Goal: Task Accomplishment & Management: Complete application form

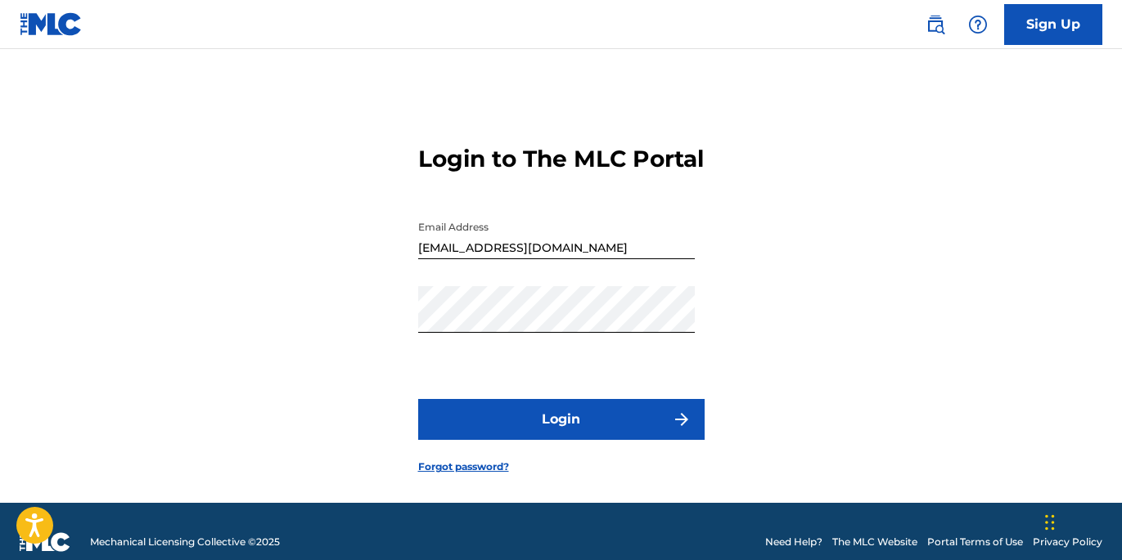
click at [608, 440] on button "Login" at bounding box center [561, 419] width 286 height 41
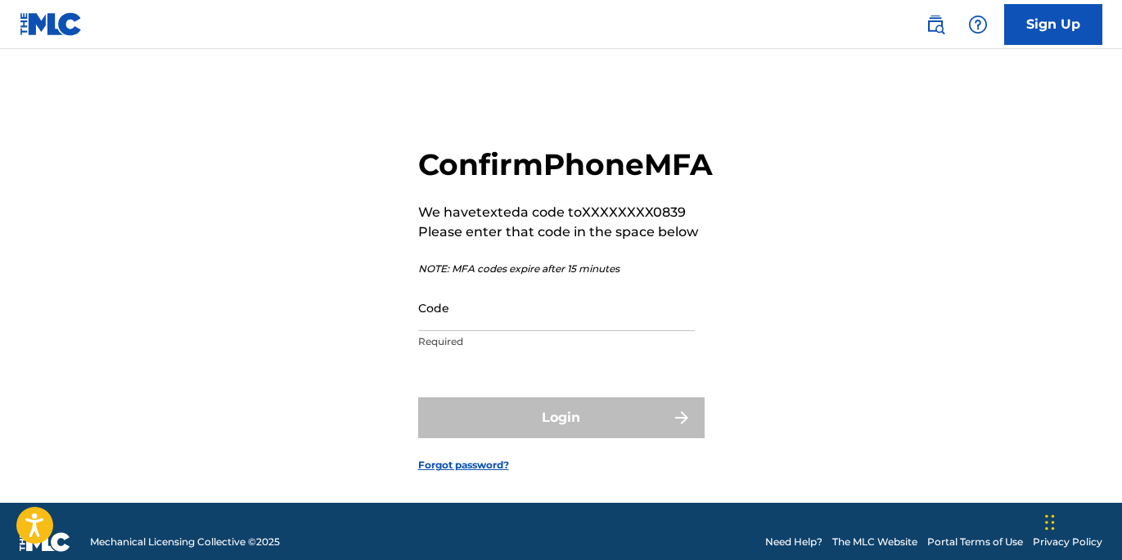
click at [474, 331] on input "Code" at bounding box center [556, 308] width 277 height 47
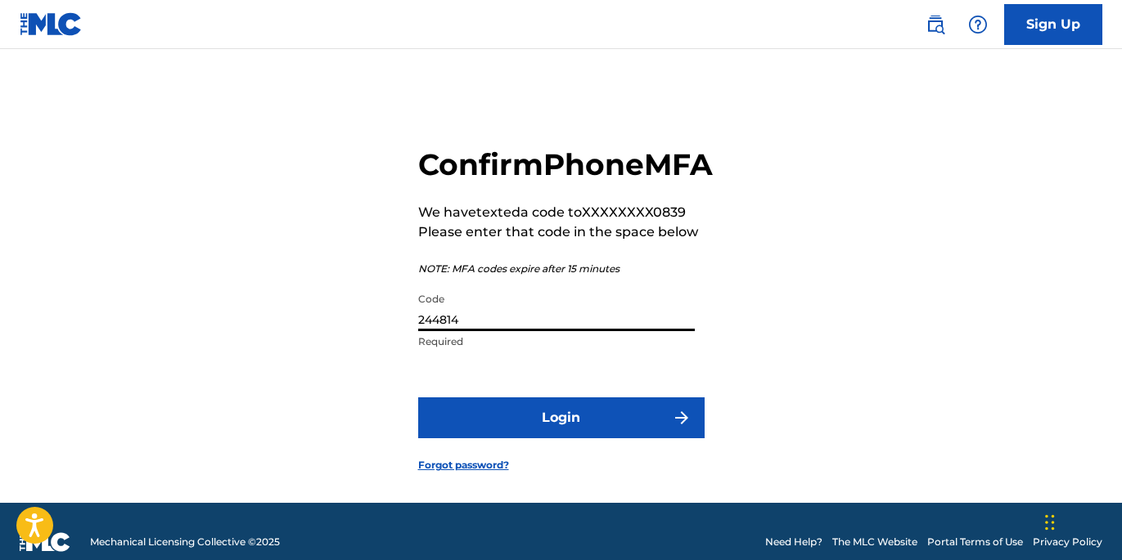
type input "244814"
click at [536, 439] on button "Login" at bounding box center [561, 418] width 286 height 41
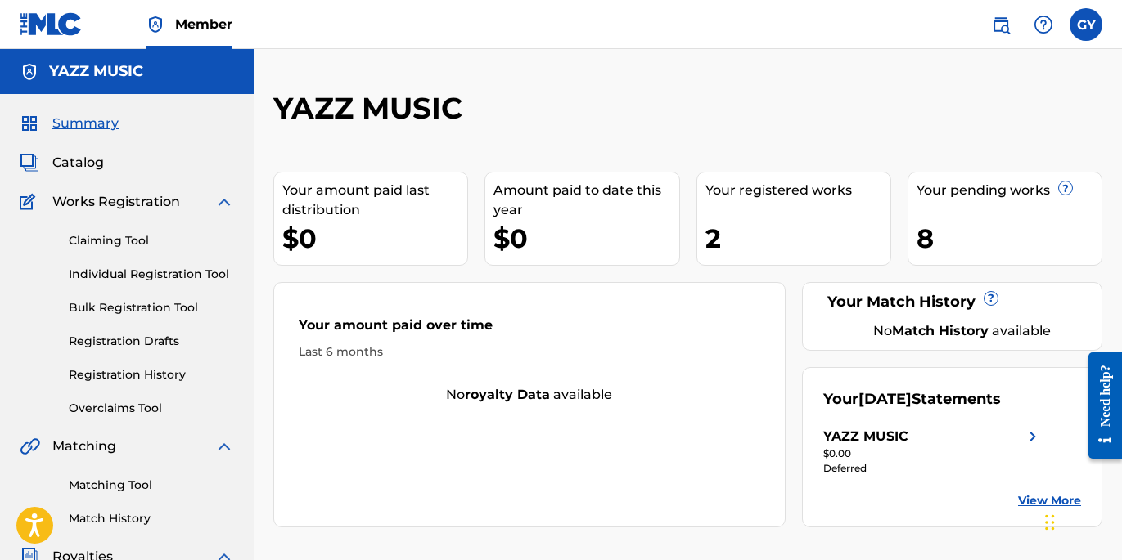
click at [1104, 402] on div "Need help?" at bounding box center [1105, 395] width 22 height 62
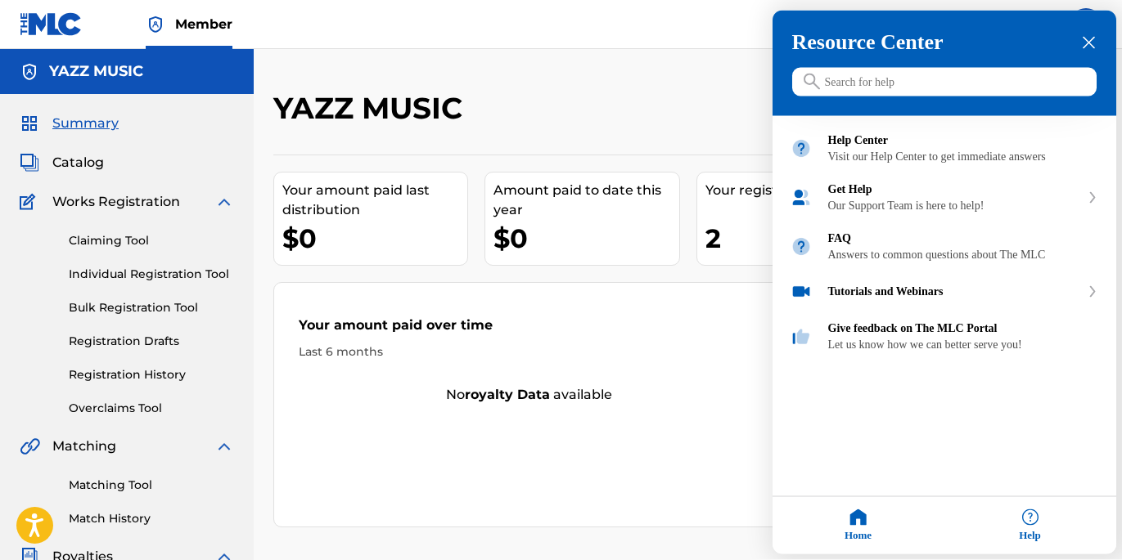
click at [866, 87] on input "Search for help" at bounding box center [944, 82] width 304 height 29
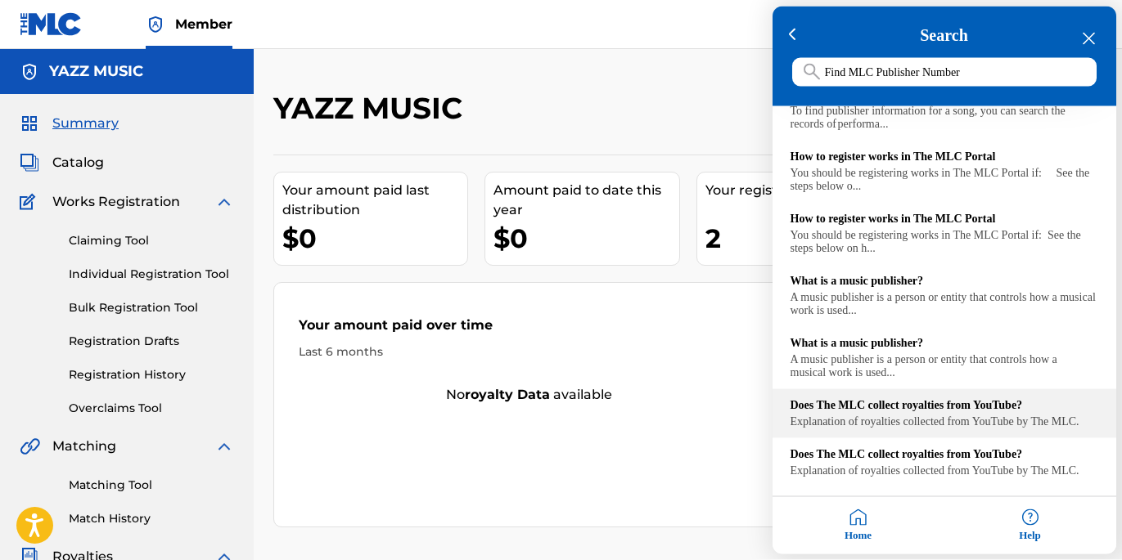
scroll to position [416, 0]
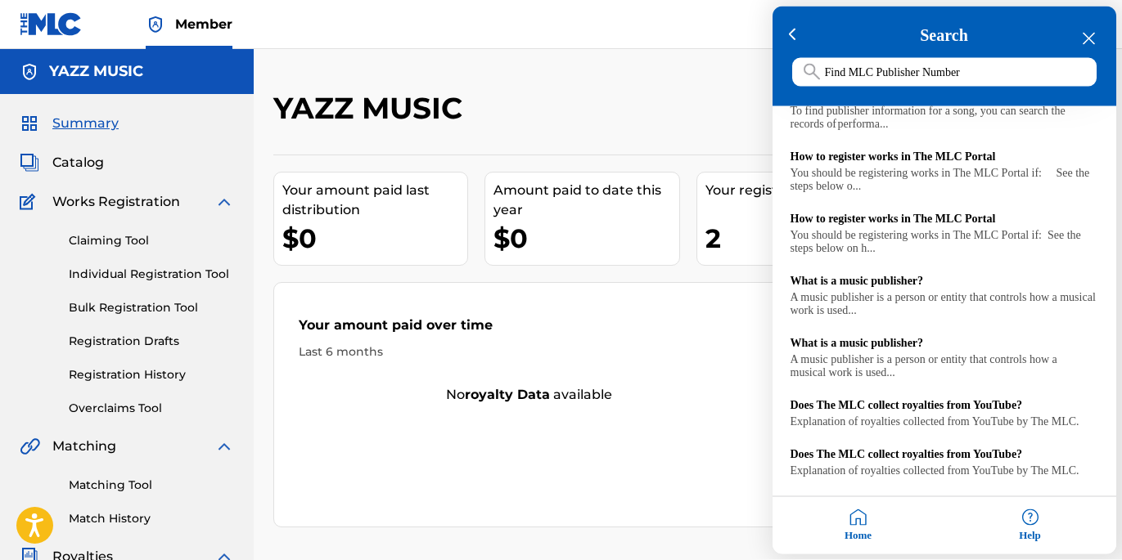
click at [856, 72] on input "Find MLC Publisher Number" at bounding box center [944, 72] width 304 height 29
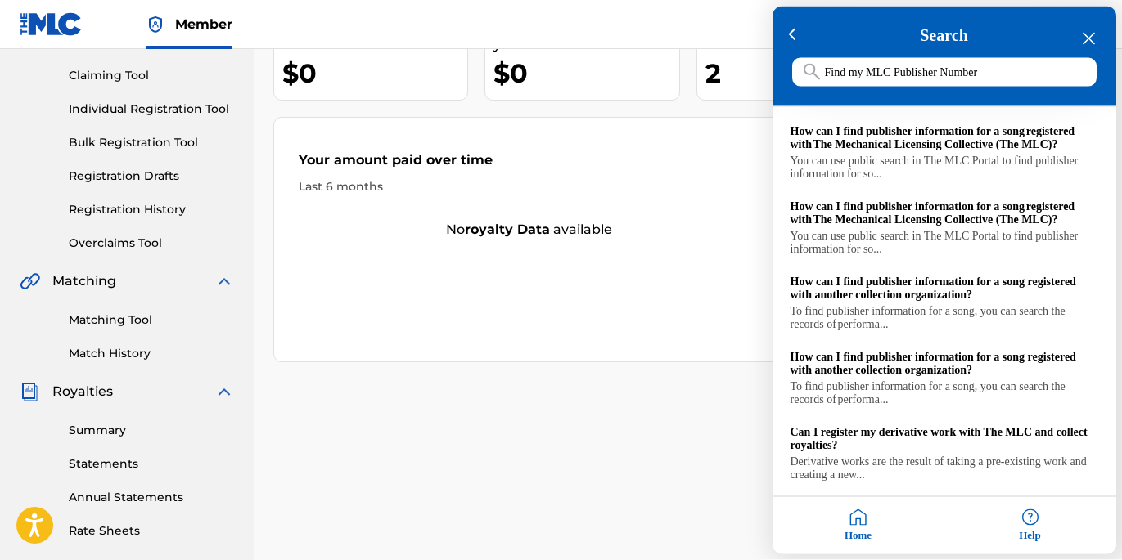
scroll to position [0, 0]
type input "Find my MLC Publisher Number"
click at [1087, 36] on icon "close resource center" at bounding box center [1089, 39] width 12 height 12
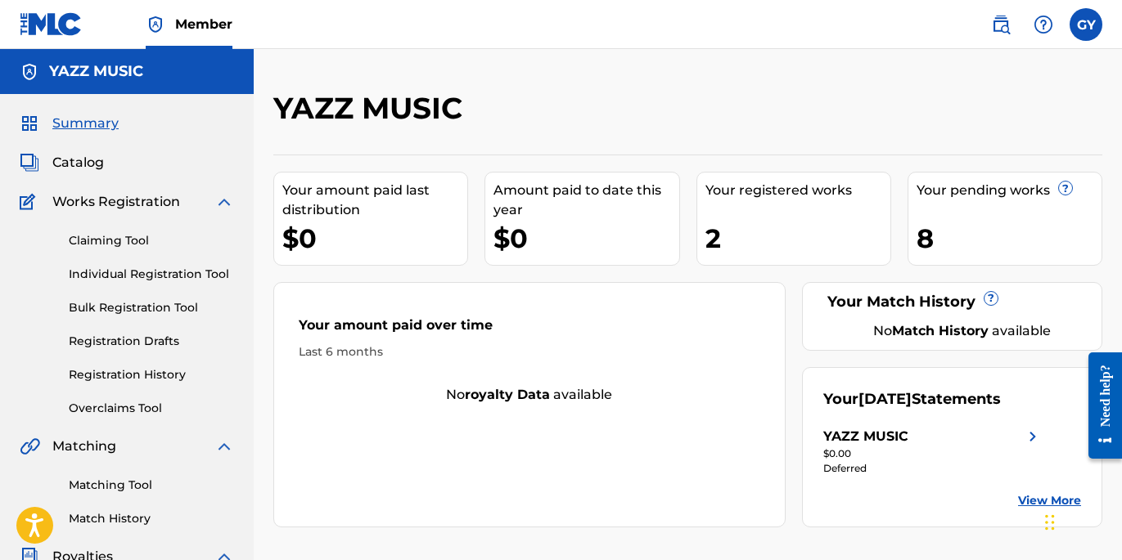
click at [100, 74] on h5 "YAZZ MUSIC" at bounding box center [96, 71] width 94 height 19
click at [29, 73] on img at bounding box center [30, 72] width 20 height 20
click at [1086, 21] on label at bounding box center [1085, 24] width 33 height 33
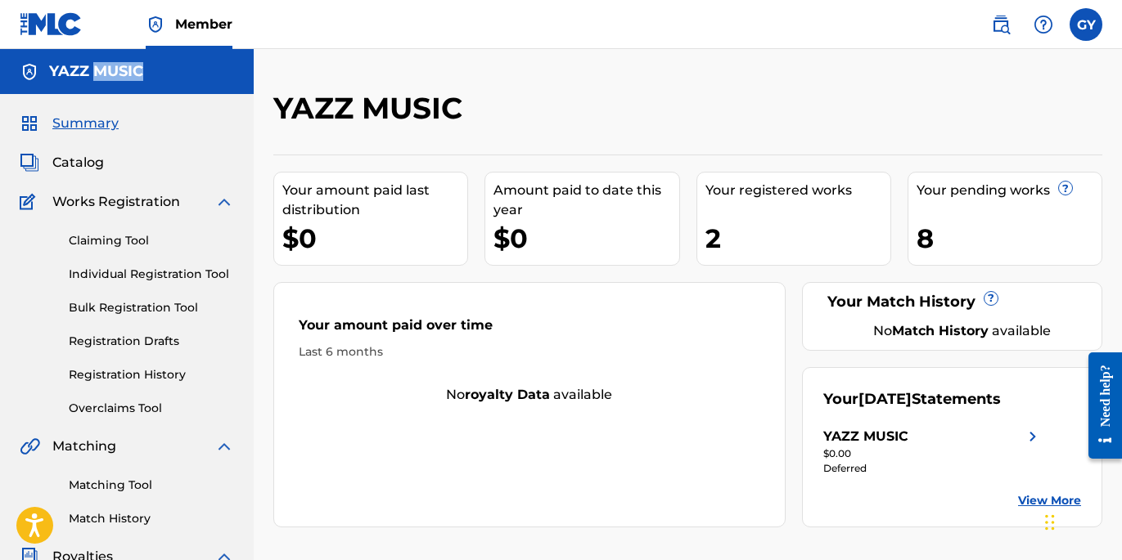
click at [1086, 25] on input "[PERSON_NAME] [EMAIL_ADDRESS][DOMAIN_NAME] Notification Preferences Profile Log…" at bounding box center [1086, 25] width 0 height 0
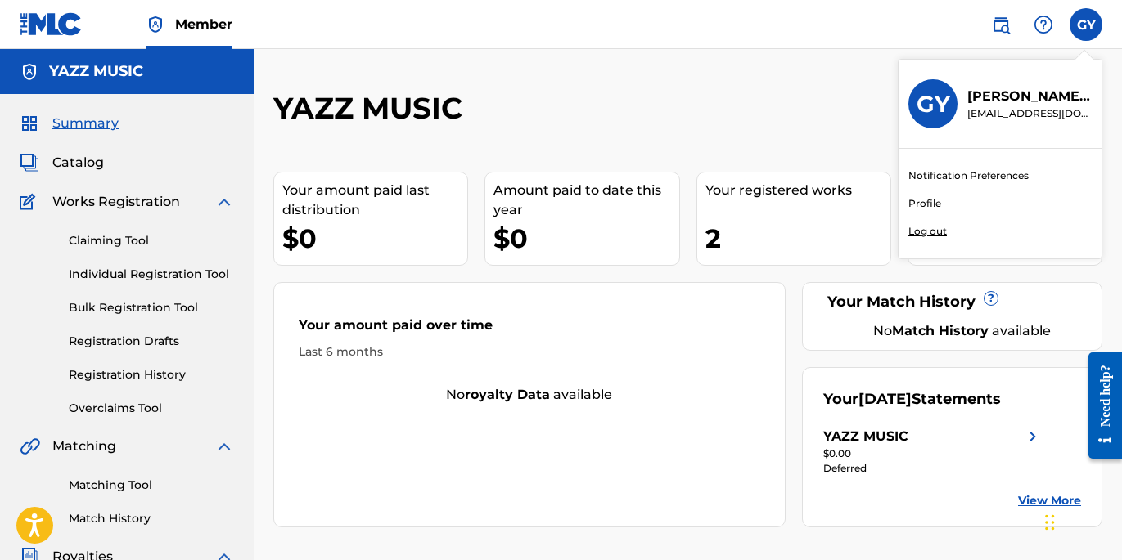
click at [928, 203] on link "Profile" at bounding box center [924, 203] width 33 height 15
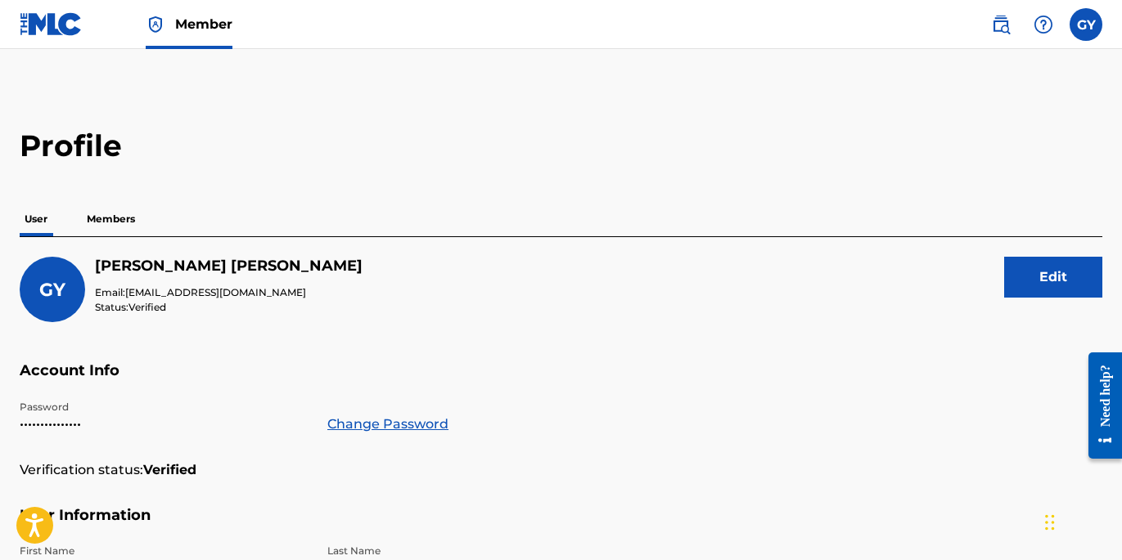
click at [101, 217] on p "Members" at bounding box center [111, 219] width 58 height 34
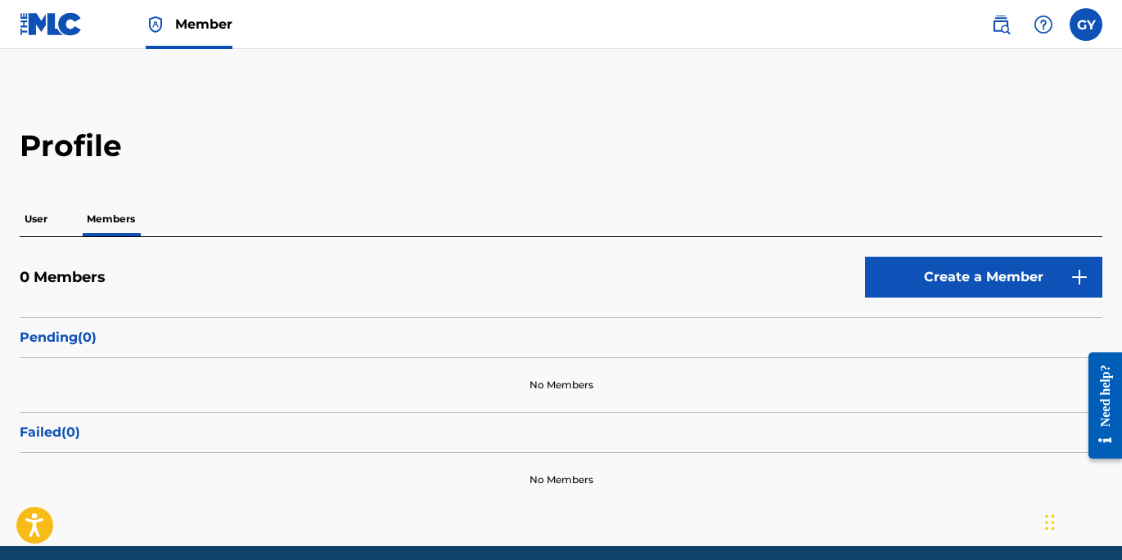
click at [45, 22] on img at bounding box center [51, 24] width 63 height 24
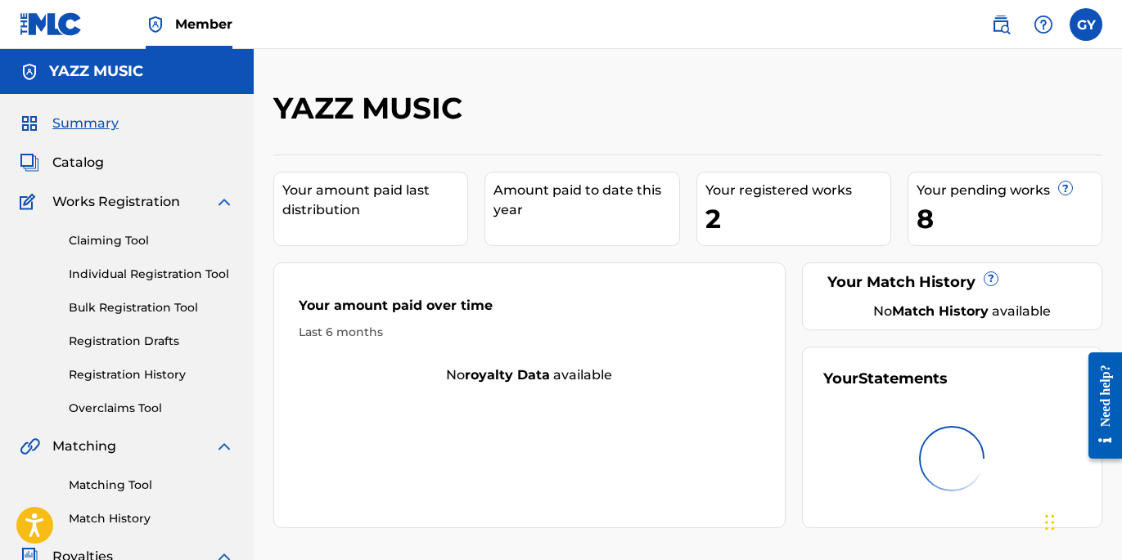
click at [164, 373] on link "Registration History" at bounding box center [151, 375] width 165 height 17
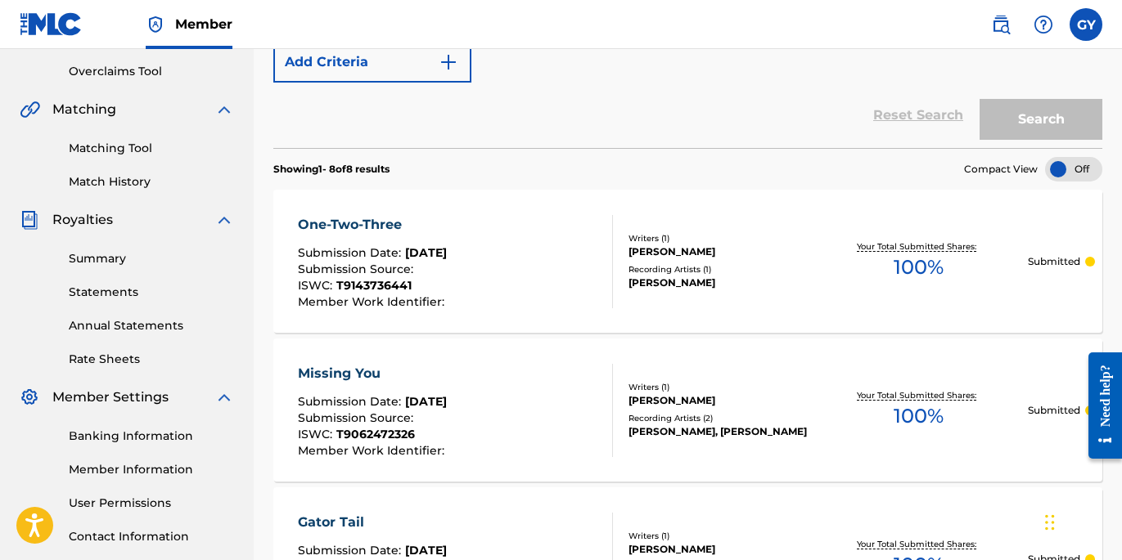
scroll to position [339, 0]
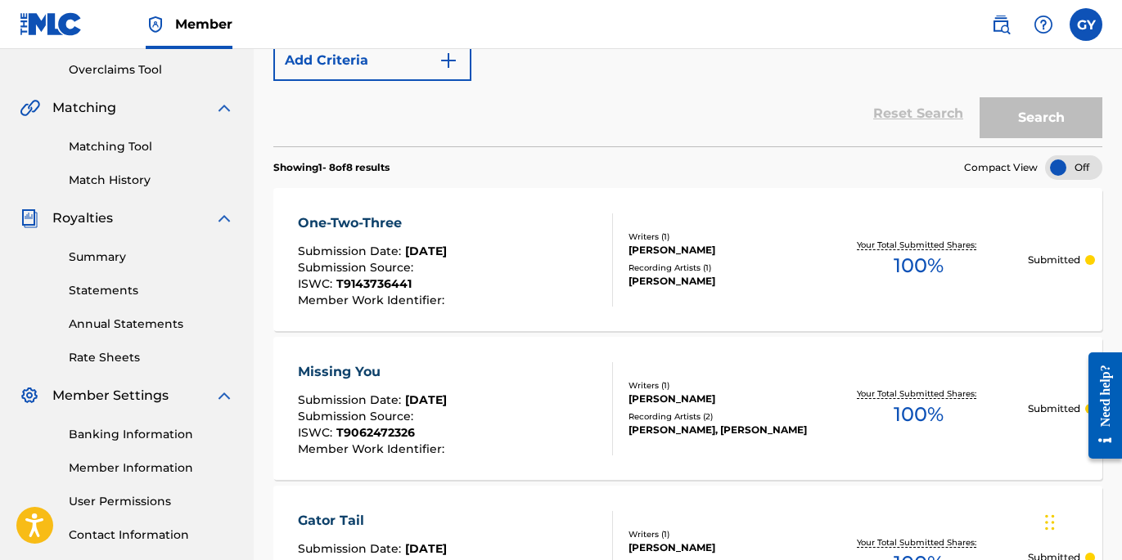
click at [359, 219] on div "One-Two-Three" at bounding box center [373, 224] width 151 height 20
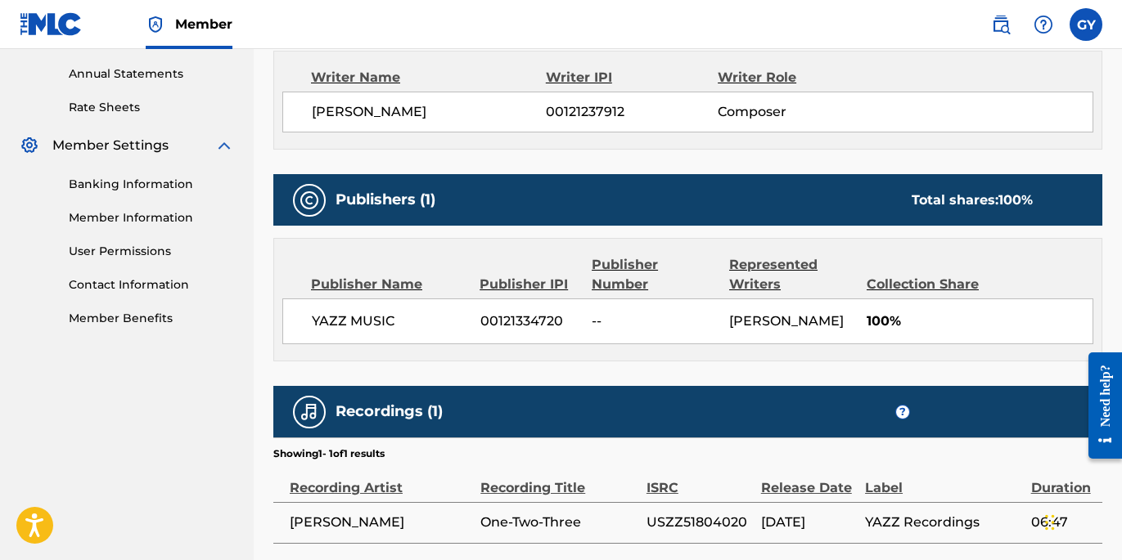
scroll to position [590, 0]
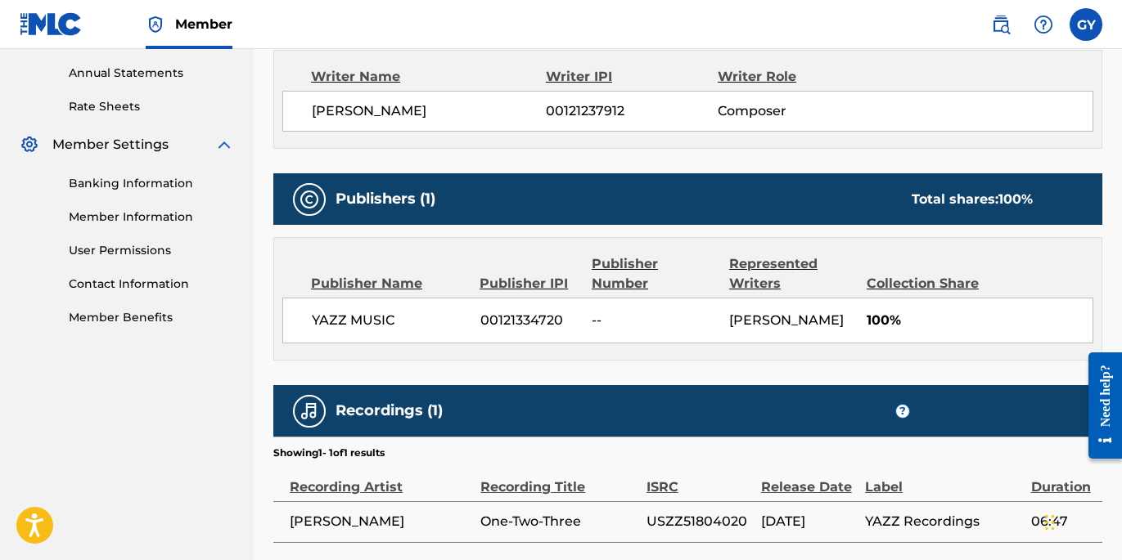
click at [633, 265] on div "Publisher Number" at bounding box center [654, 273] width 125 height 39
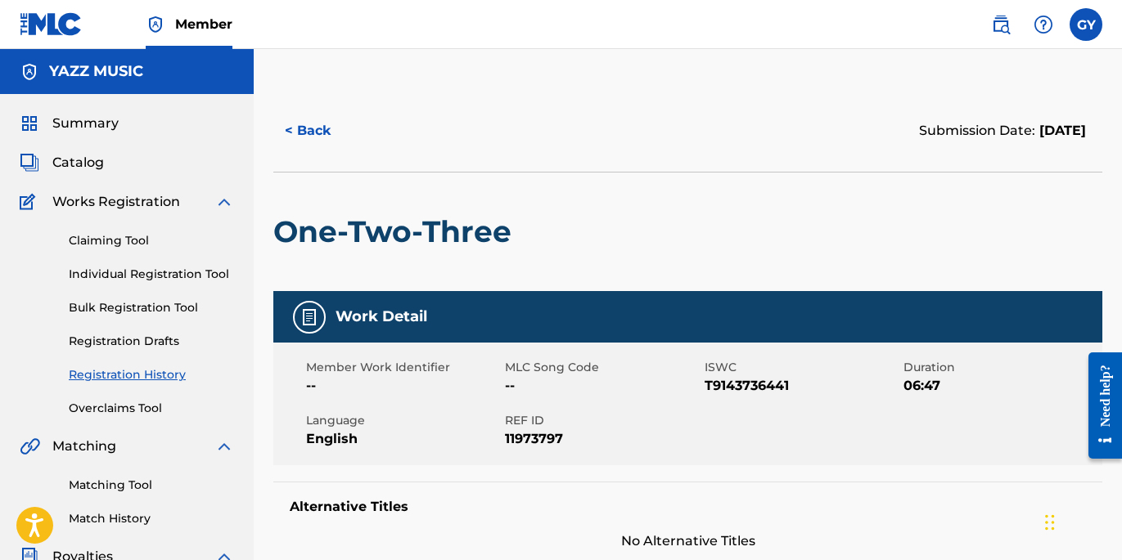
scroll to position [0, 0]
click at [313, 128] on button "< Back" at bounding box center [322, 130] width 98 height 41
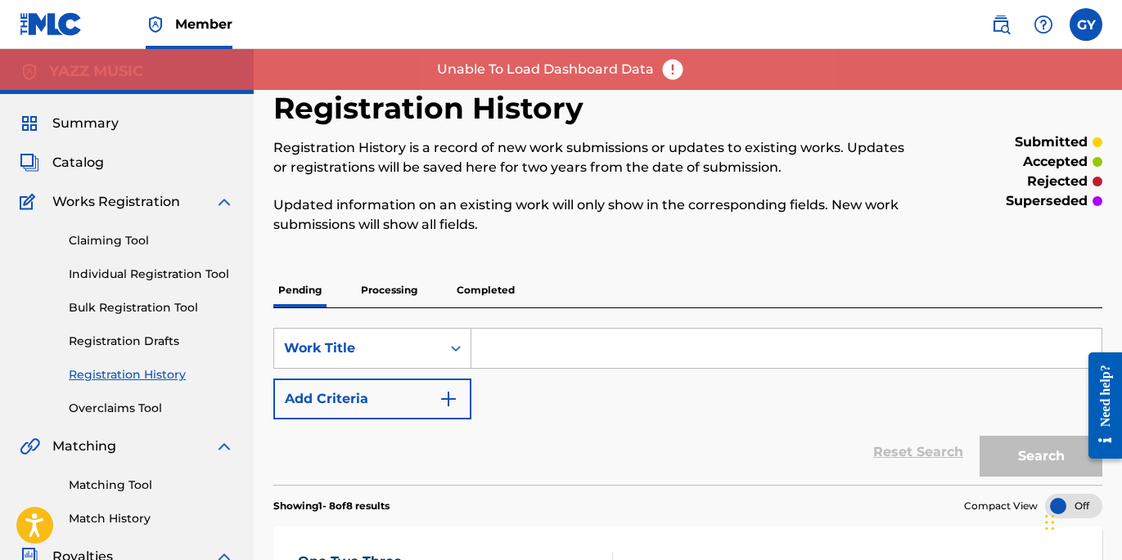
click at [478, 286] on p "Completed" at bounding box center [486, 290] width 68 height 34
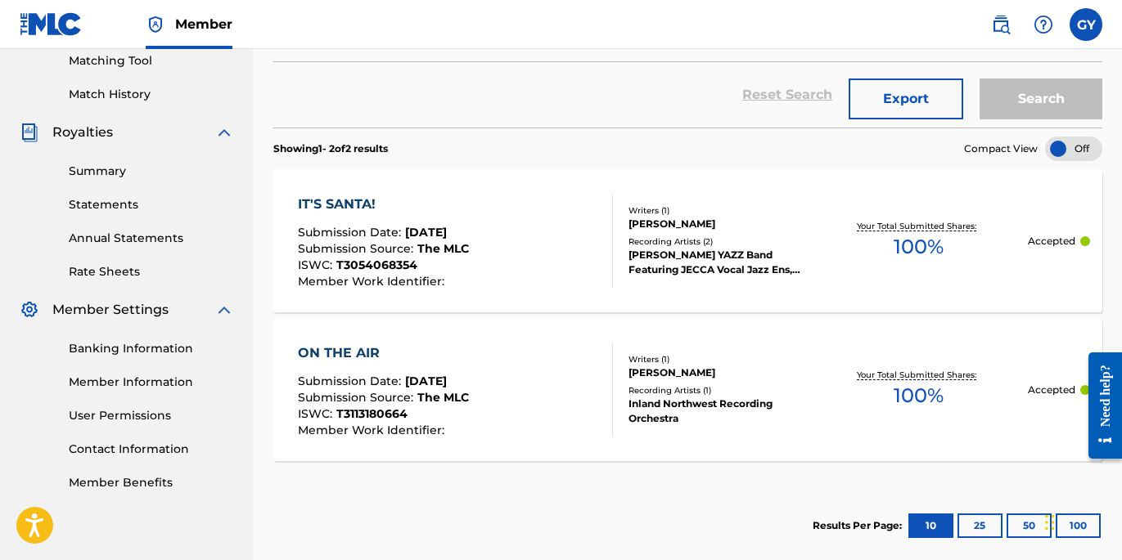
scroll to position [442, 0]
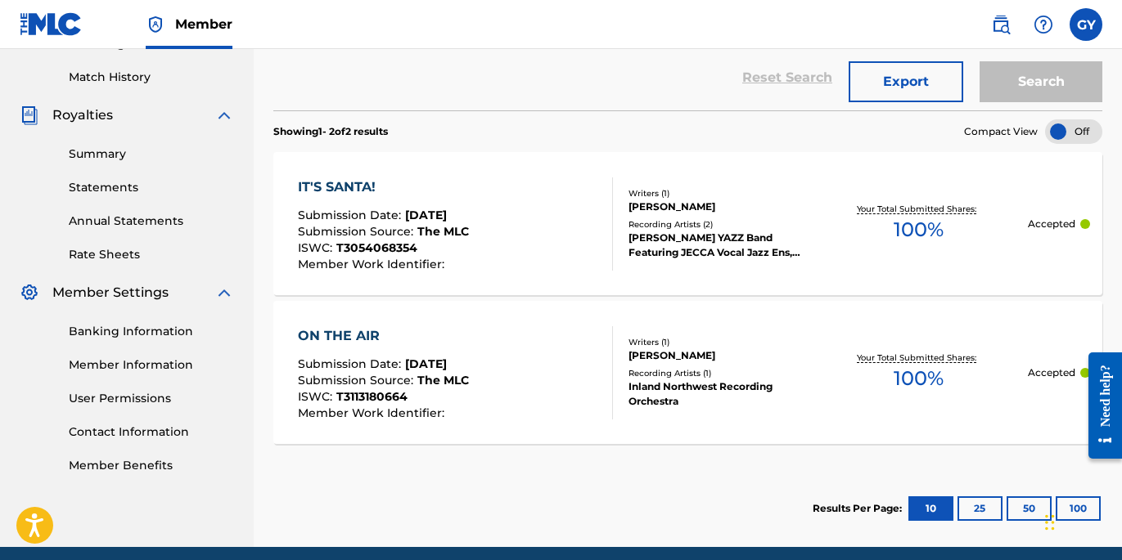
click at [366, 183] on div "IT'S SANTA!" at bounding box center [383, 188] width 171 height 20
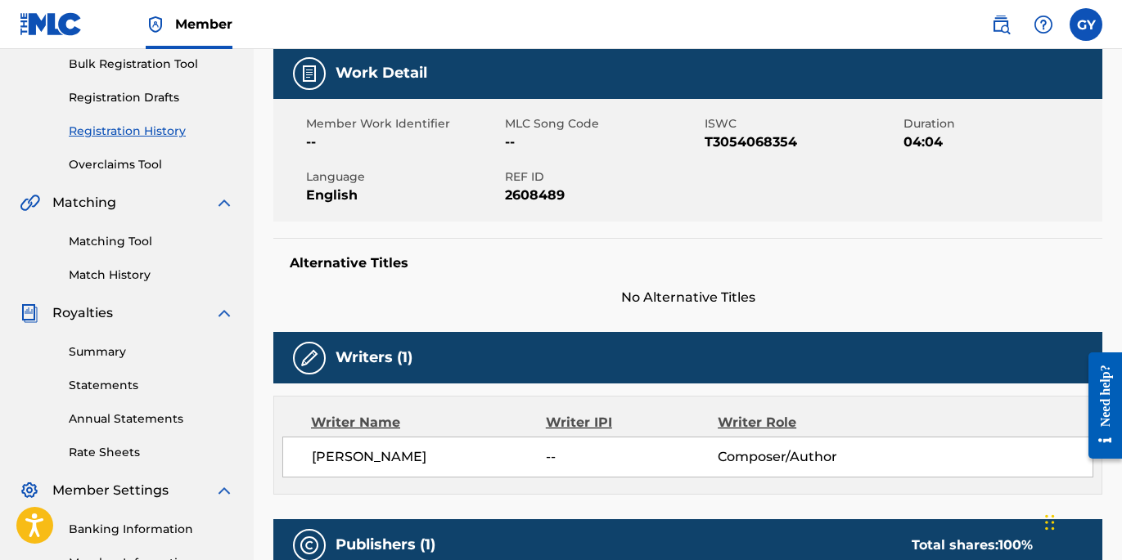
scroll to position [236, 0]
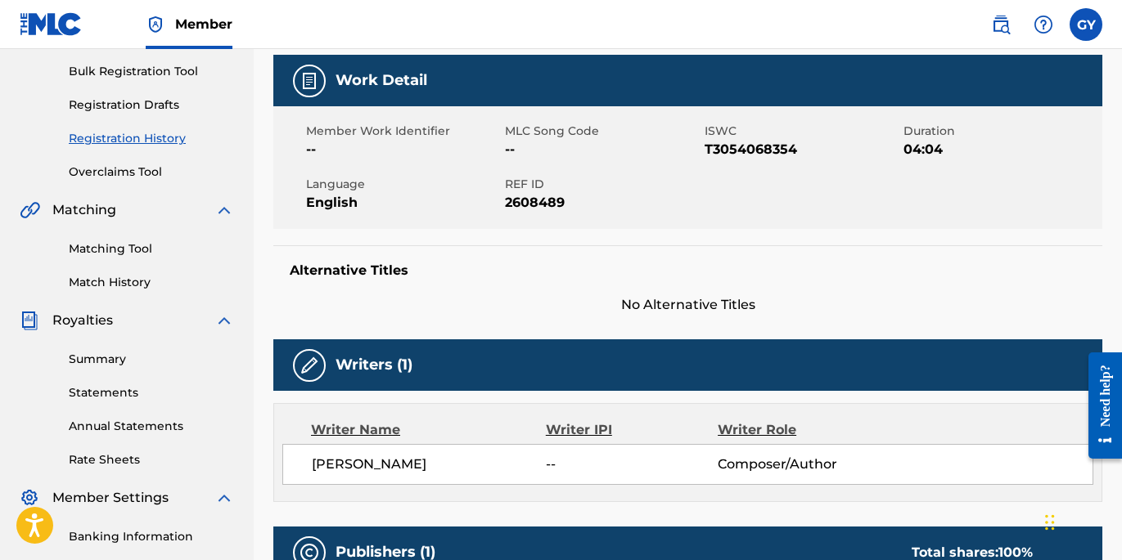
click at [1105, 389] on div "Need help?" at bounding box center [1105, 395] width 22 height 62
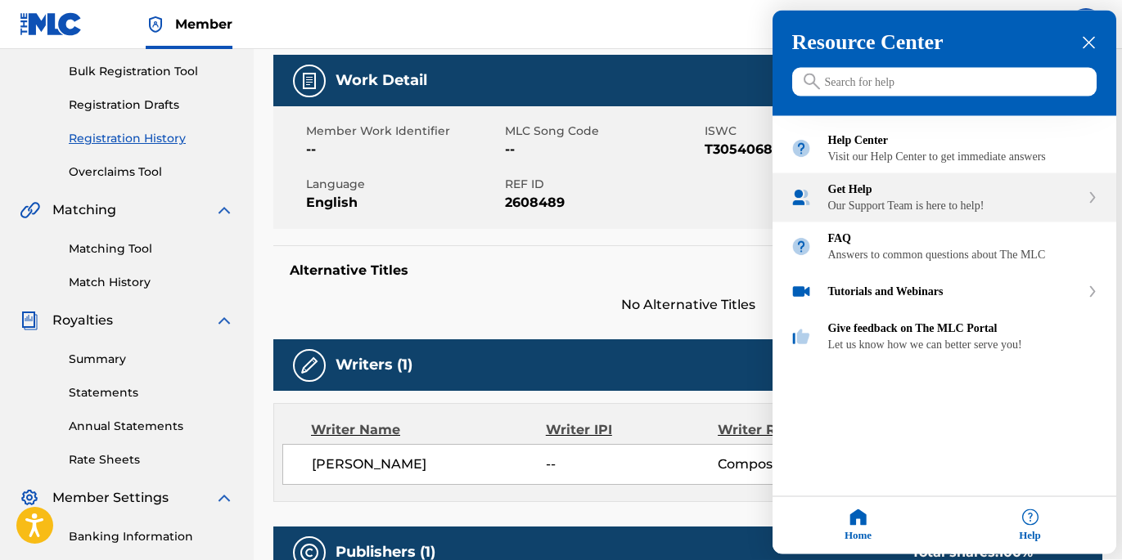
click at [900, 196] on div "Get Help" at bounding box center [954, 189] width 252 height 13
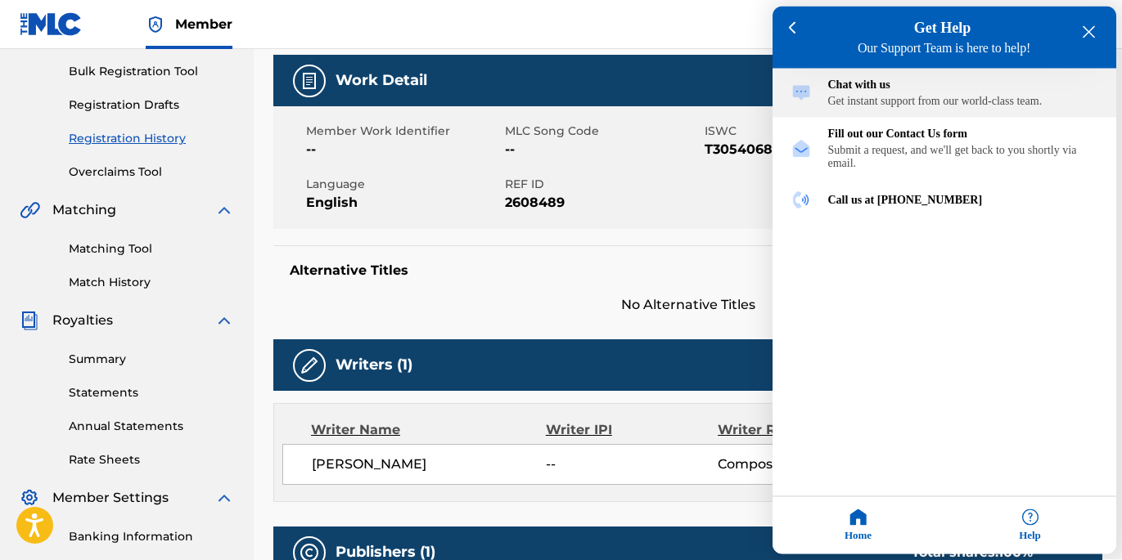
click at [848, 101] on div "Get instant support from our world-class team." at bounding box center [963, 101] width 270 height 13
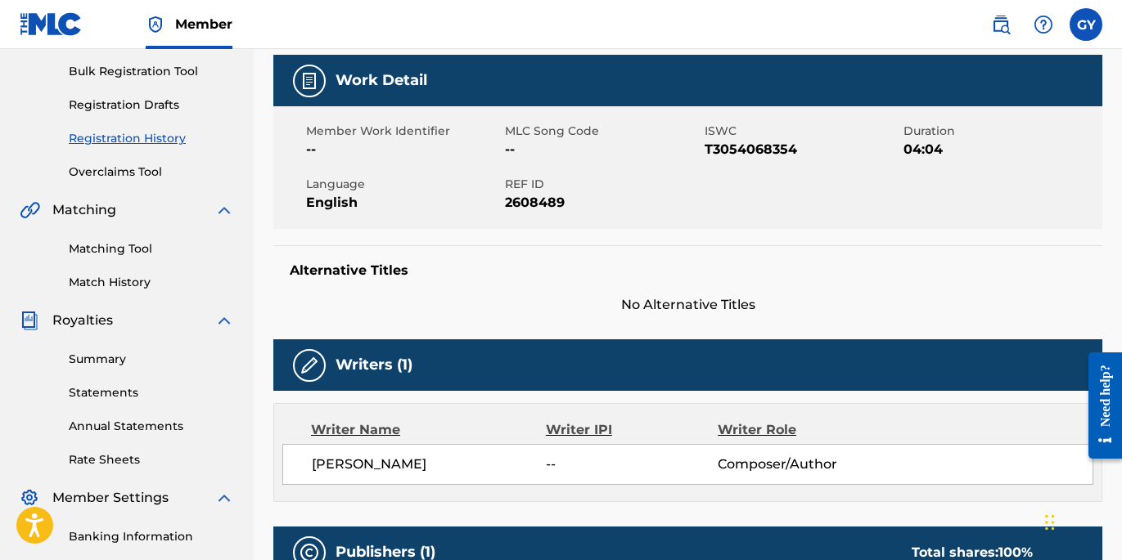
click at [1108, 388] on div "Need help?" at bounding box center [1105, 395] width 22 height 62
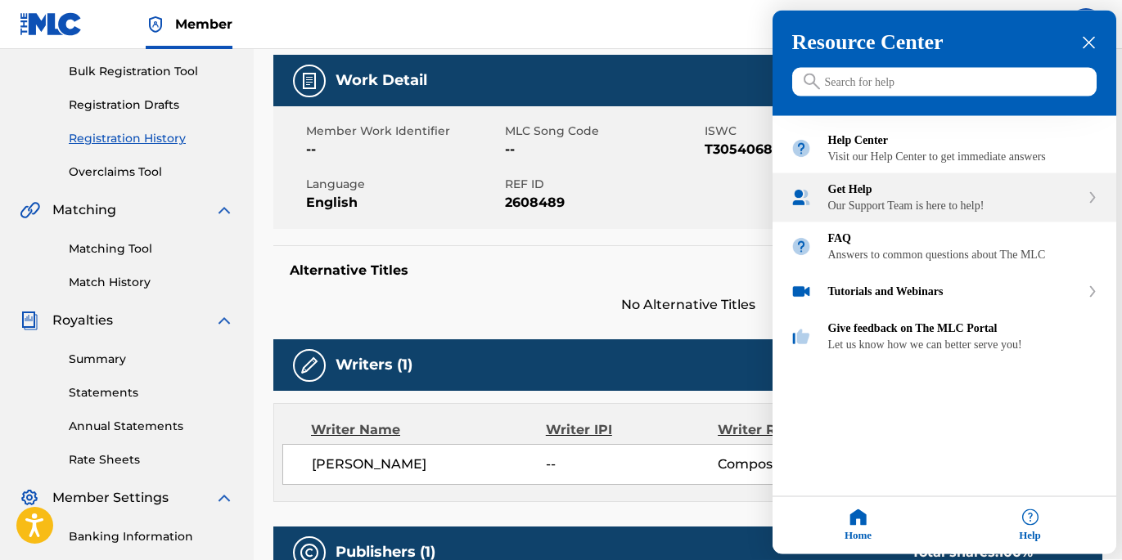
click at [898, 213] on div "Our Support Team is here to help!" at bounding box center [954, 206] width 252 height 13
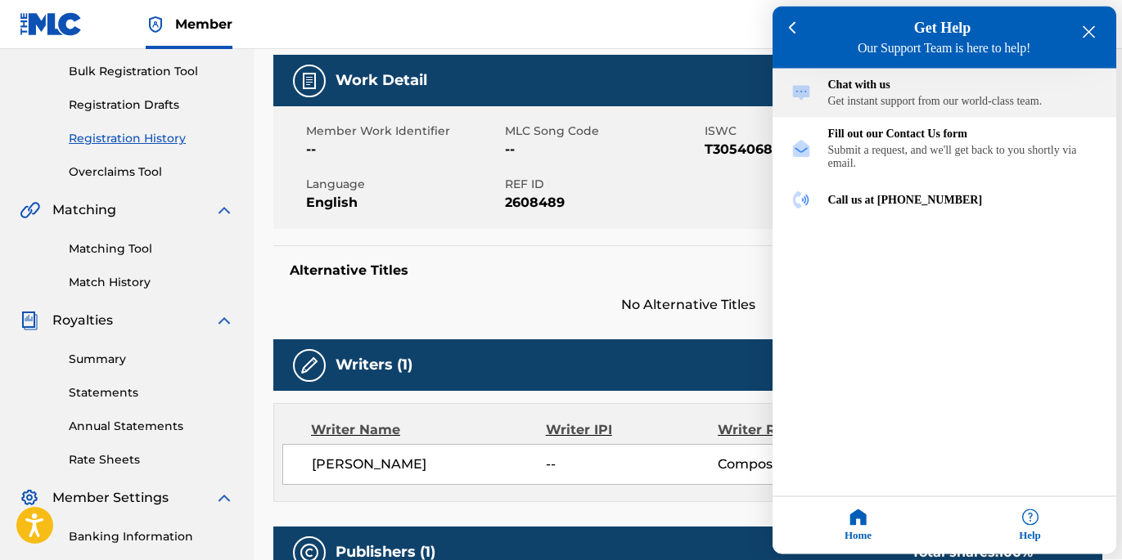
click at [924, 98] on div "Get instant support from our world-class team." at bounding box center [963, 101] width 270 height 13
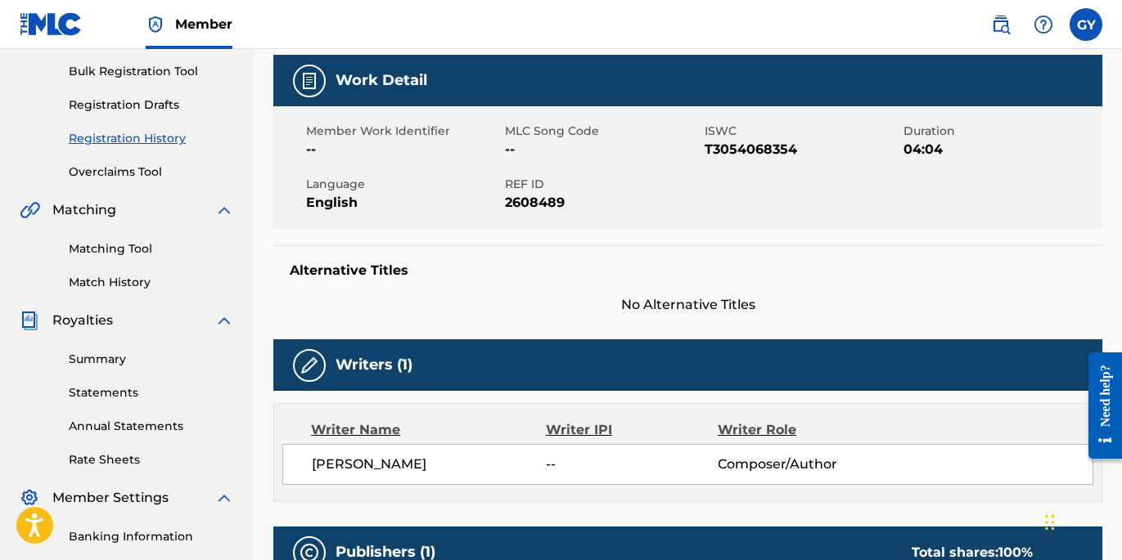
click at [1041, 25] on img at bounding box center [1043, 25] width 20 height 20
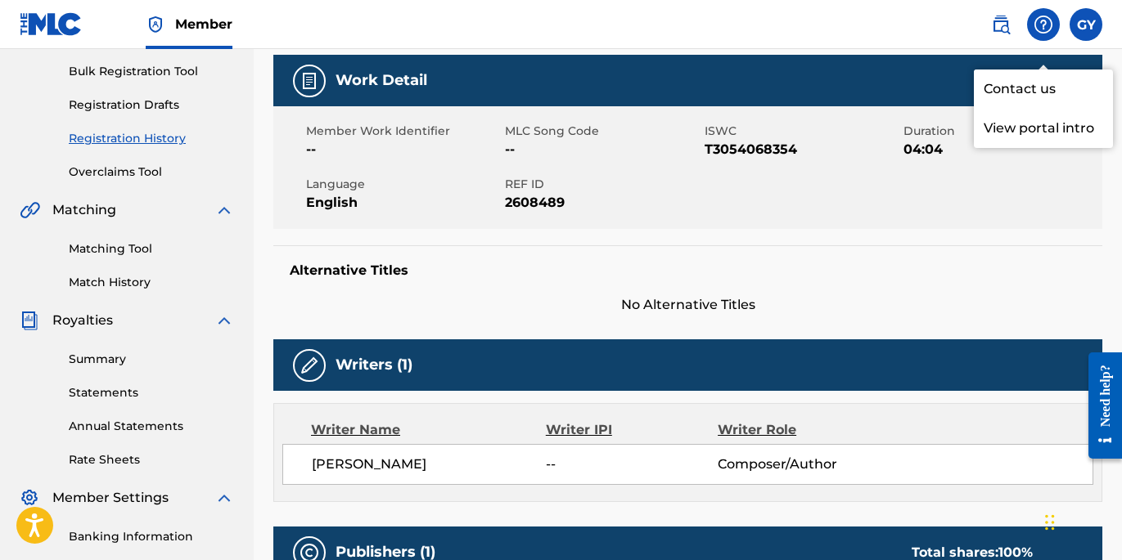
click at [1027, 109] on p "View portal intro" at bounding box center [1043, 128] width 139 height 39
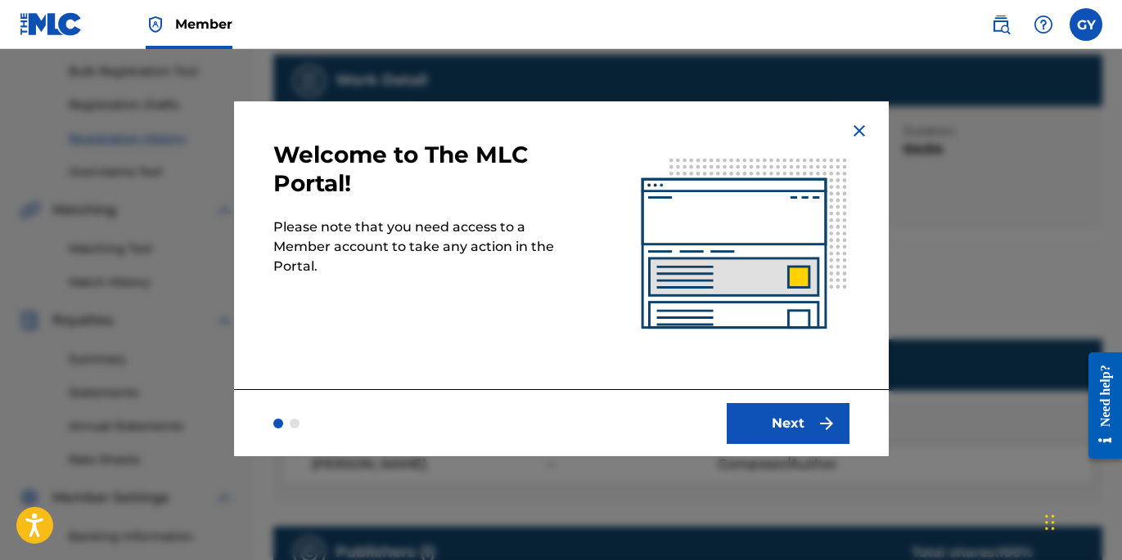
click at [858, 128] on img at bounding box center [859, 131] width 20 height 20
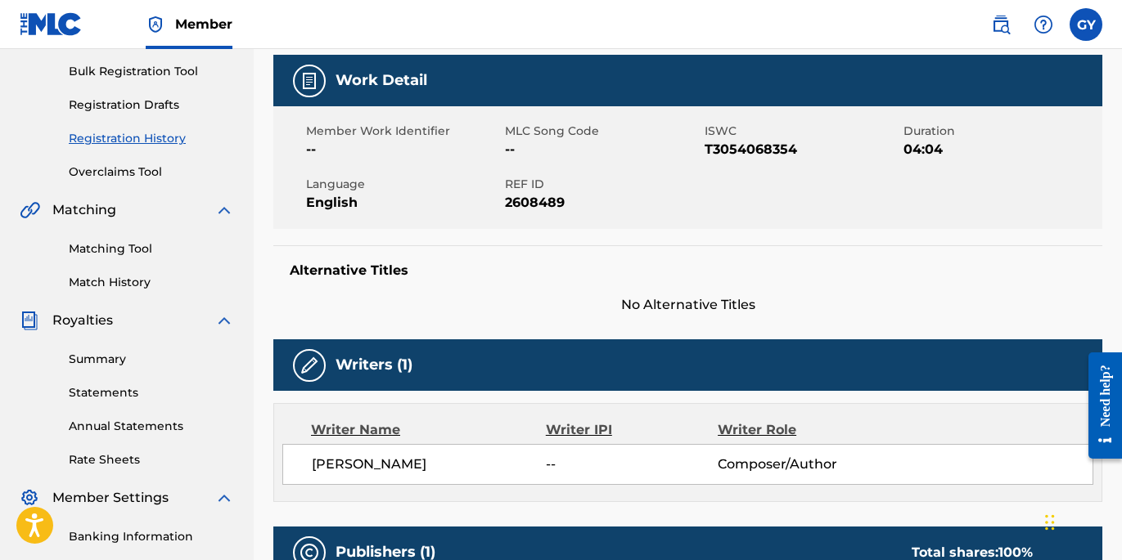
click at [1105, 416] on div "Need help?" at bounding box center [1105, 395] width 22 height 62
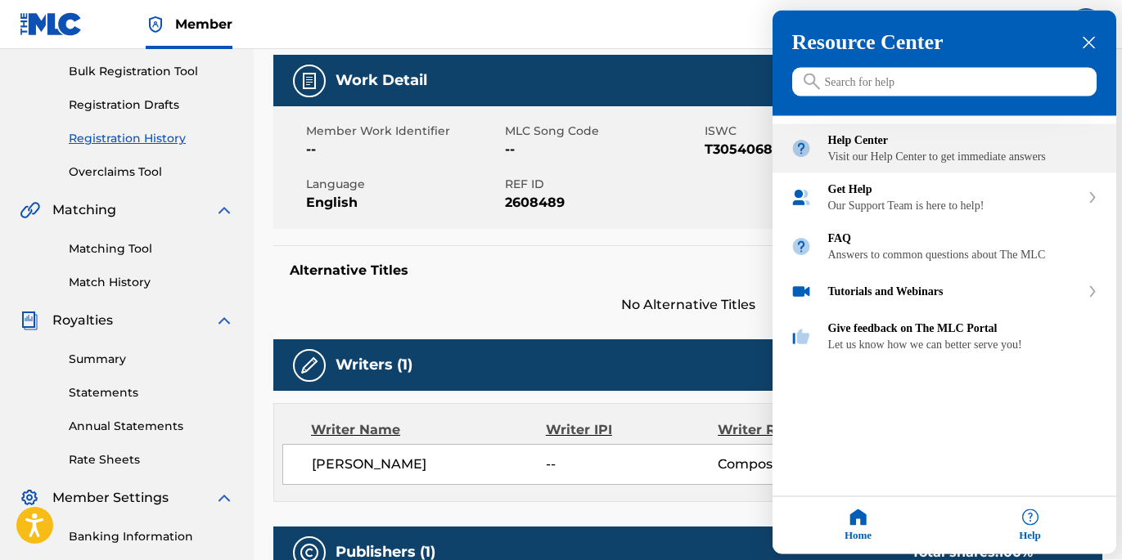
click at [912, 154] on div "Visit our Help Center to get immediate answers" at bounding box center [963, 157] width 270 height 13
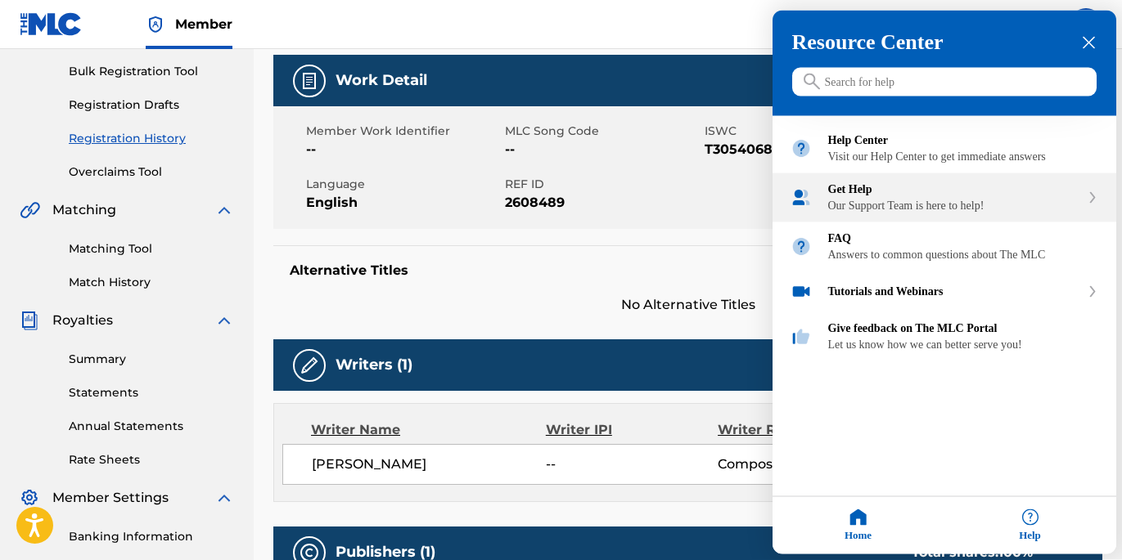
click at [939, 213] on div "Get Help Our Support Team is here to help!" at bounding box center [954, 197] width 252 height 29
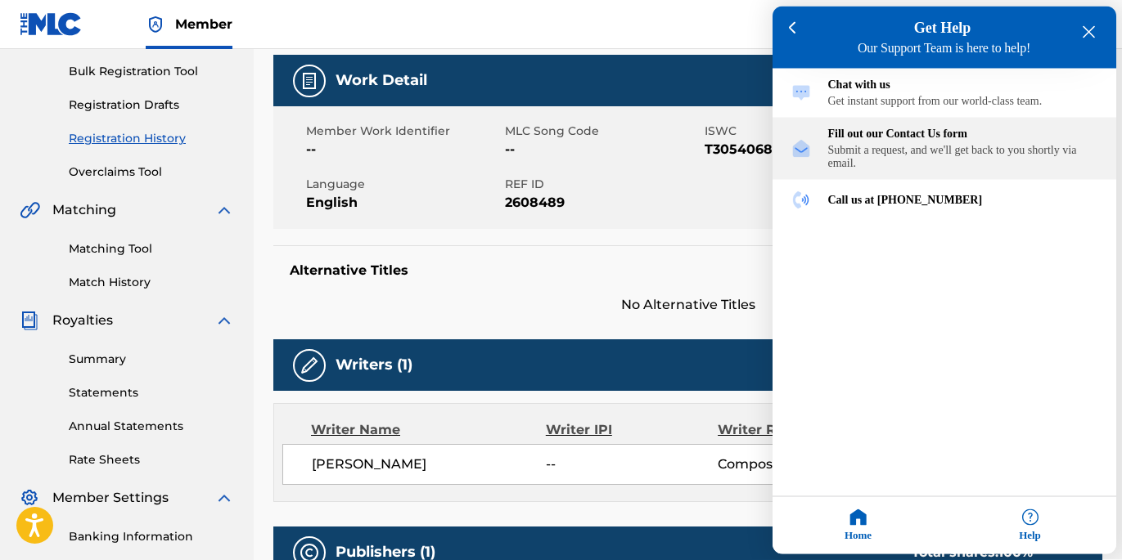
click at [975, 164] on div "Submit a request, and we'll get back to you shortly via email." at bounding box center [963, 157] width 270 height 26
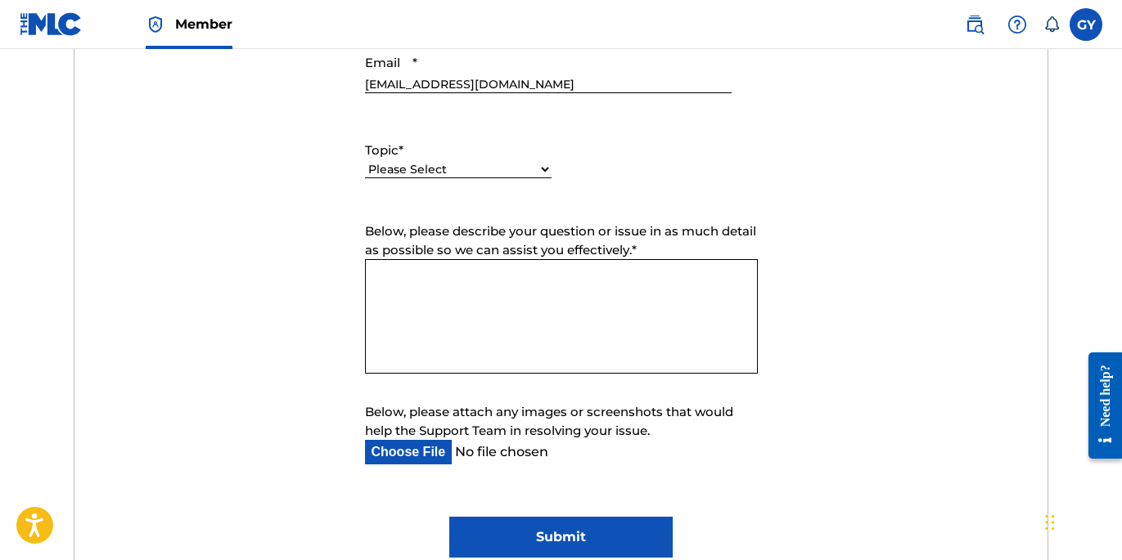
scroll to position [781, 0]
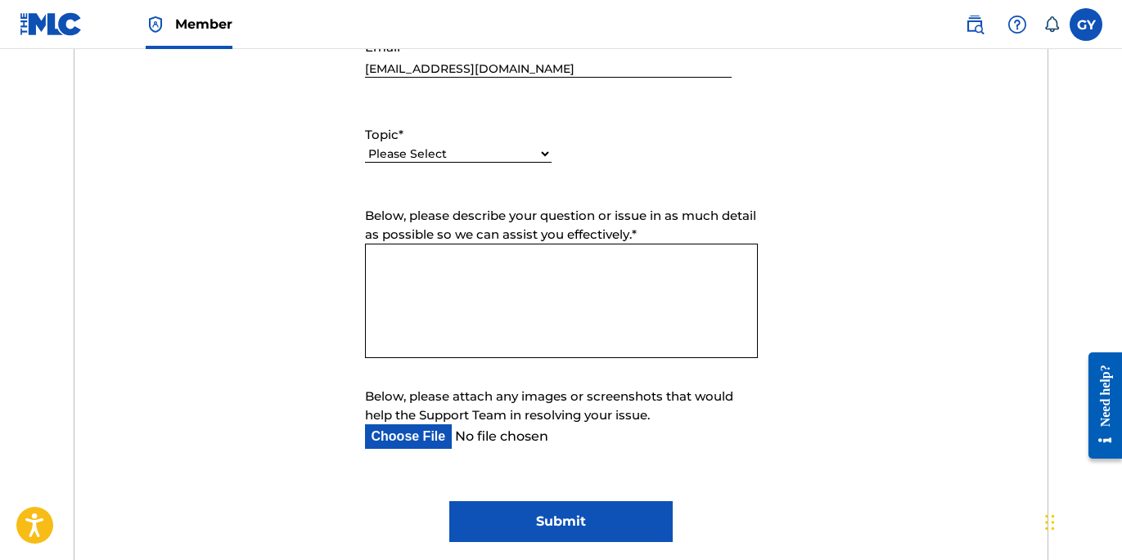
click at [394, 281] on textarea "Below, please describe your question or issue in as much detail as possible so …" at bounding box center [561, 301] width 393 height 115
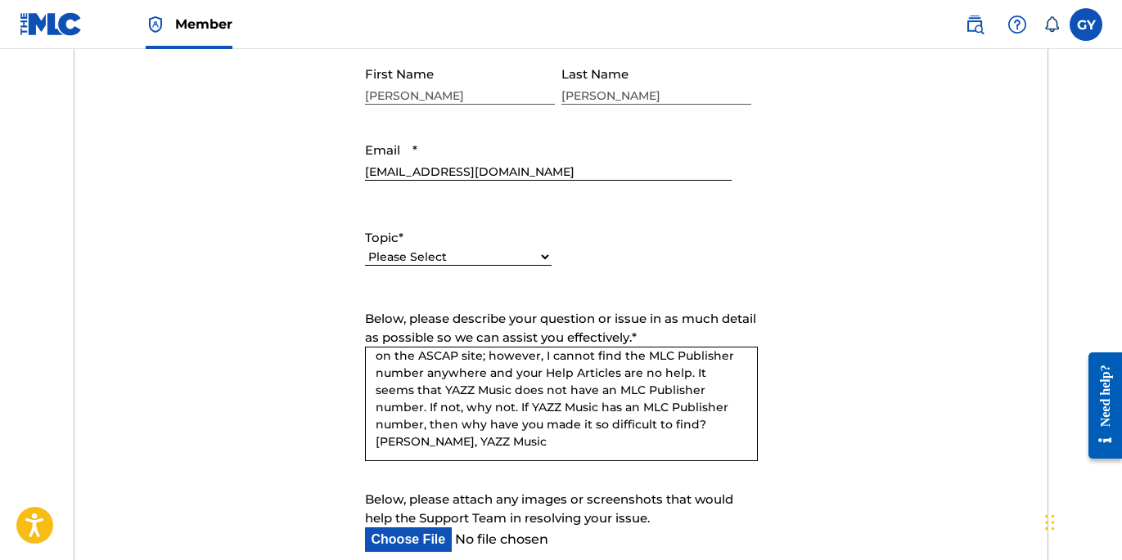
scroll to position [61, 0]
type textarea "I am completing the bulk registration spreadsheet which asks for the MLC Publis…"
select select "I need help with managing my catalog"
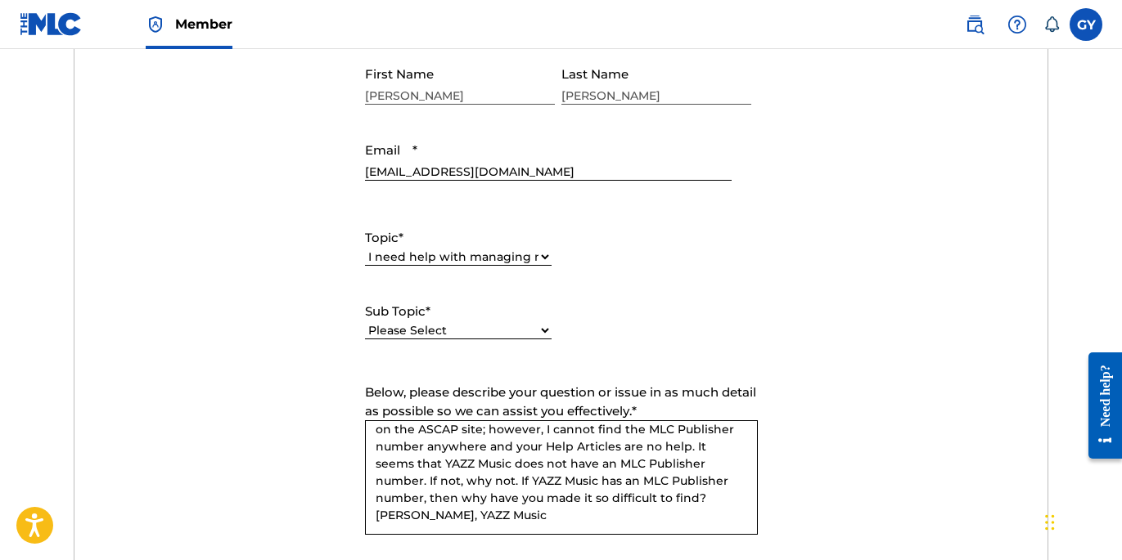
select select "I need help registering my work(s) in The MLC Portal"
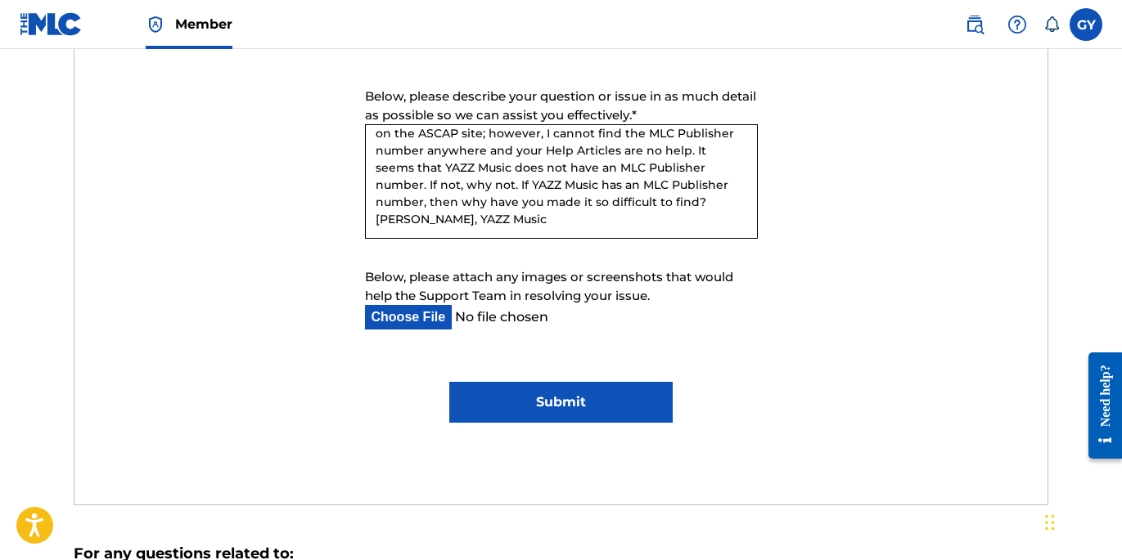
scroll to position [975, 0]
click at [557, 396] on input "Submit" at bounding box center [560, 401] width 223 height 41
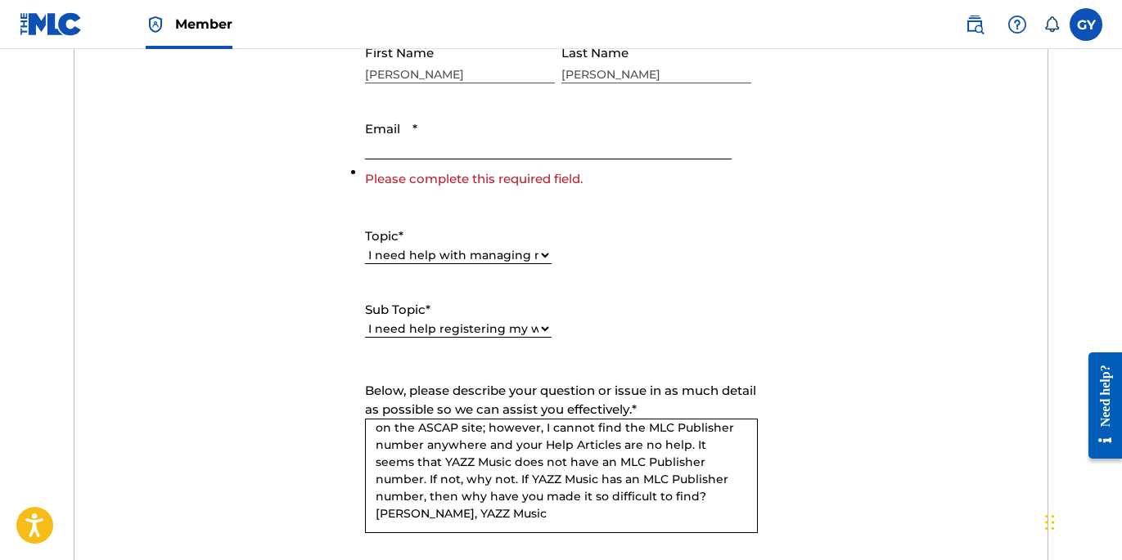
scroll to position [646, 0]
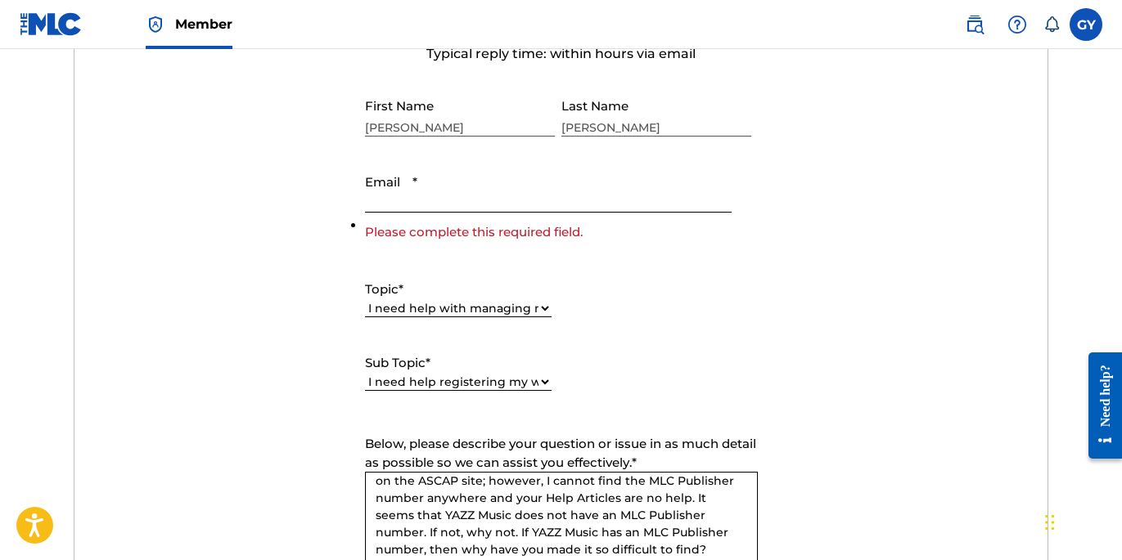
click at [415, 200] on input "Email *" at bounding box center [548, 189] width 367 height 47
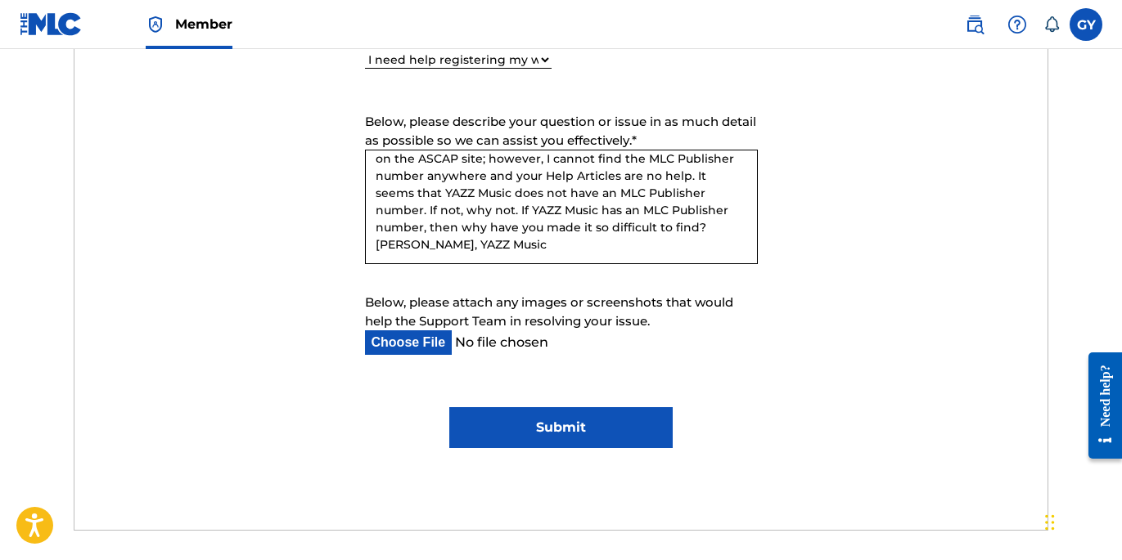
scroll to position [951, 0]
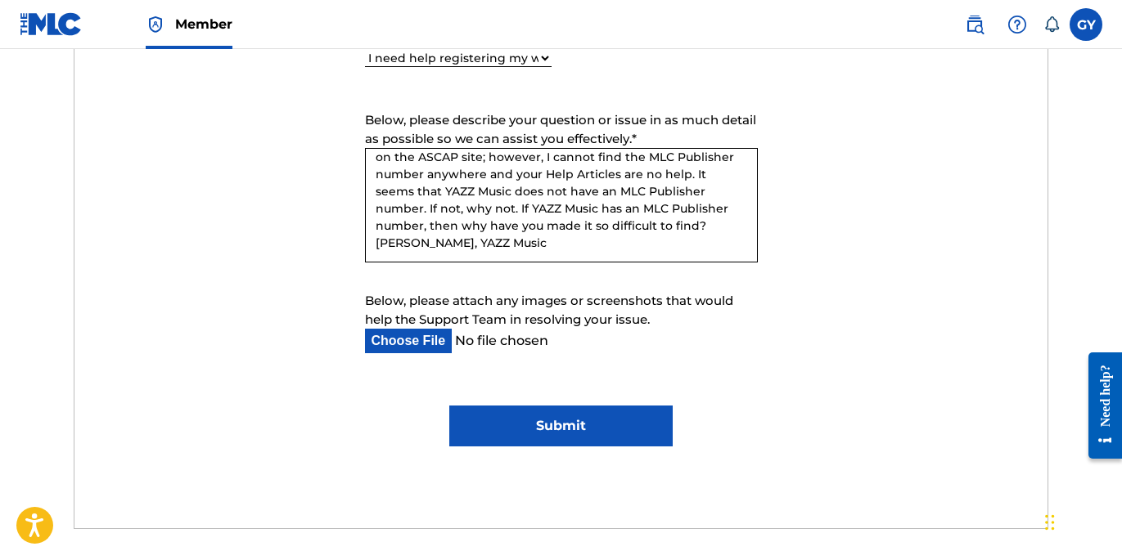
type input "[EMAIL_ADDRESS][DOMAIN_NAME]"
click at [583, 428] on input "Submit" at bounding box center [560, 426] width 223 height 41
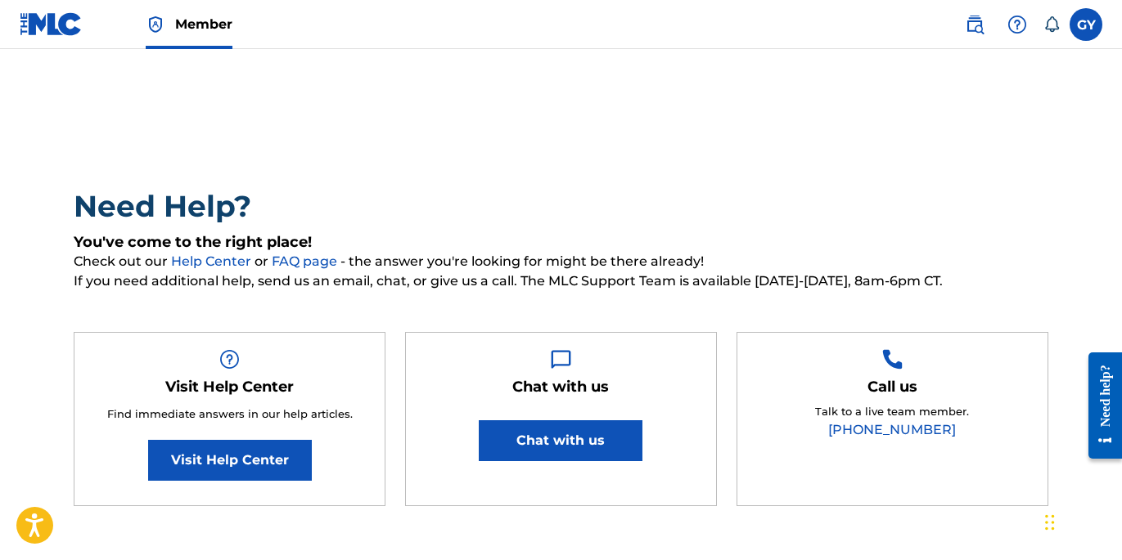
scroll to position [0, 0]
click at [51, 28] on img at bounding box center [51, 24] width 63 height 24
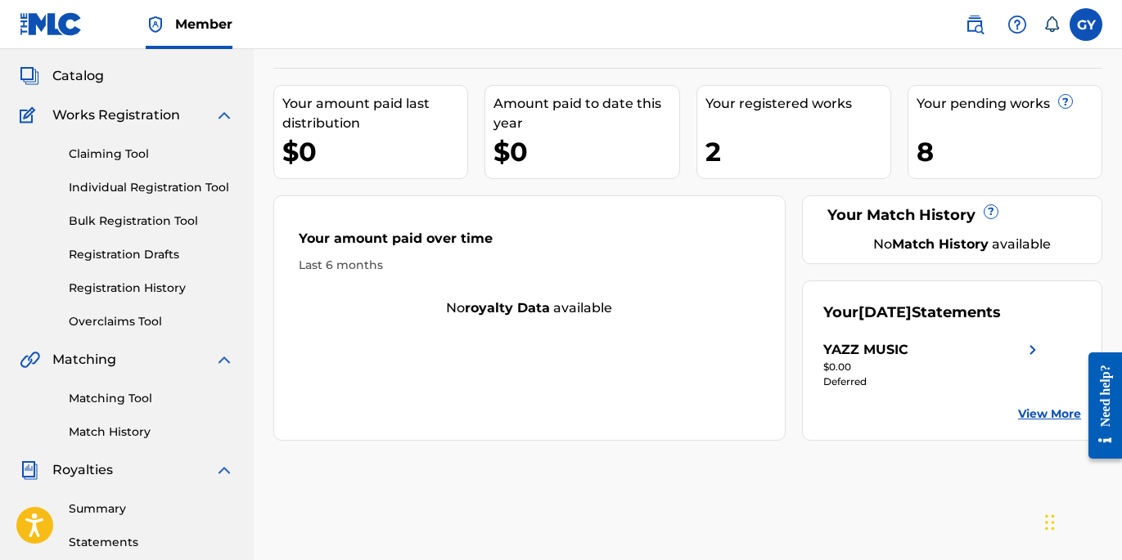
scroll to position [103, 0]
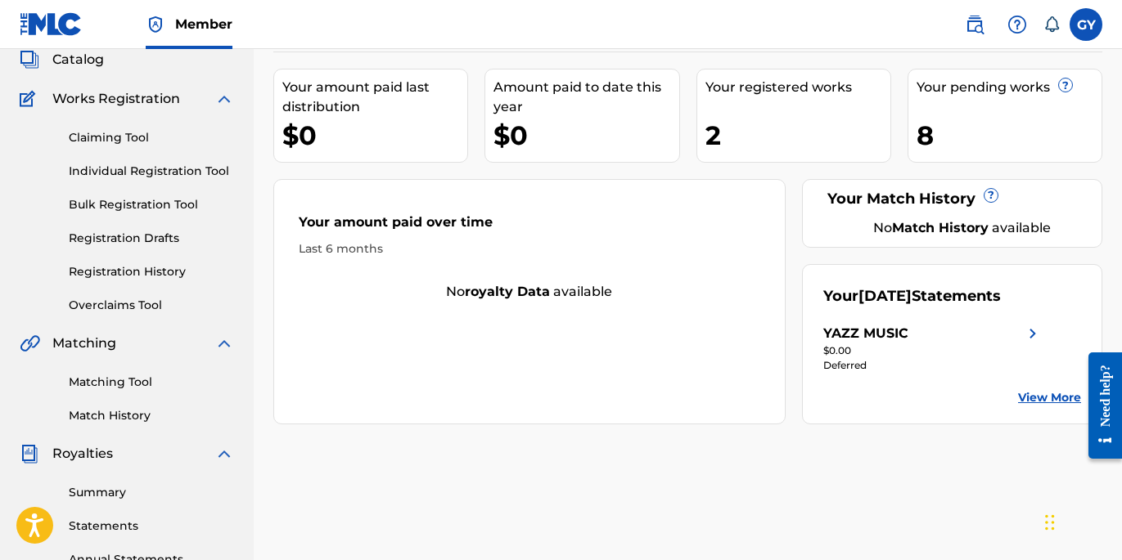
click at [133, 168] on link "Individual Registration Tool" at bounding box center [151, 171] width 165 height 17
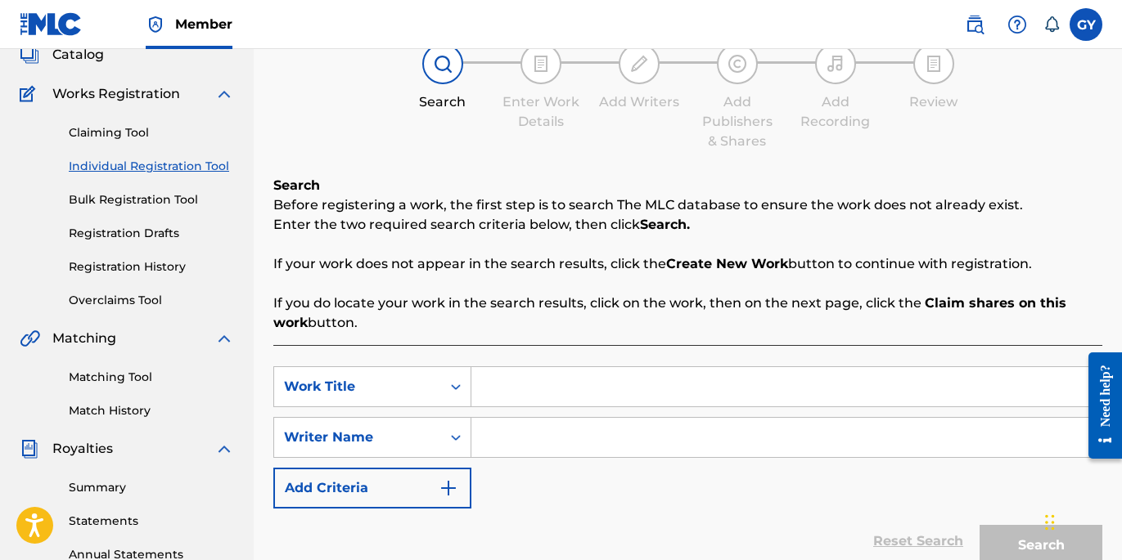
scroll to position [143, 0]
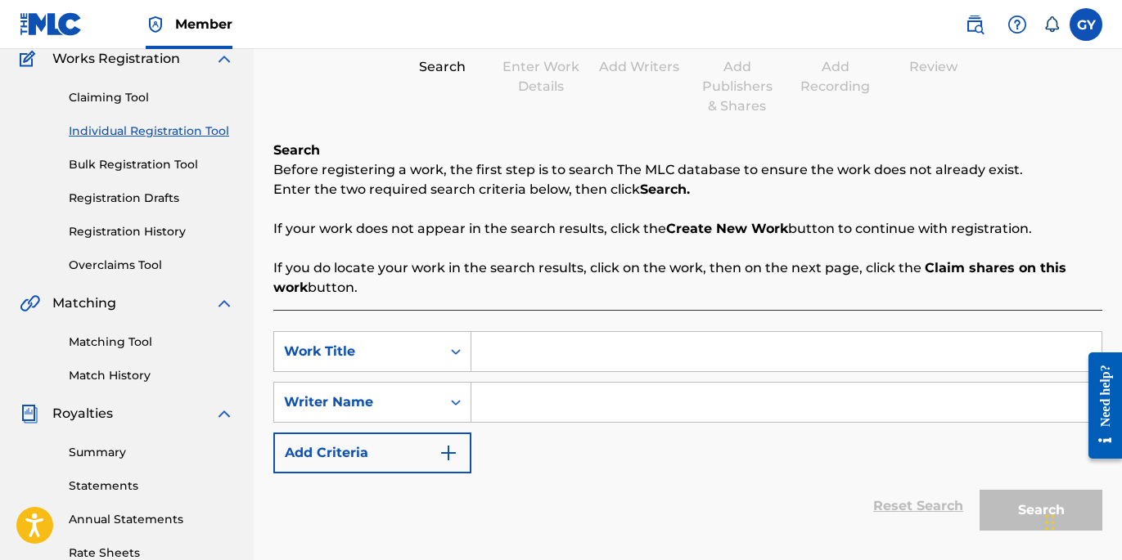
click at [498, 342] on input "Search Form" at bounding box center [786, 351] width 630 height 39
type input "G.P."
click at [581, 398] on input "Search Form" at bounding box center [786, 402] width 630 height 39
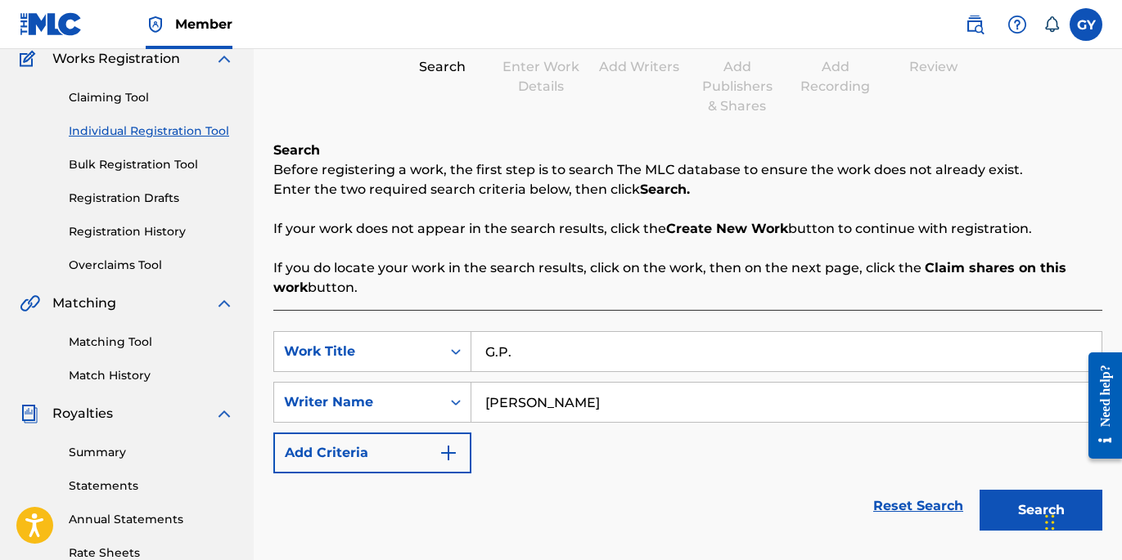
type input "[PERSON_NAME]"
click at [1041, 511] on button "Search" at bounding box center [1040, 510] width 123 height 41
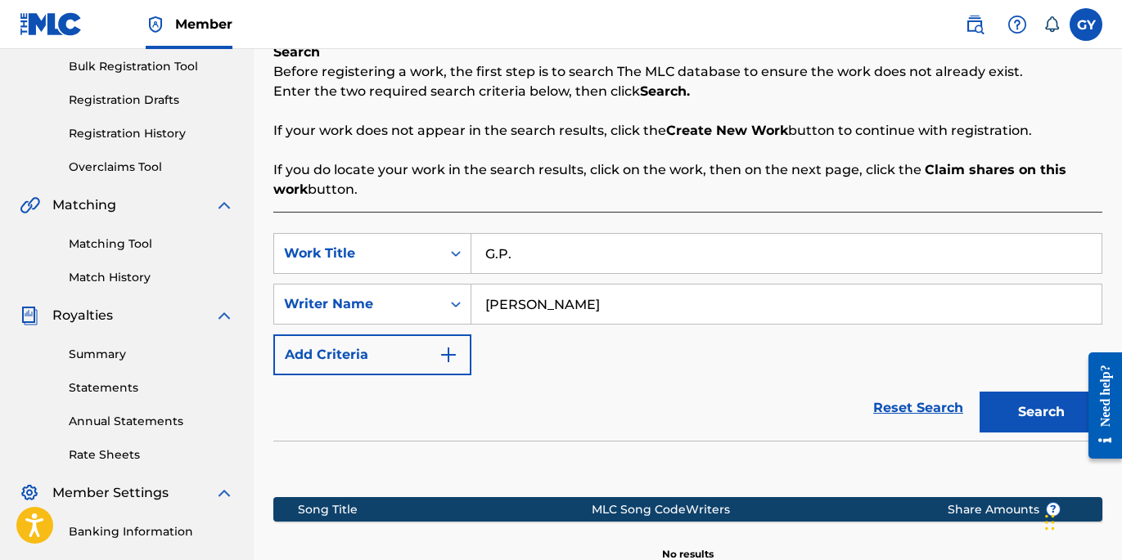
scroll to position [240, 0]
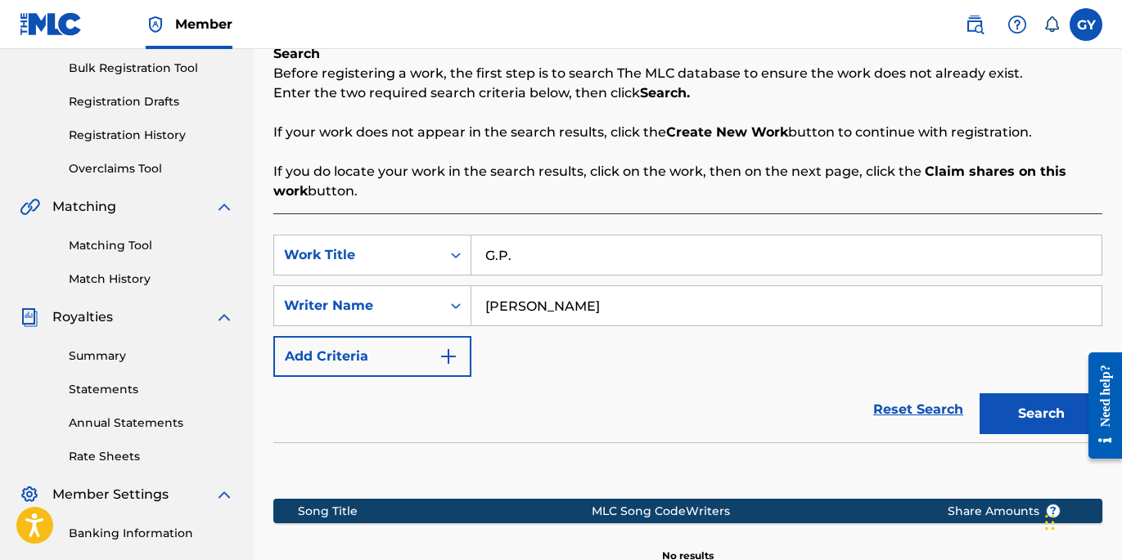
click at [516, 255] on input "G.P." at bounding box center [786, 255] width 630 height 39
type input "G"
click at [1031, 398] on button "Search" at bounding box center [1040, 414] width 123 height 41
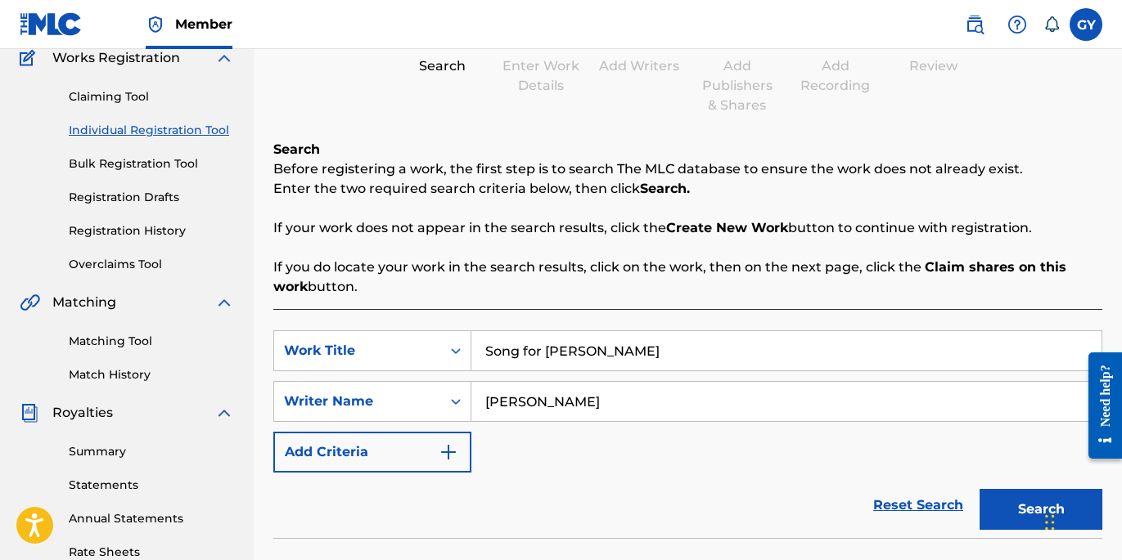
scroll to position [137, 0]
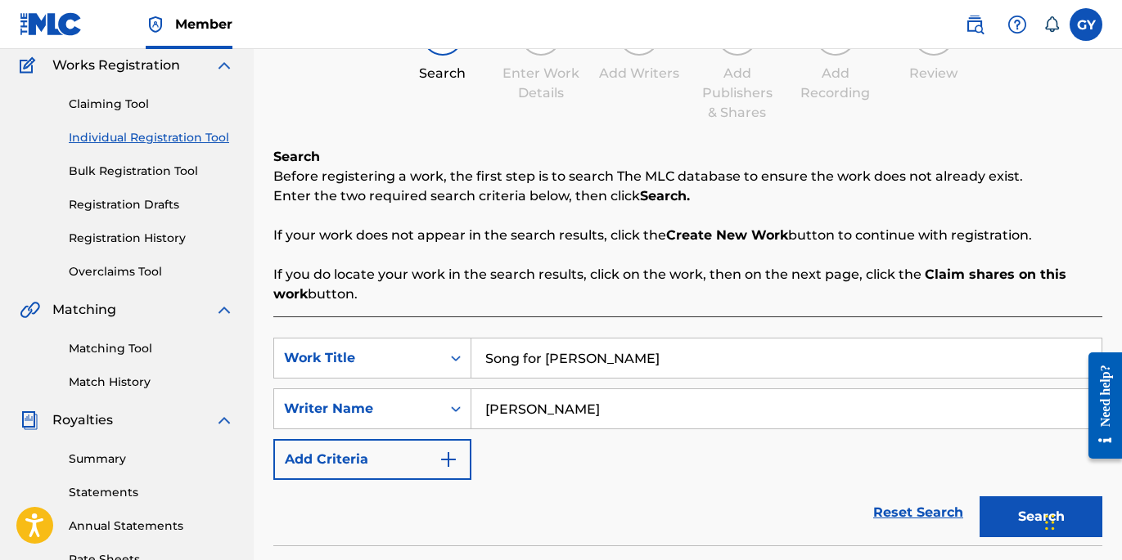
click at [606, 358] on input "Song for [PERSON_NAME]" at bounding box center [786, 358] width 630 height 39
type input "S"
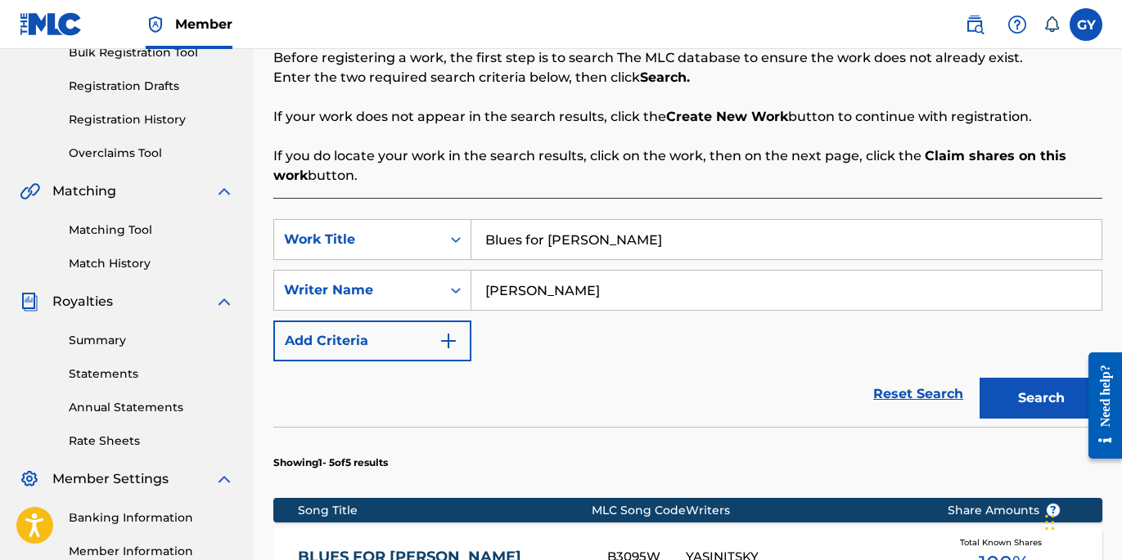
scroll to position [267, 0]
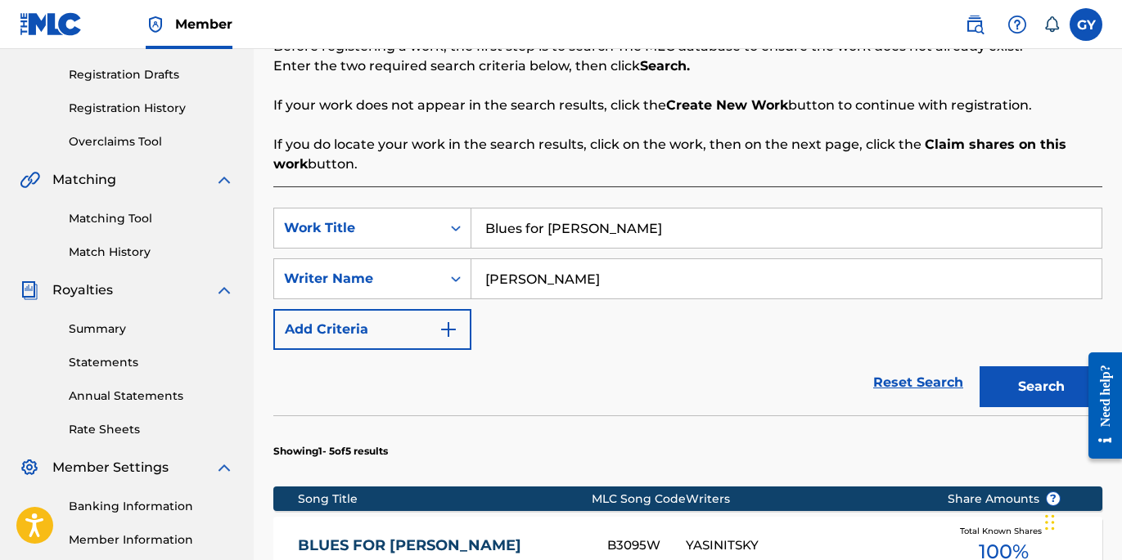
click at [1038, 384] on button "Search" at bounding box center [1040, 387] width 123 height 41
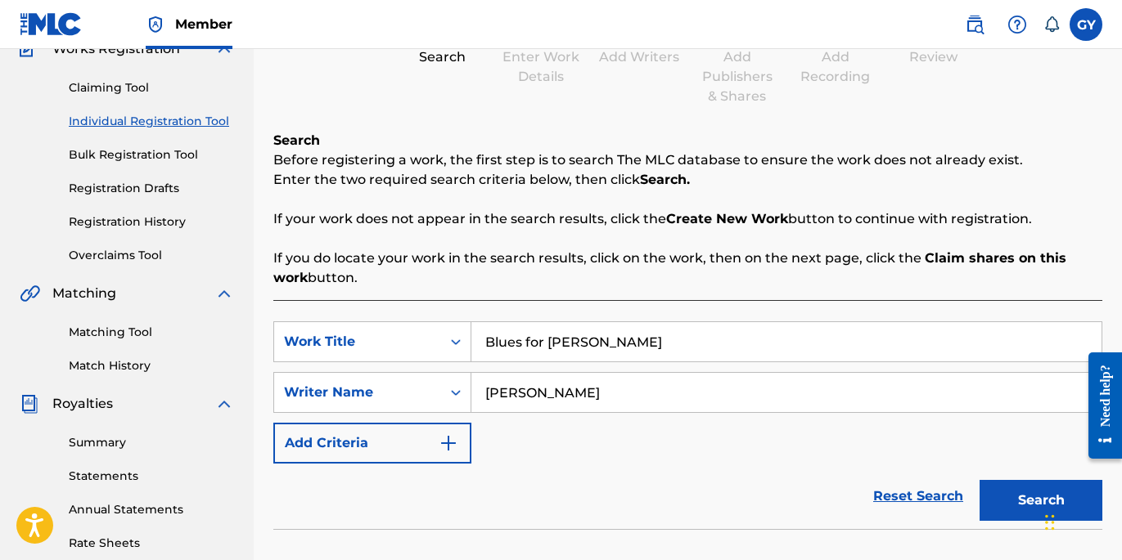
scroll to position [133, 0]
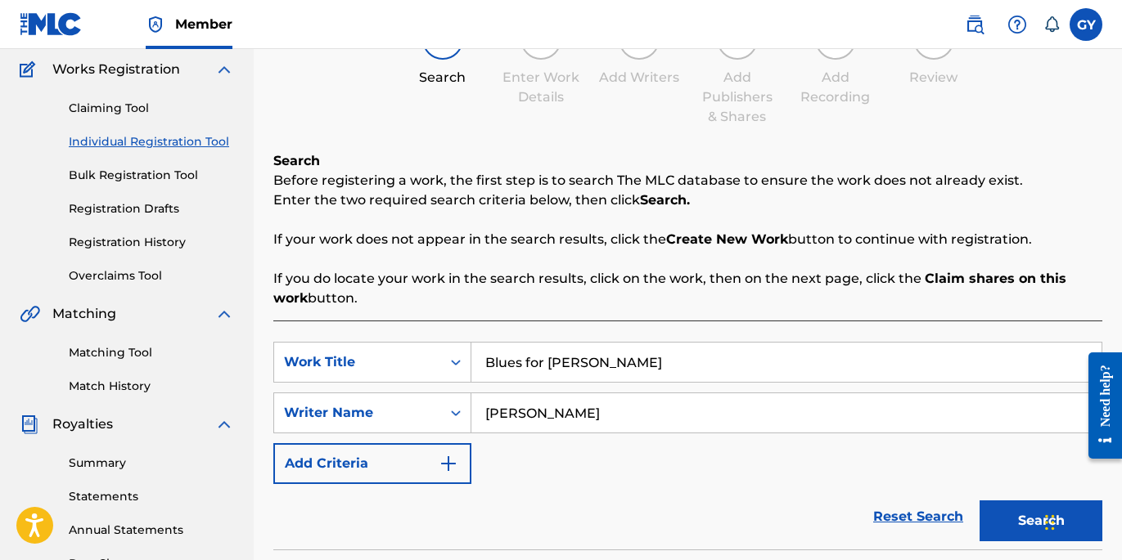
click at [622, 363] on input "Blues for [PERSON_NAME]" at bounding box center [786, 362] width 630 height 39
type input "B"
click at [1041, 521] on button "Search" at bounding box center [1040, 521] width 123 height 41
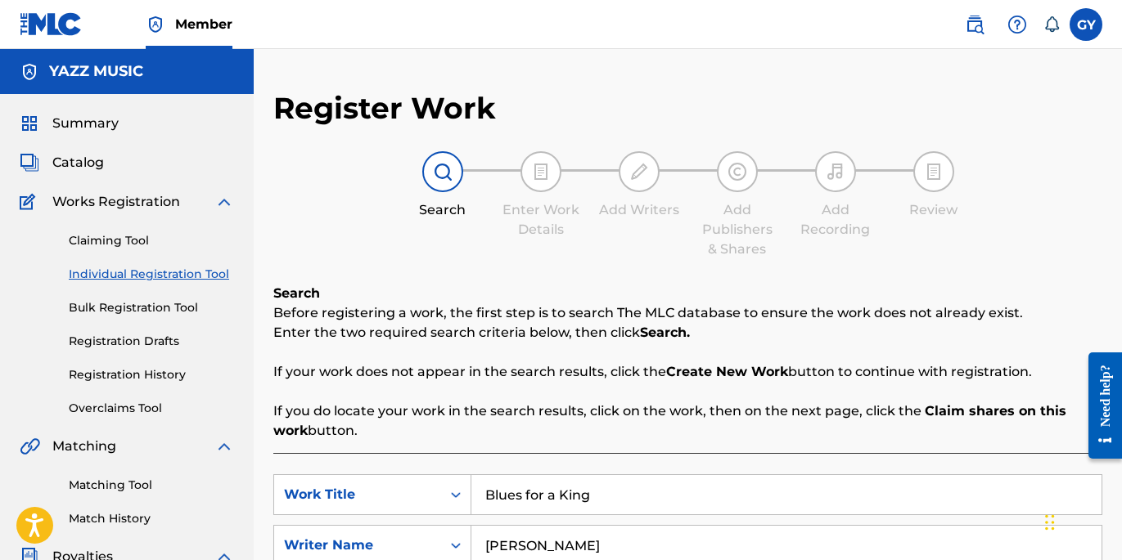
scroll to position [0, 0]
type input "B"
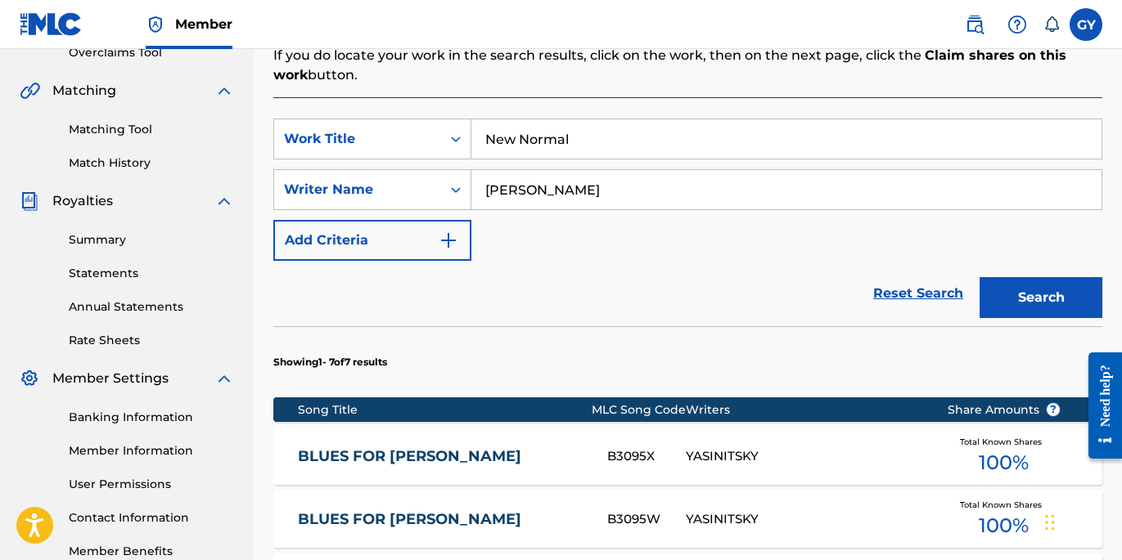
scroll to position [367, 0]
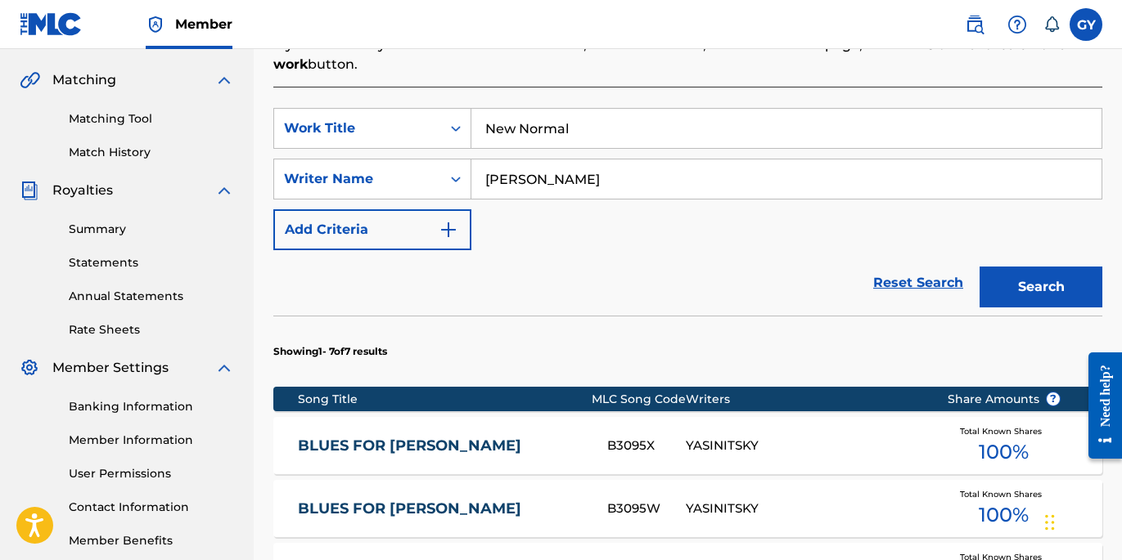
click at [1027, 293] on button "Search" at bounding box center [1040, 287] width 123 height 41
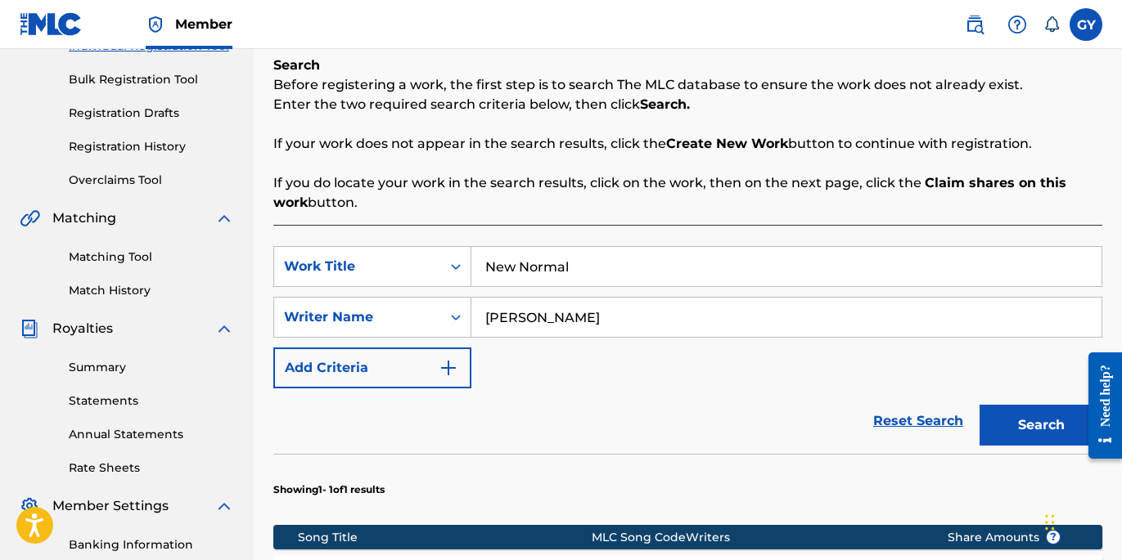
scroll to position [238, 0]
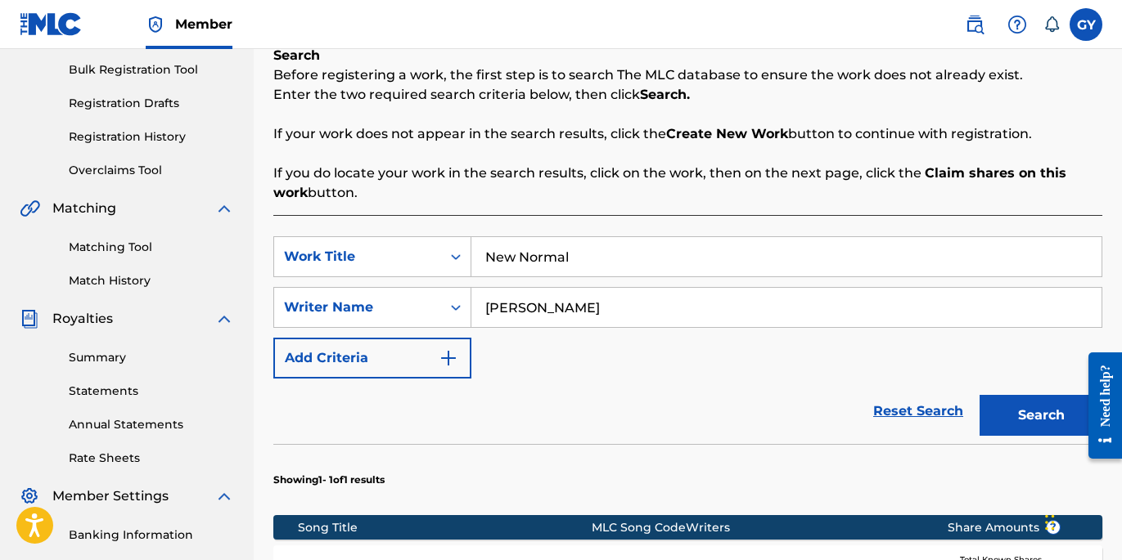
click at [580, 254] on input "New Normal" at bounding box center [786, 256] width 630 height 39
type input "N"
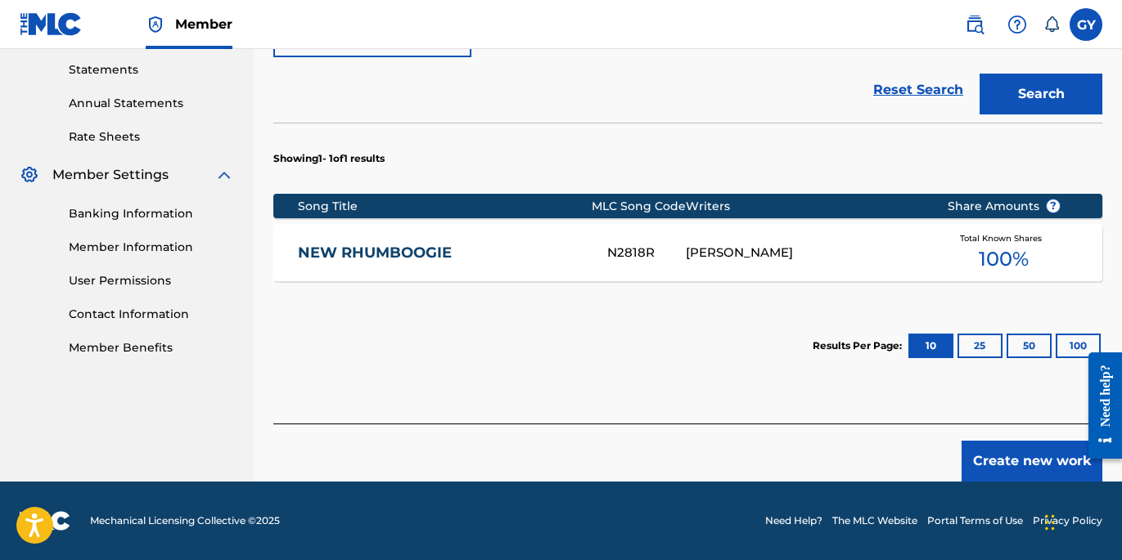
click at [1065, 84] on button "Search" at bounding box center [1040, 94] width 123 height 41
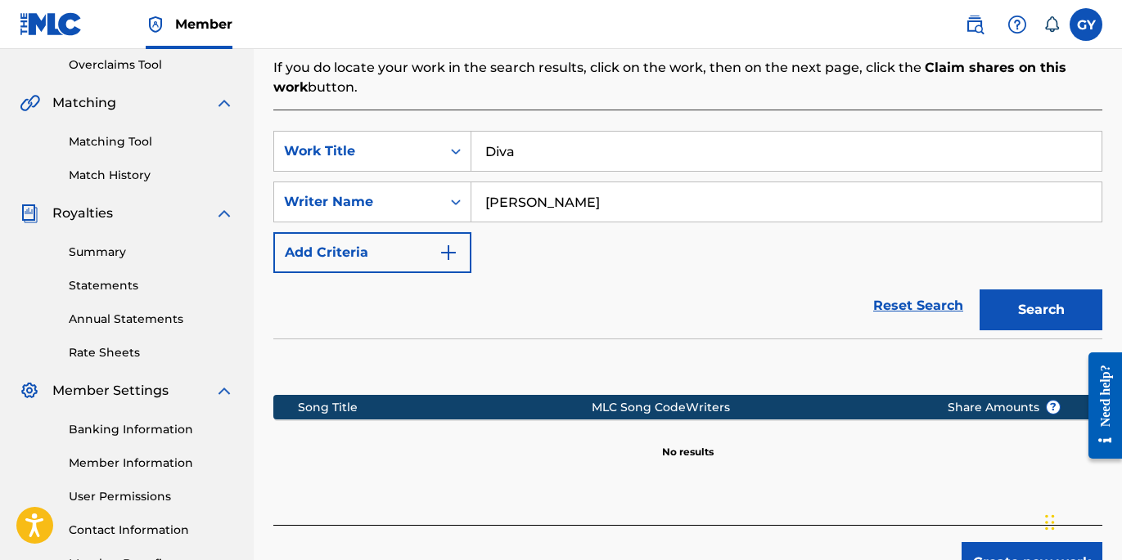
scroll to position [326, 0]
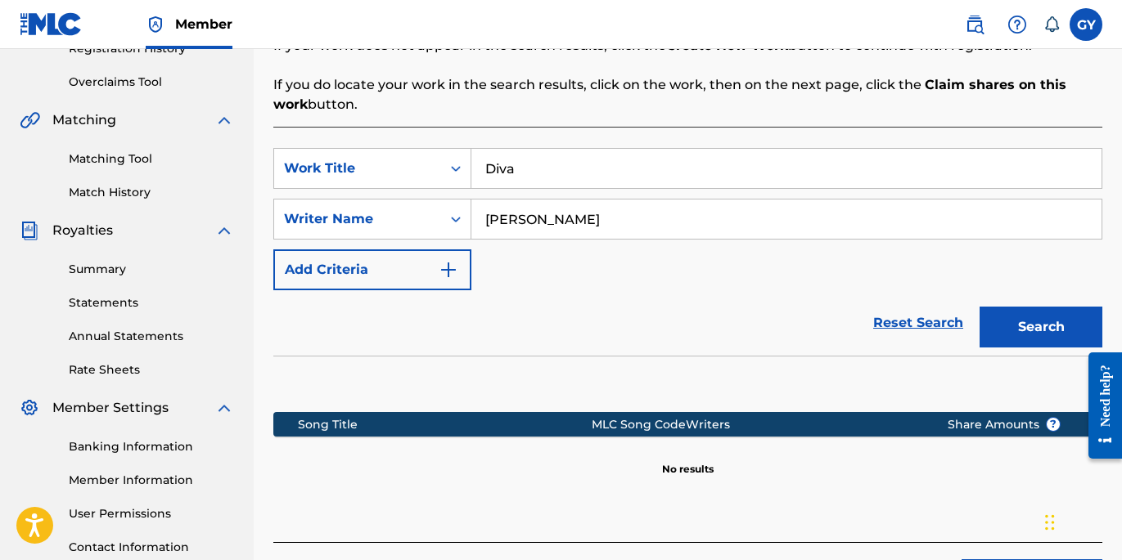
click at [527, 161] on input "Diva" at bounding box center [786, 168] width 630 height 39
type input "D"
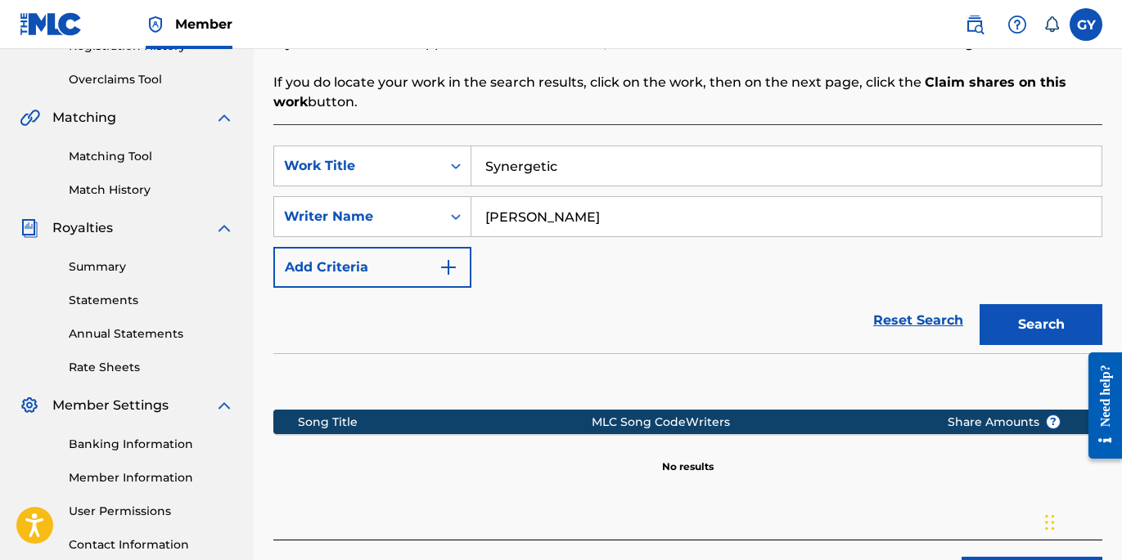
click at [1060, 320] on button "Search" at bounding box center [1040, 324] width 123 height 41
click at [615, 166] on input "Synergetic" at bounding box center [786, 165] width 630 height 39
type input "S"
click at [493, 167] on input "hangtown Fry" at bounding box center [786, 165] width 630 height 39
click at [1023, 323] on button "Search" at bounding box center [1040, 324] width 123 height 41
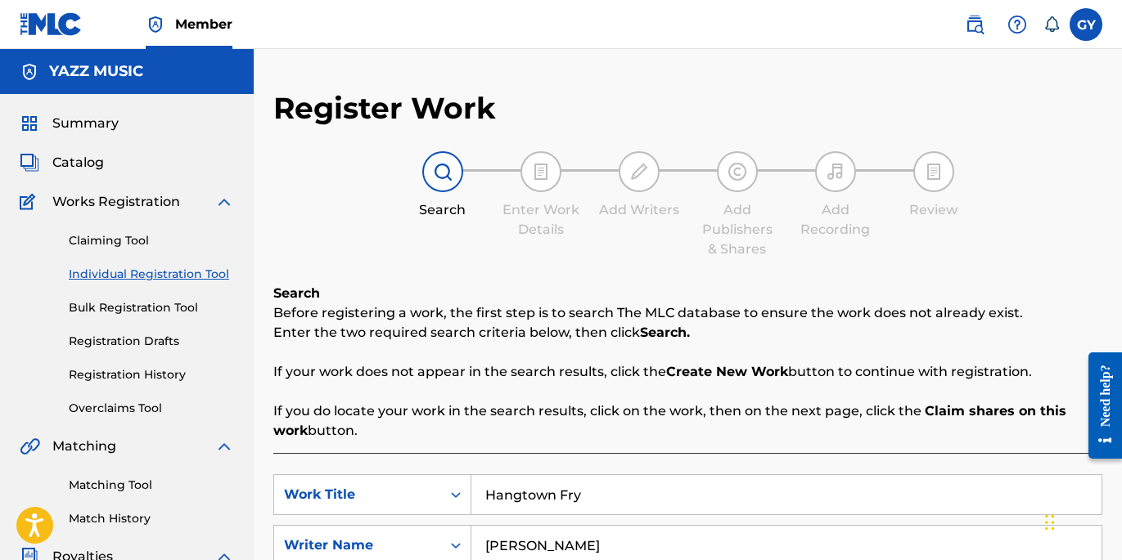
scroll to position [0, 0]
click at [124, 271] on link "Individual Registration Tool" at bounding box center [151, 274] width 165 height 17
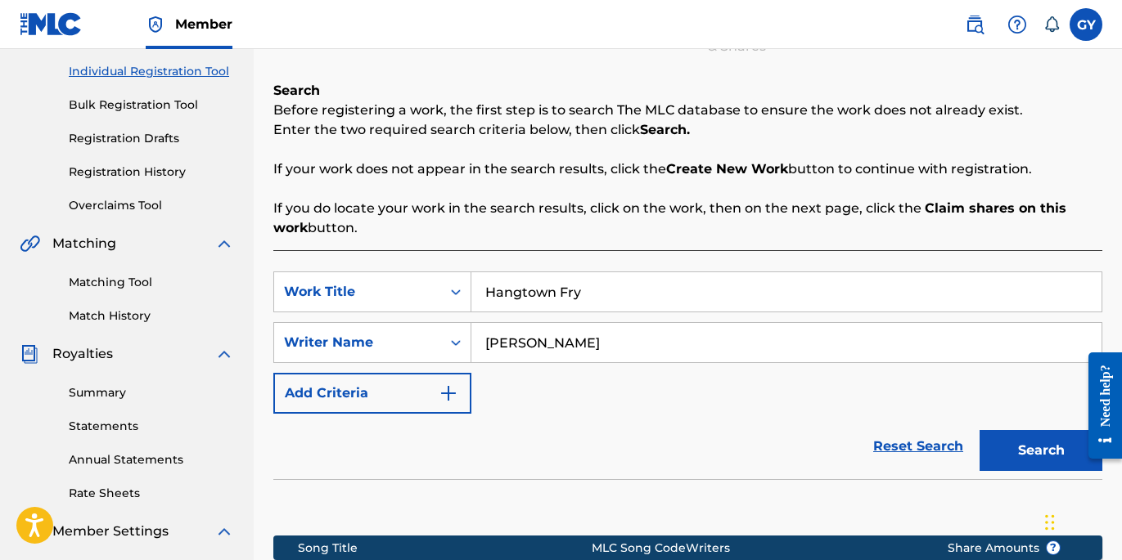
scroll to position [249, 0]
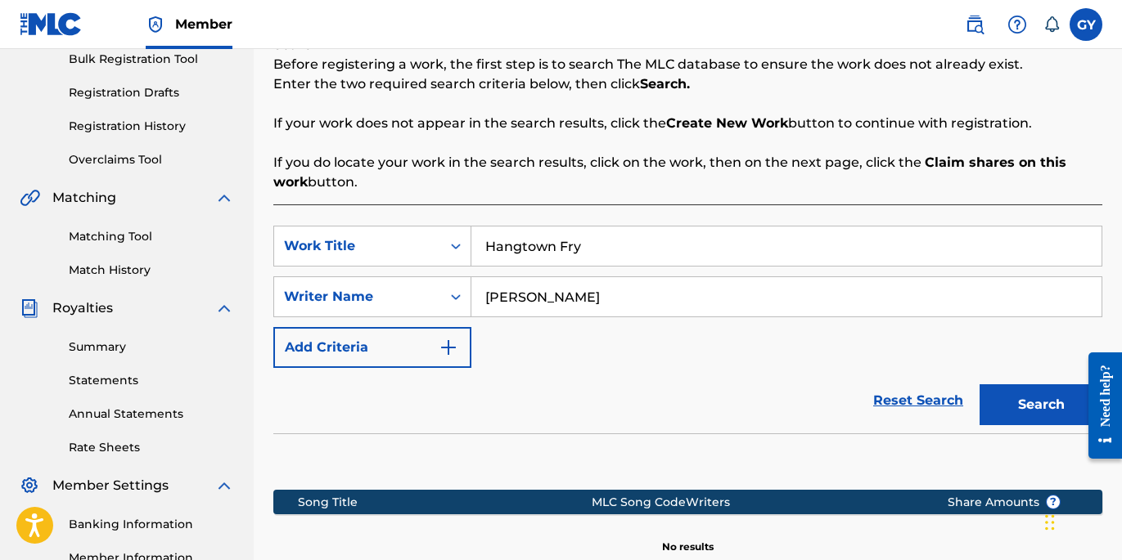
click at [593, 249] on input "Hangtown Fry" at bounding box center [786, 246] width 630 height 39
type input "H"
type input "Gotta Have Soul"
click at [1022, 398] on button "Search" at bounding box center [1040, 405] width 123 height 41
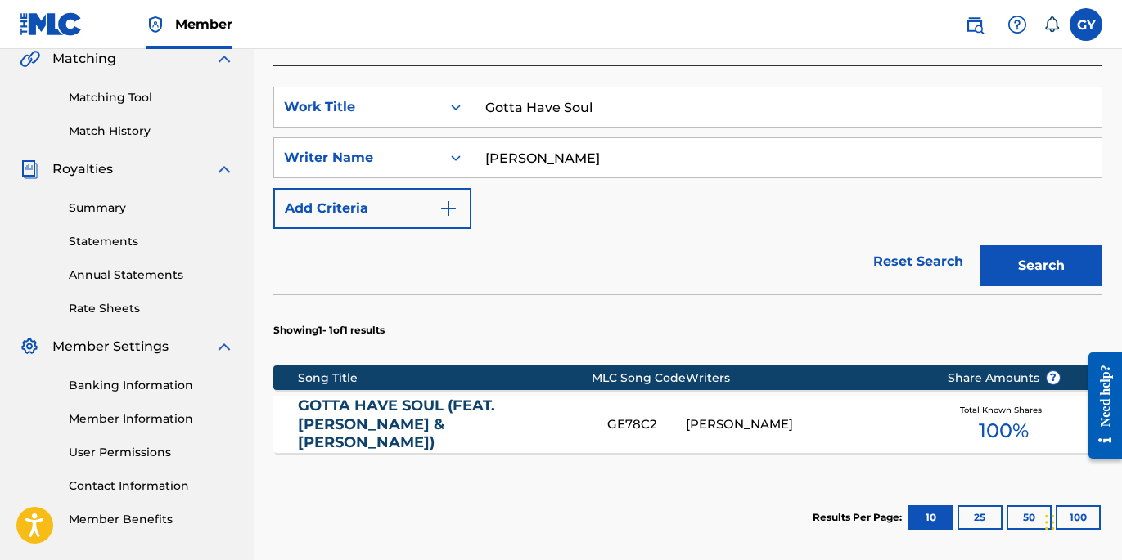
scroll to position [476, 0]
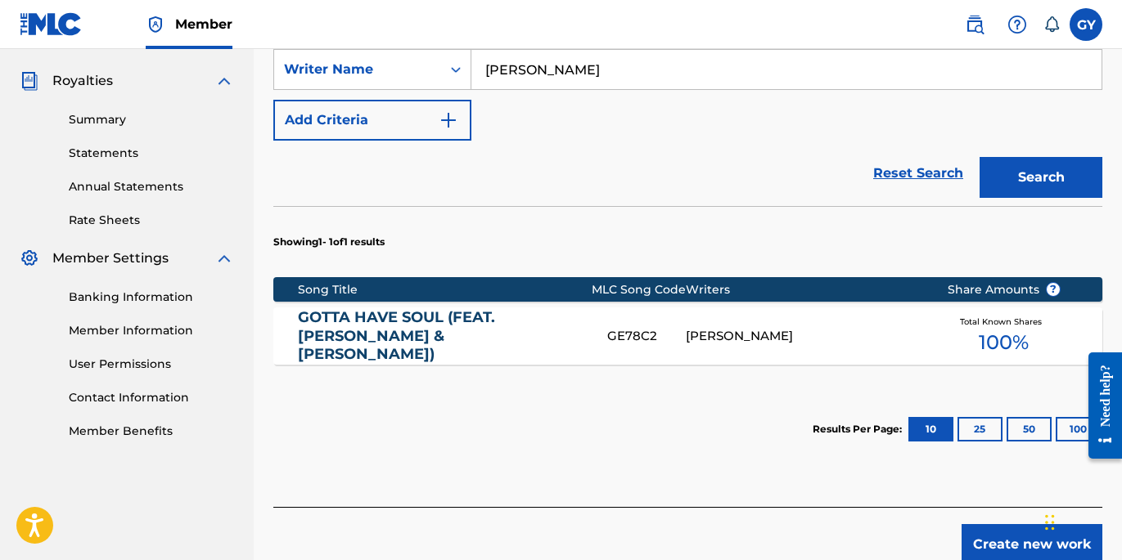
click at [425, 323] on link "GOTTA HAVE SOUL (FEAT. [PERSON_NAME] & [PERSON_NAME])" at bounding box center [441, 336] width 286 height 56
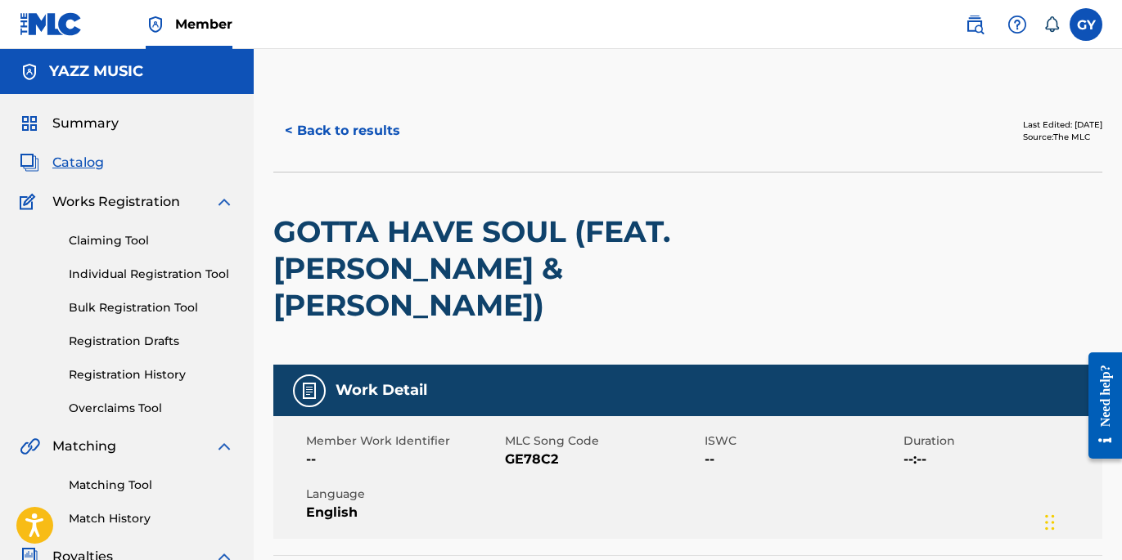
click at [155, 271] on link "Individual Registration Tool" at bounding box center [151, 274] width 165 height 17
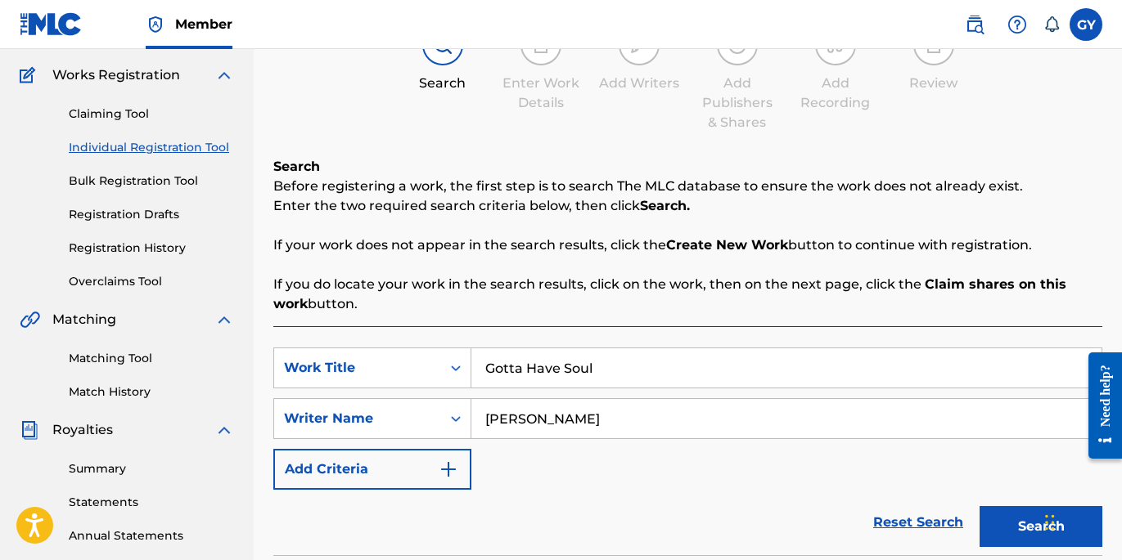
scroll to position [139, 0]
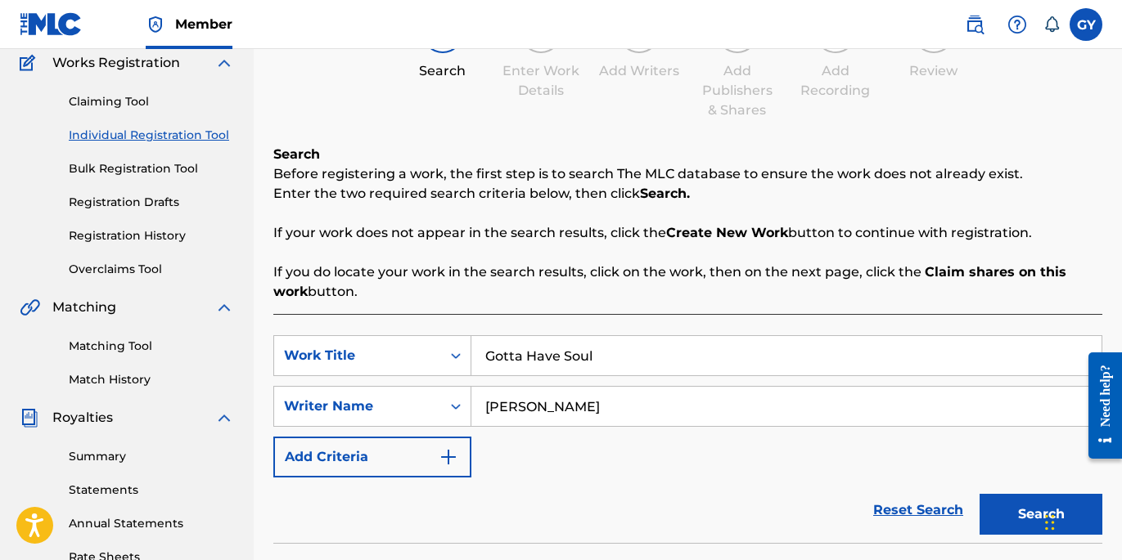
click at [613, 343] on input "Gotta Have Soul" at bounding box center [786, 355] width 630 height 39
click at [607, 361] on input "Gotta Have Soul" at bounding box center [786, 355] width 630 height 39
type input "G"
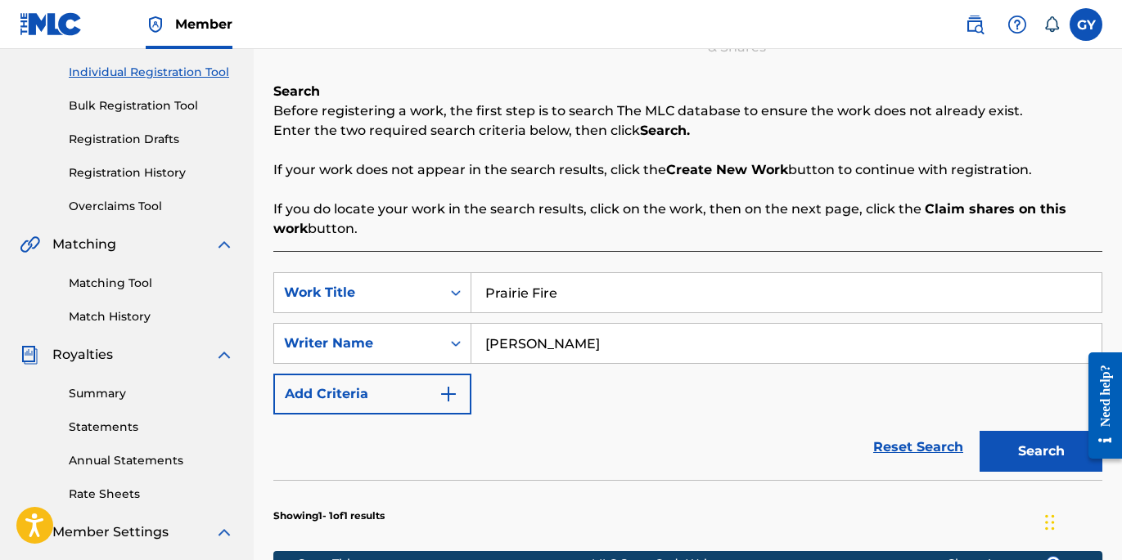
scroll to position [202, 0]
click at [1012, 452] on button "Search" at bounding box center [1040, 451] width 123 height 41
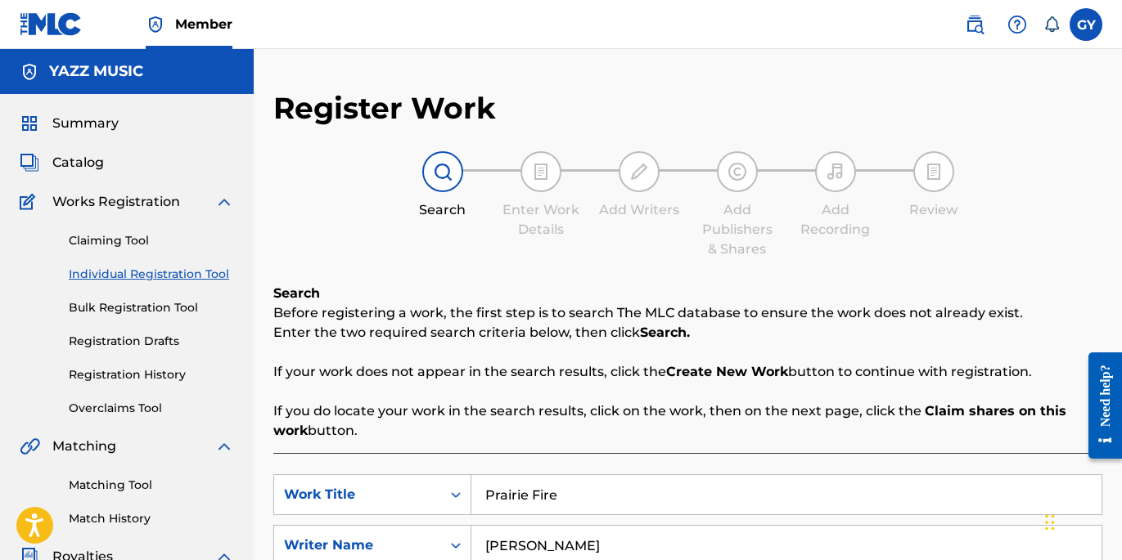
scroll to position [0, 0]
click at [581, 496] on input "Prairie Fire" at bounding box center [786, 494] width 630 height 39
type input "P"
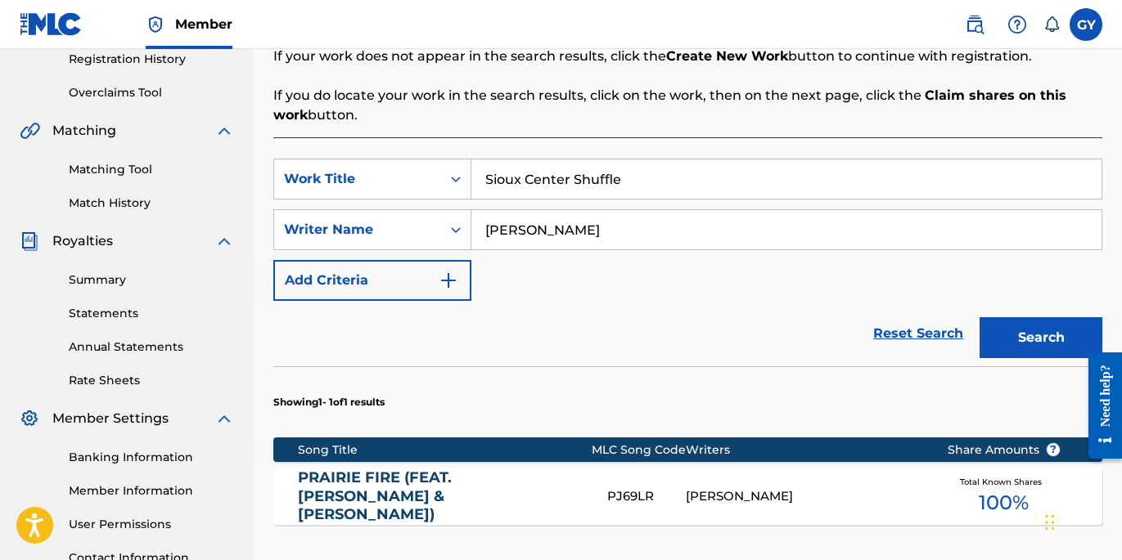
scroll to position [323, 0]
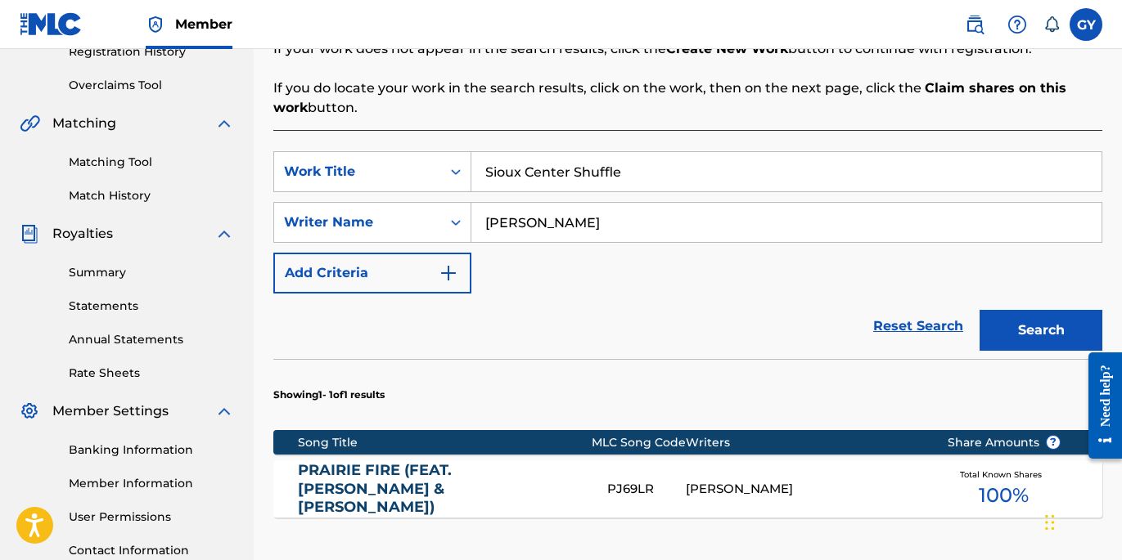
click at [1037, 332] on button "Search" at bounding box center [1040, 330] width 123 height 41
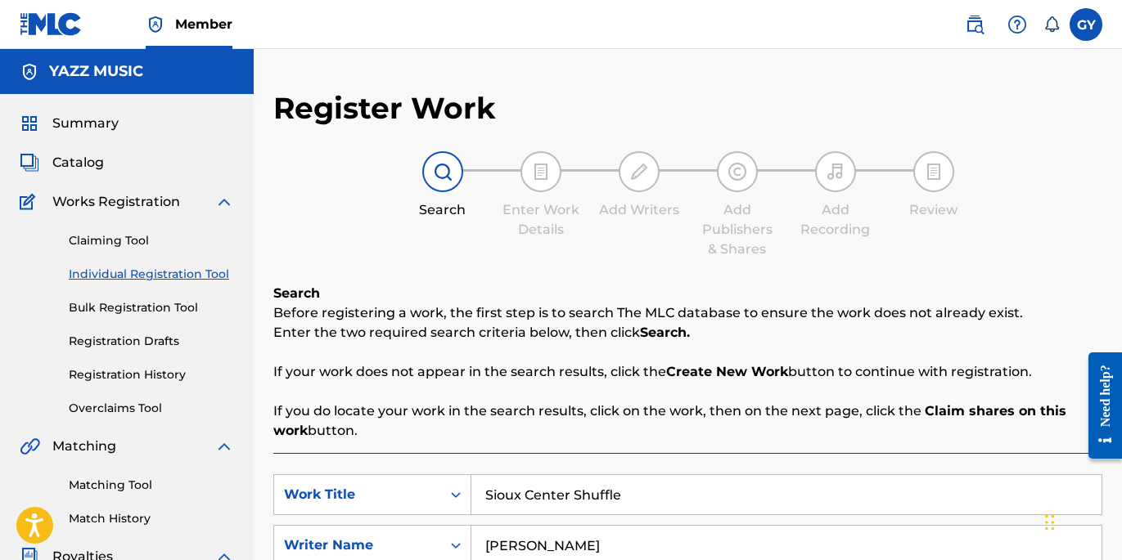
scroll to position [0, 0]
click at [636, 493] on input "Sioux Center Shuffle" at bounding box center [786, 494] width 630 height 39
type input "S"
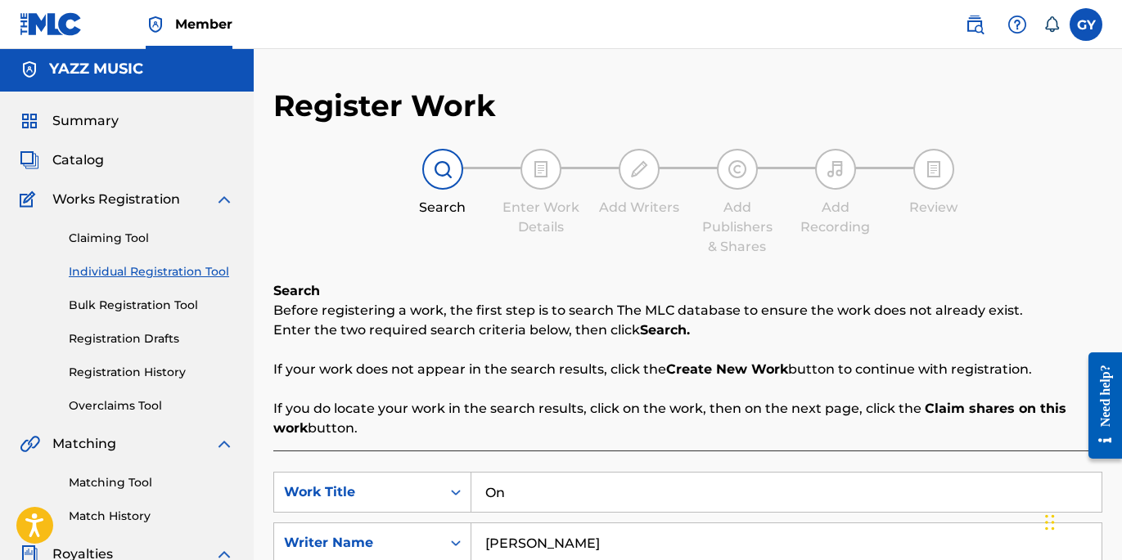
type input "O"
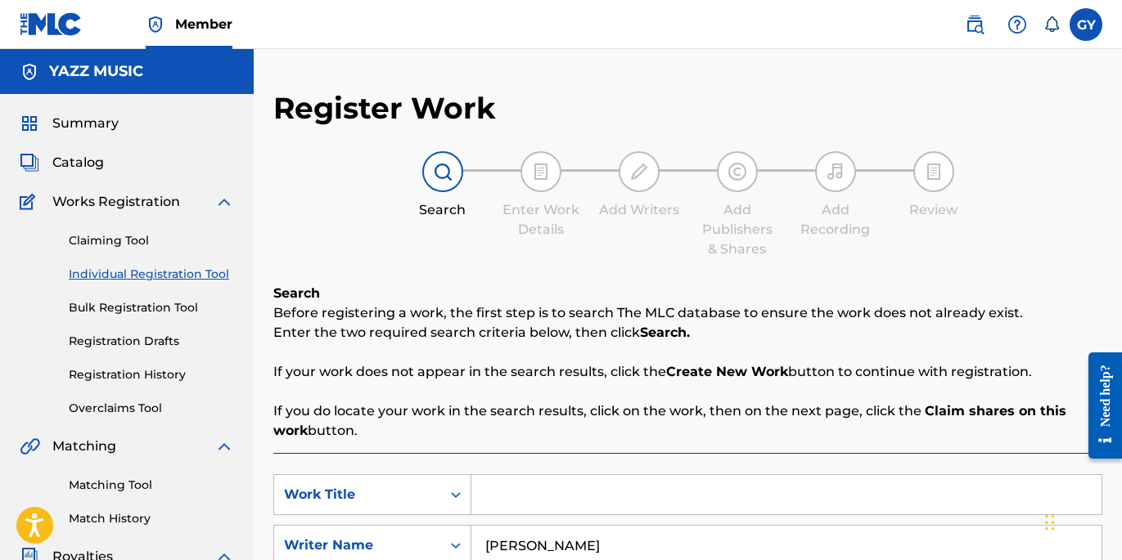
scroll to position [0, 0]
click at [1100, 380] on div "Need help?" at bounding box center [1105, 395] width 22 height 62
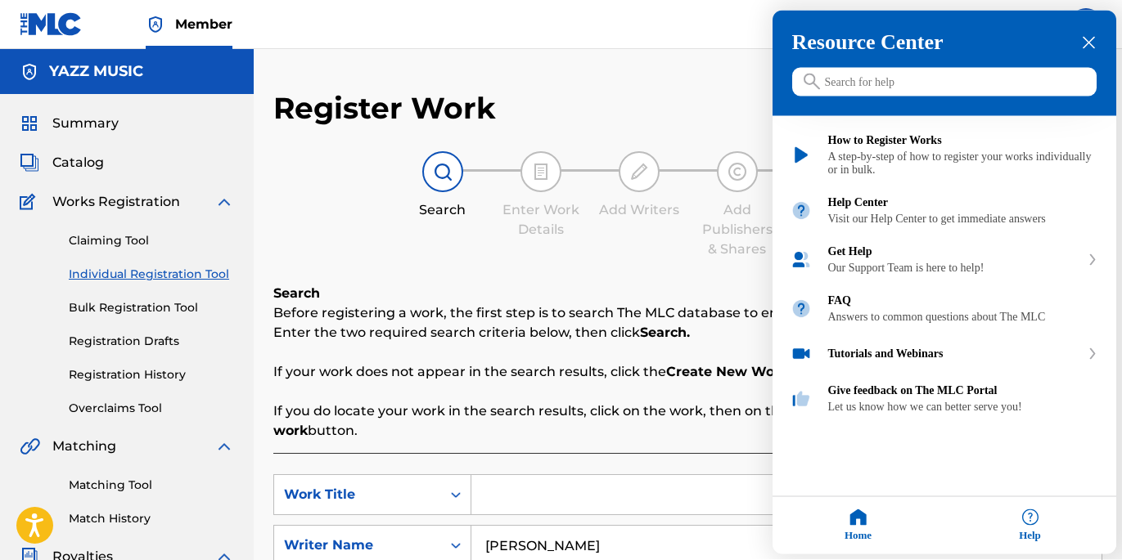
click at [865, 88] on input "Search for help" at bounding box center [944, 82] width 304 height 29
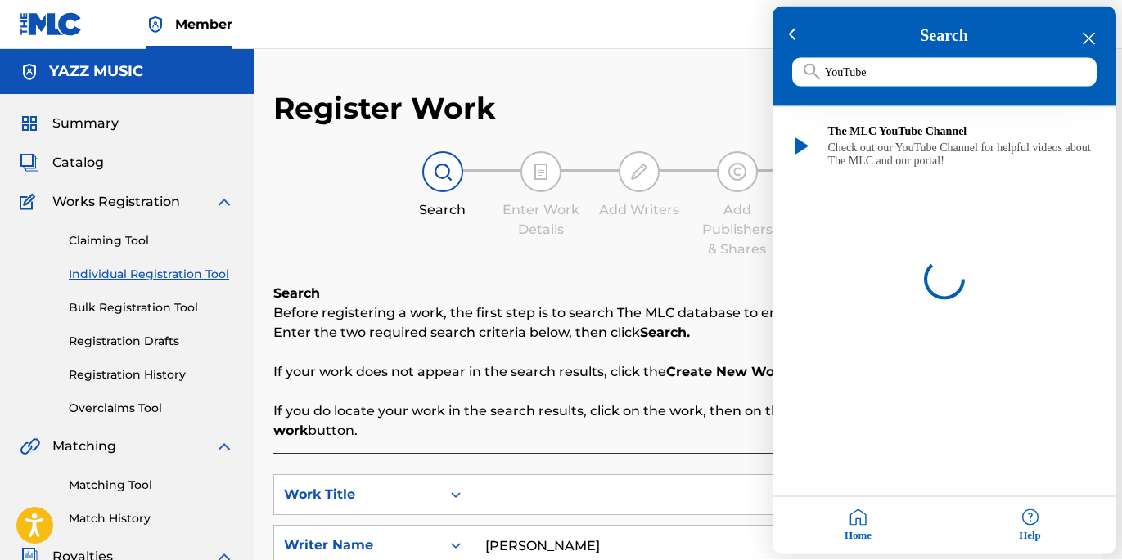
type input "YouTube"
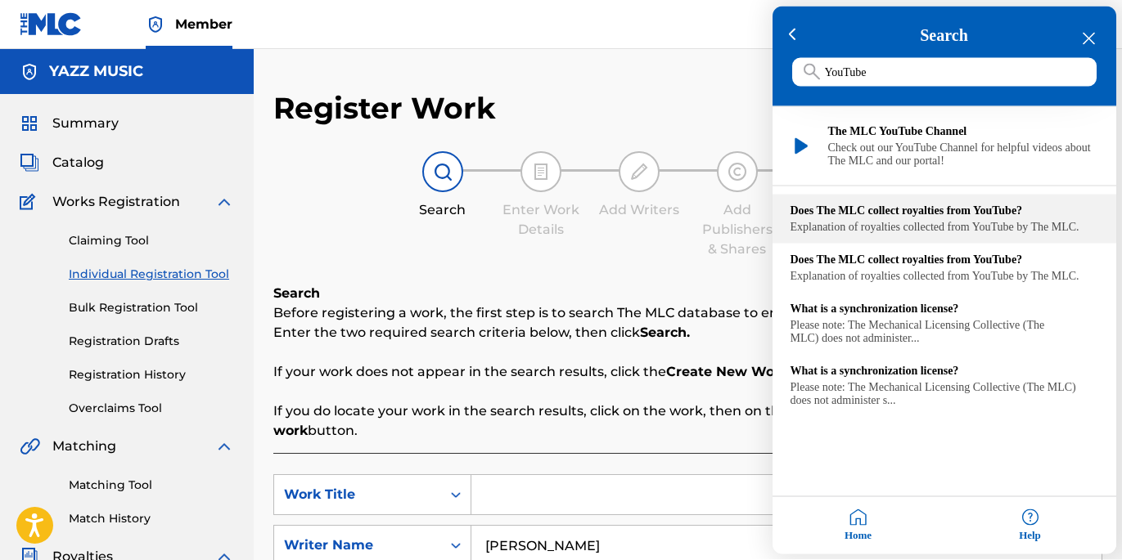
click at [942, 212] on div "Does The MLC collect royalties from YouTube?" at bounding box center [944, 211] width 308 height 13
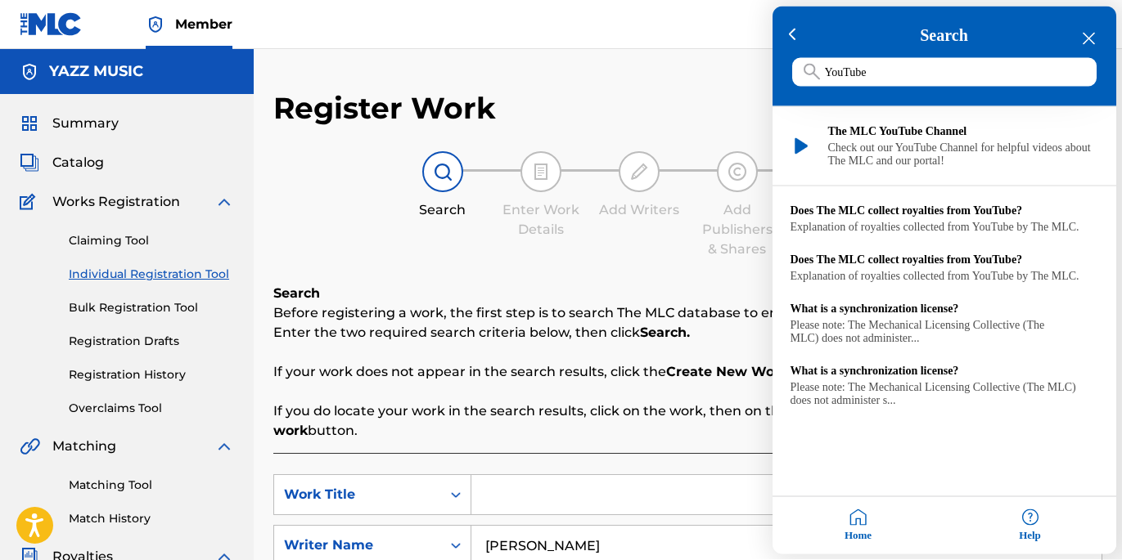
click at [1087, 37] on icon "close resource center" at bounding box center [1089, 39] width 12 height 12
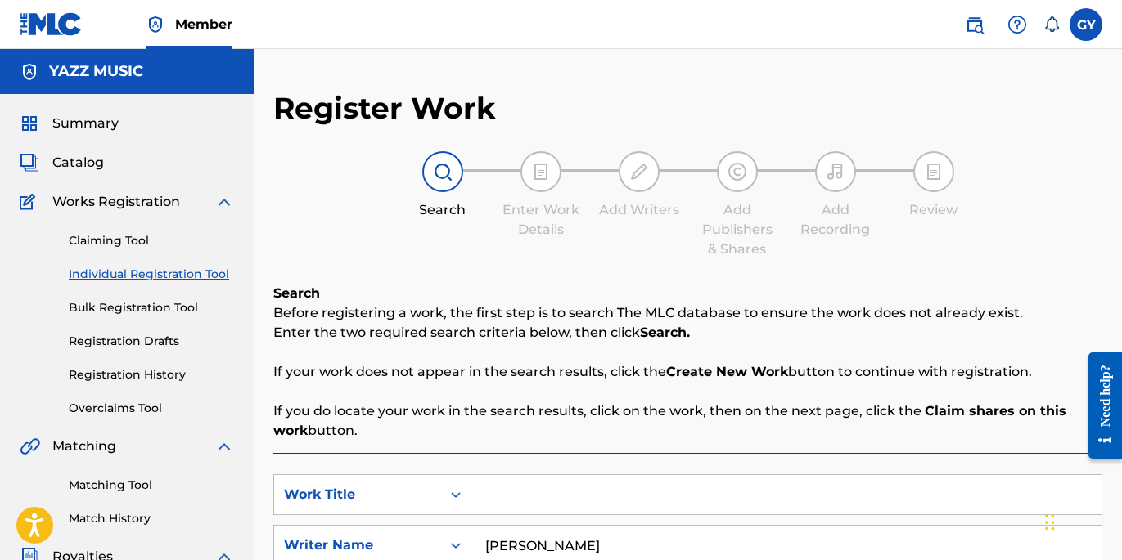
scroll to position [44, 0]
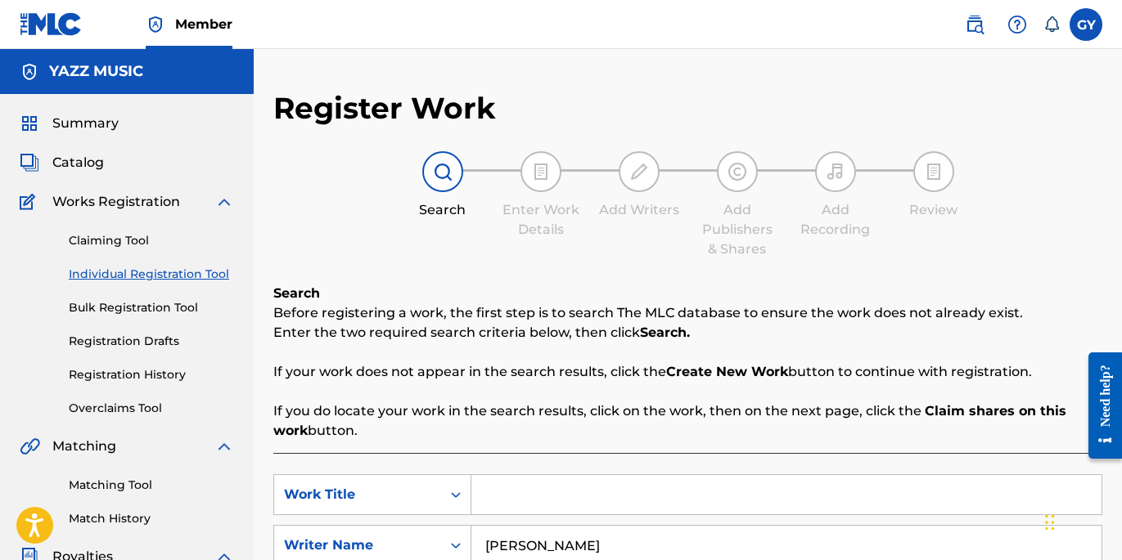
scroll to position [0, 0]
click at [1101, 416] on div "Need help?" at bounding box center [1105, 395] width 22 height 62
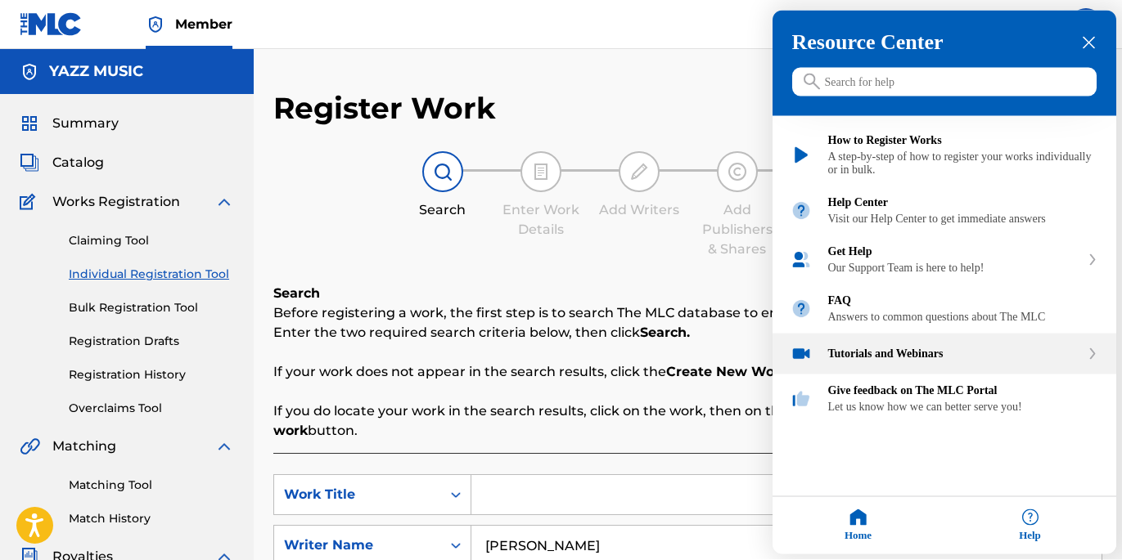
scroll to position [7, 0]
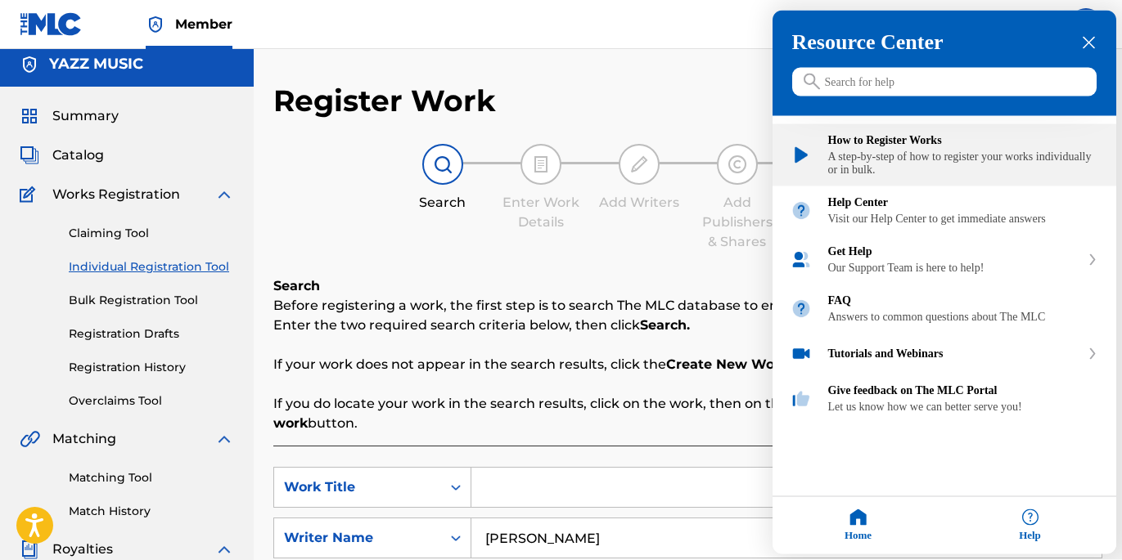
click at [971, 146] on div "How to Register Works" at bounding box center [963, 140] width 270 height 13
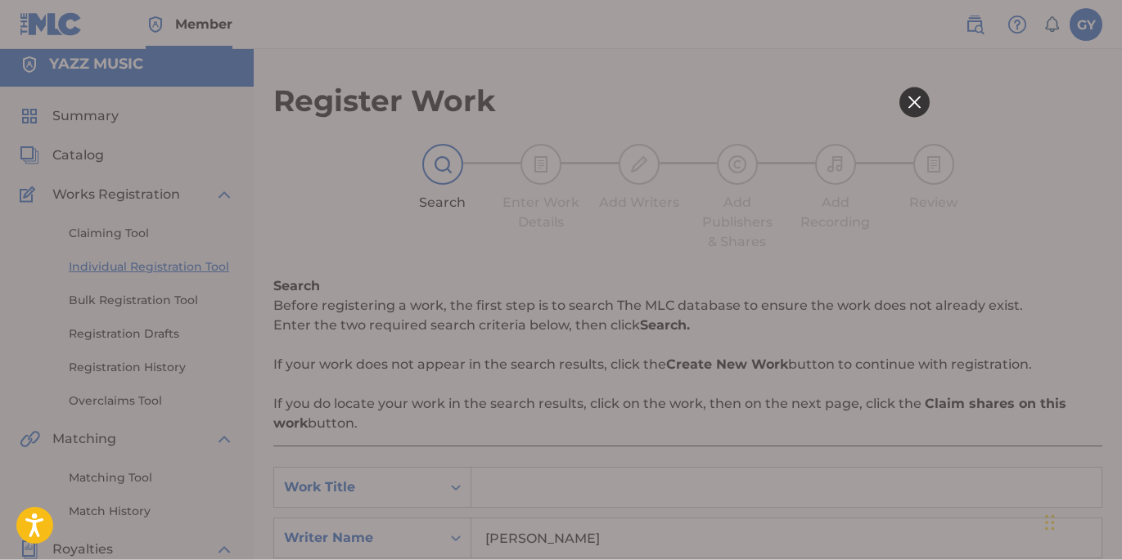
scroll to position [0, 0]
click at [917, 102] on icon at bounding box center [913, 102] width 12 height 12
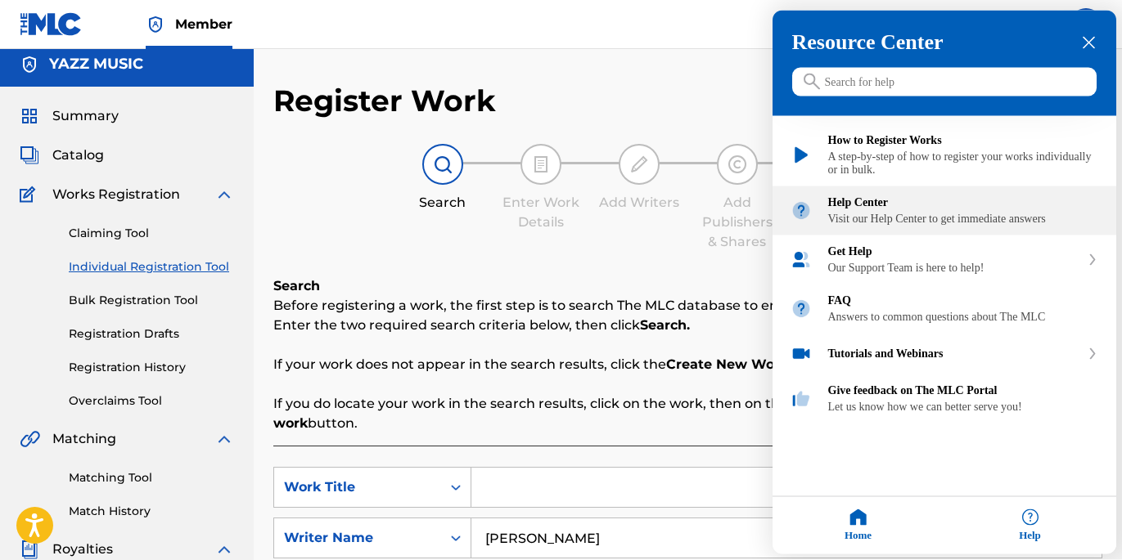
click at [902, 209] on div "Help Center" at bounding box center [963, 202] width 270 height 13
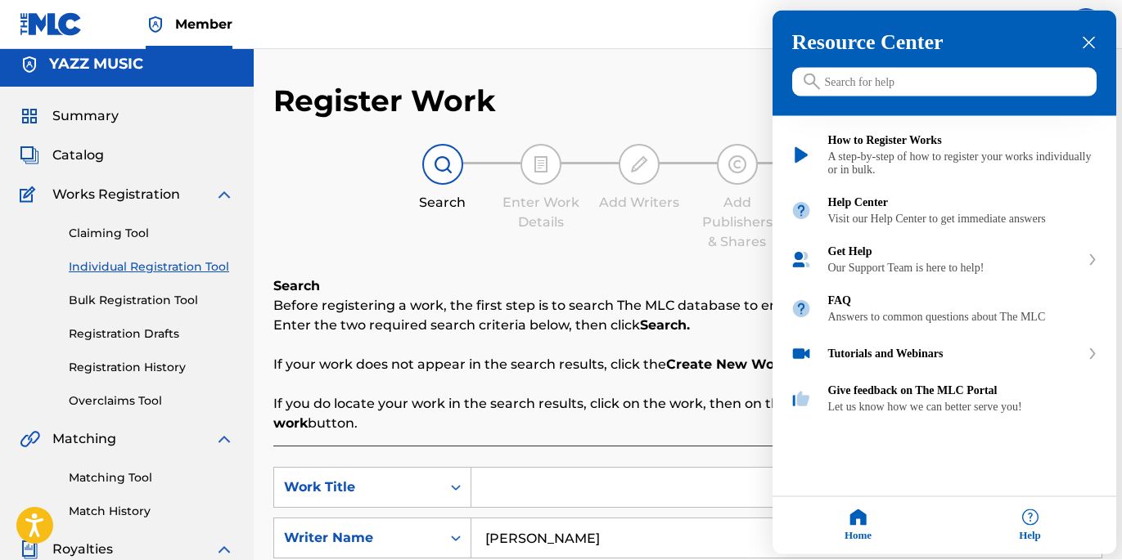
click at [1087, 39] on icon "close resource center" at bounding box center [1089, 43] width 12 height 12
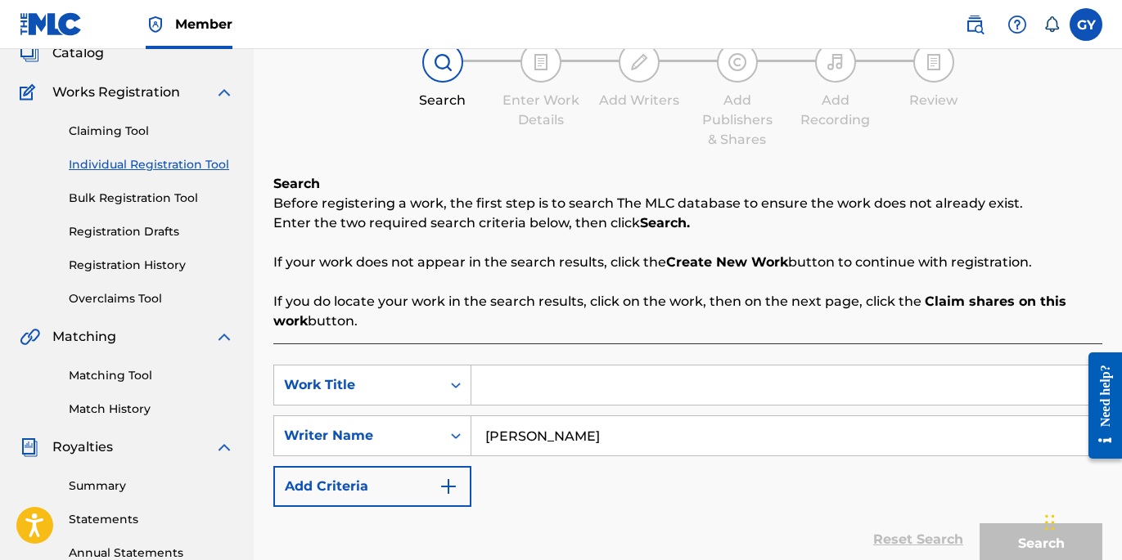
scroll to position [131, 0]
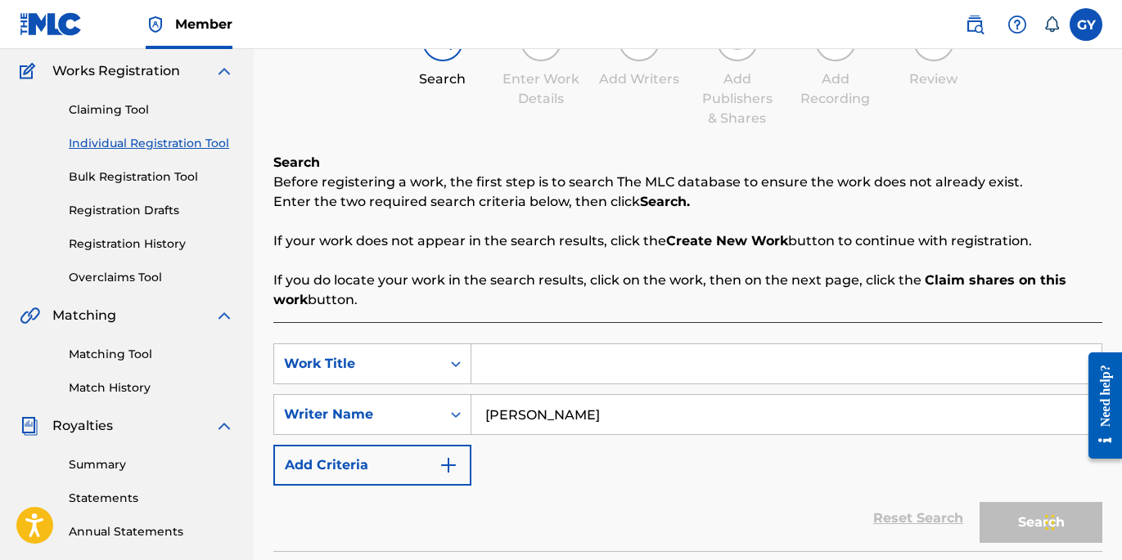
click at [503, 362] on input "Search Form" at bounding box center [786, 363] width 630 height 39
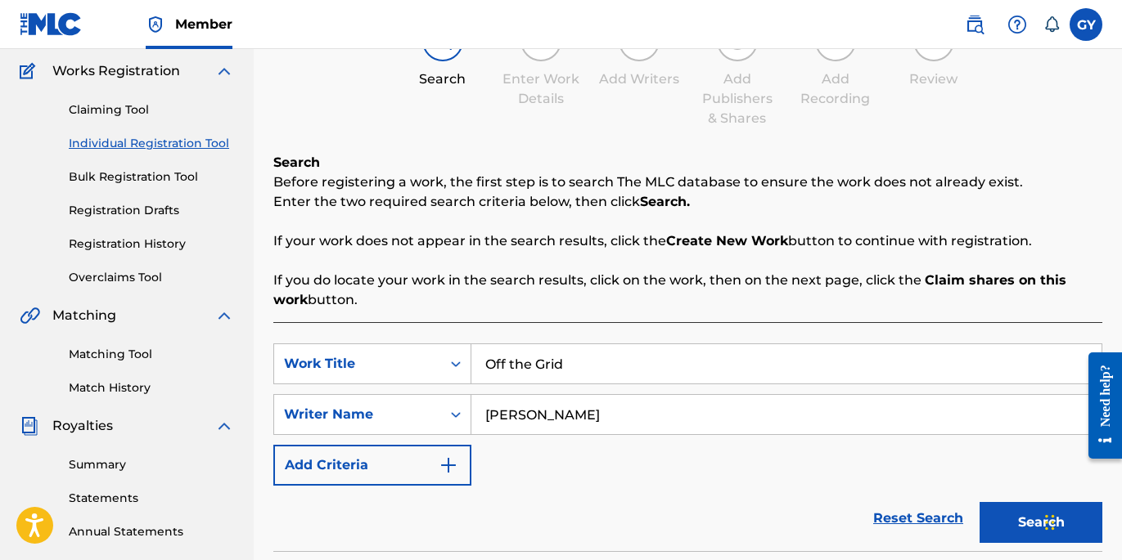
click at [1041, 523] on button "Search" at bounding box center [1040, 522] width 123 height 41
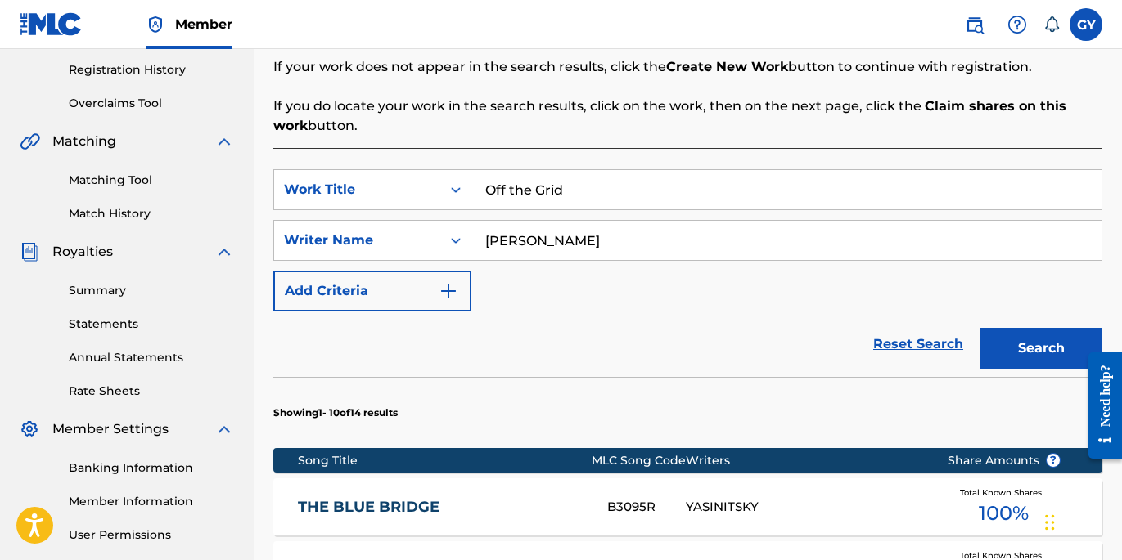
scroll to position [308, 0]
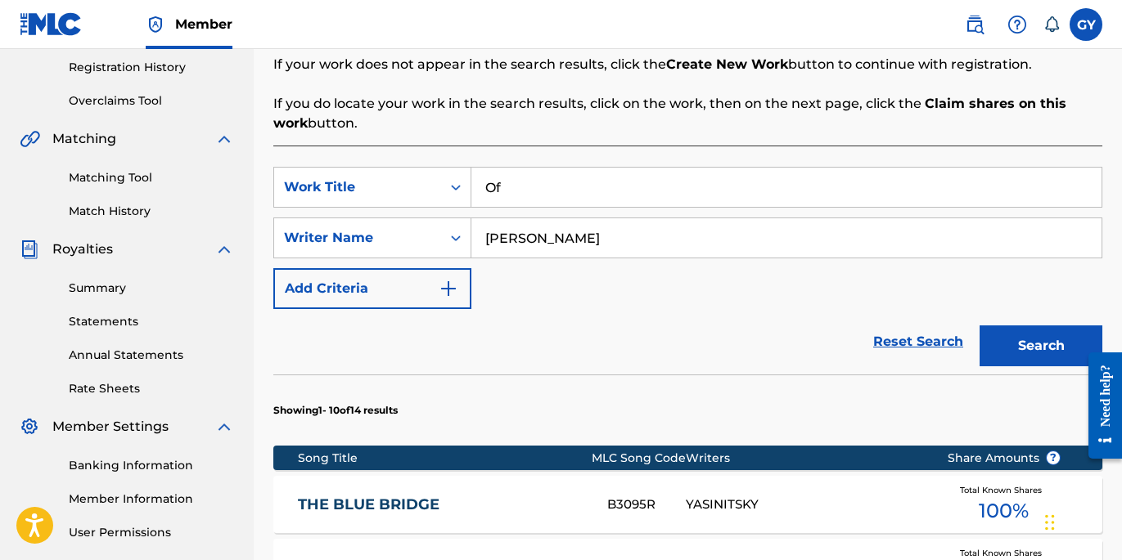
type input "O"
click at [1041, 346] on button "Search" at bounding box center [1040, 346] width 123 height 41
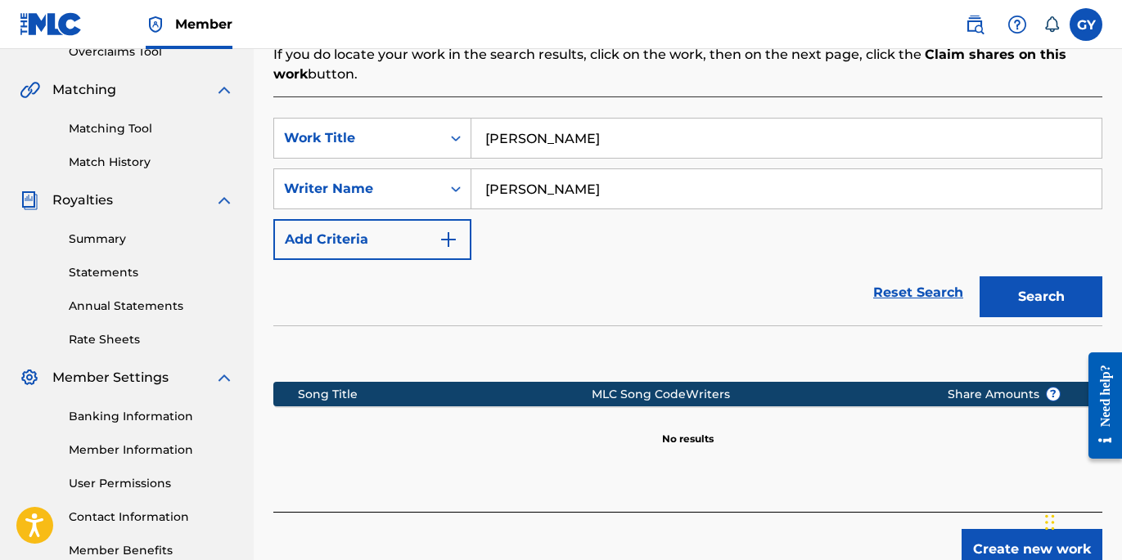
scroll to position [357, 0]
type input "M"
click at [1041, 297] on button "Search" at bounding box center [1040, 297] width 123 height 41
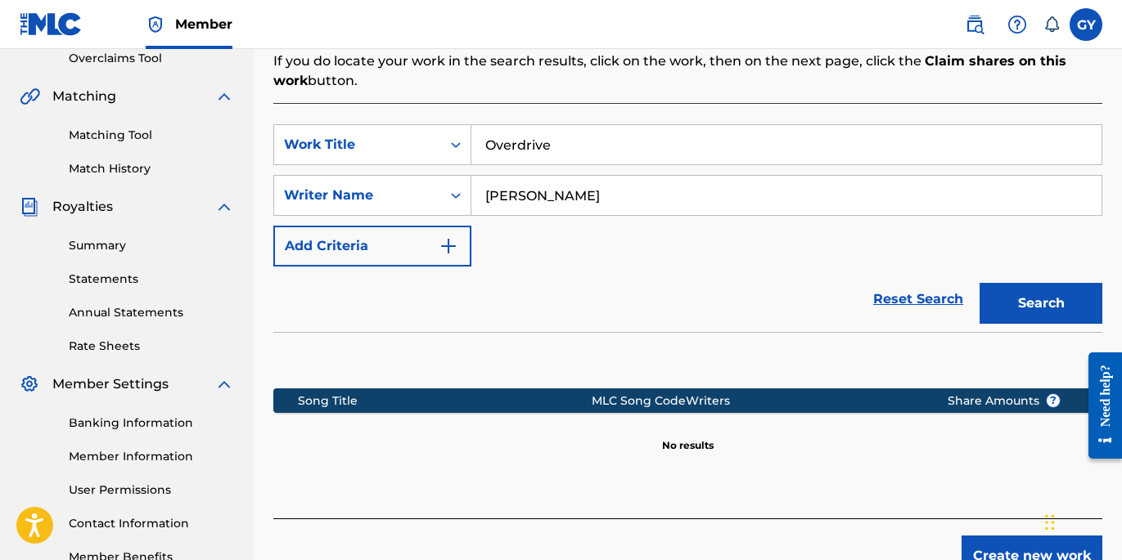
scroll to position [352, 0]
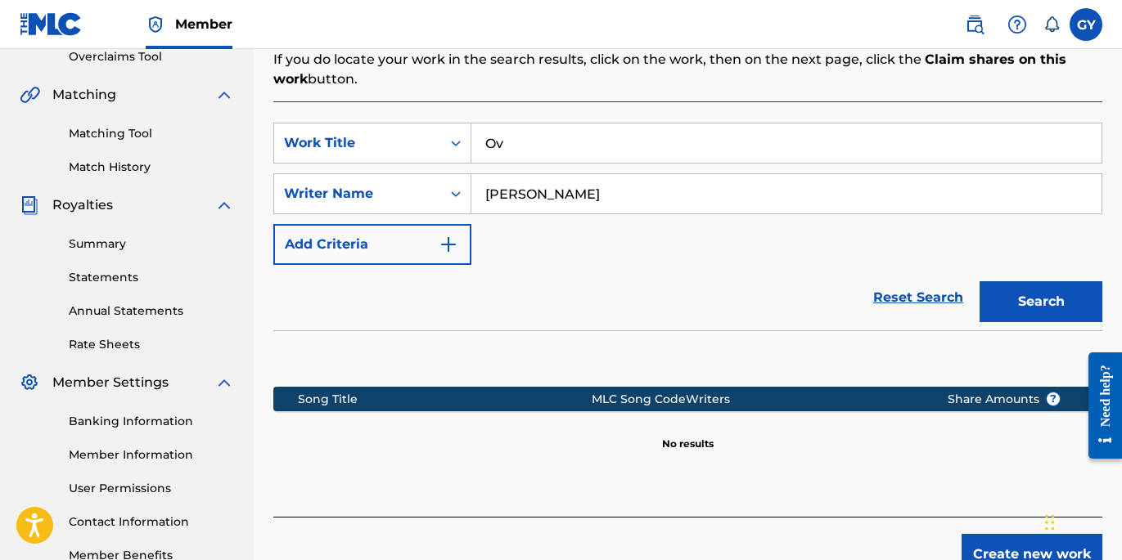
type input "O"
click at [1041, 302] on button "Search" at bounding box center [1040, 301] width 123 height 41
type input "S"
click at [1041, 302] on button "Search" at bounding box center [1040, 301] width 123 height 41
type input "S"
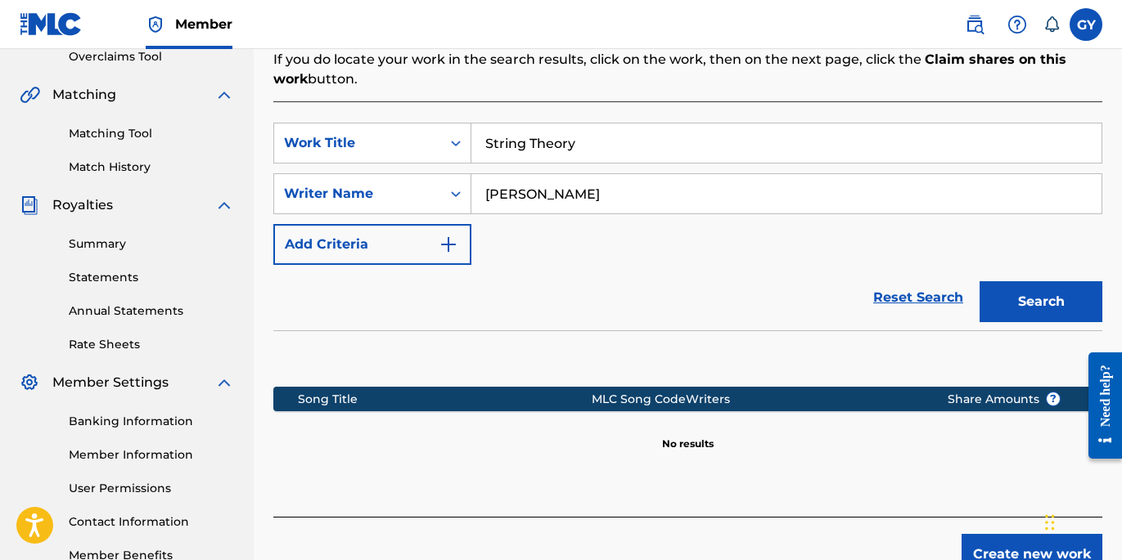
click at [1041, 302] on button "Search" at bounding box center [1040, 301] width 123 height 41
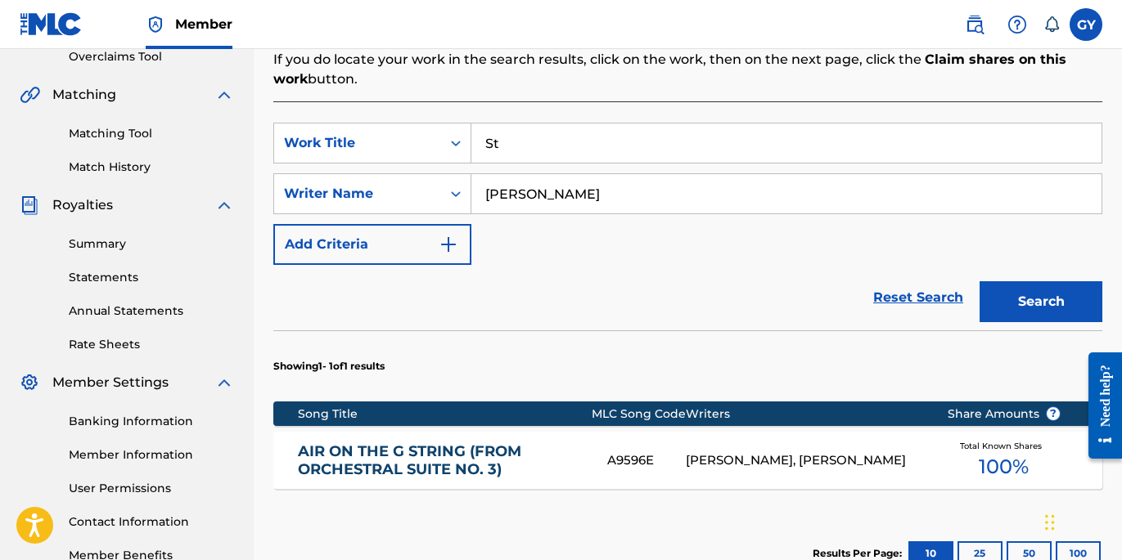
type input "S"
click at [1041, 302] on button "Search" at bounding box center [1040, 301] width 123 height 41
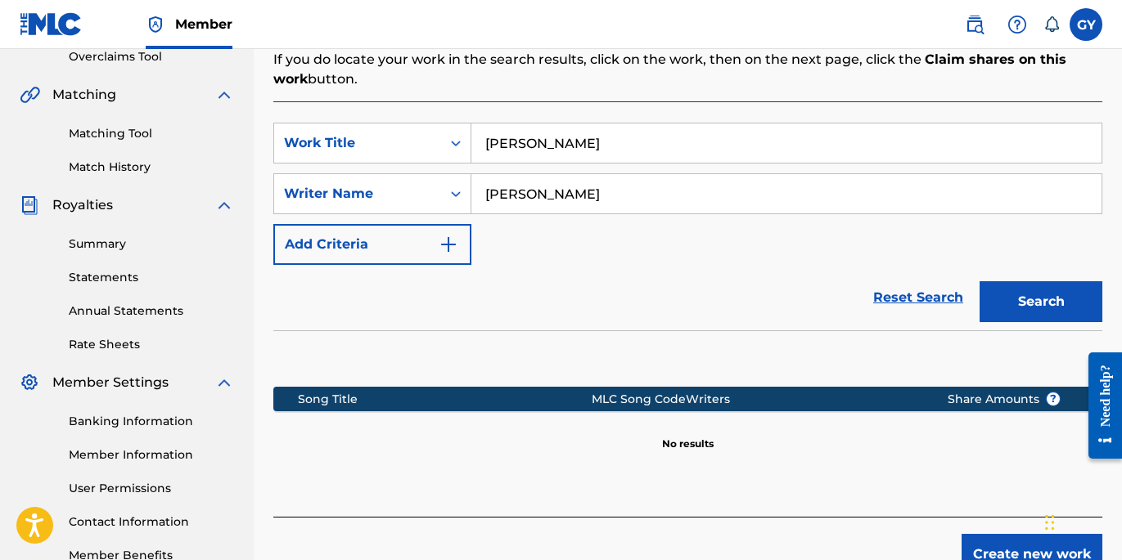
type input "J"
click at [1041, 302] on button "Search" at bounding box center [1040, 301] width 123 height 41
type input "B"
click at [1041, 302] on button "Search" at bounding box center [1040, 301] width 123 height 41
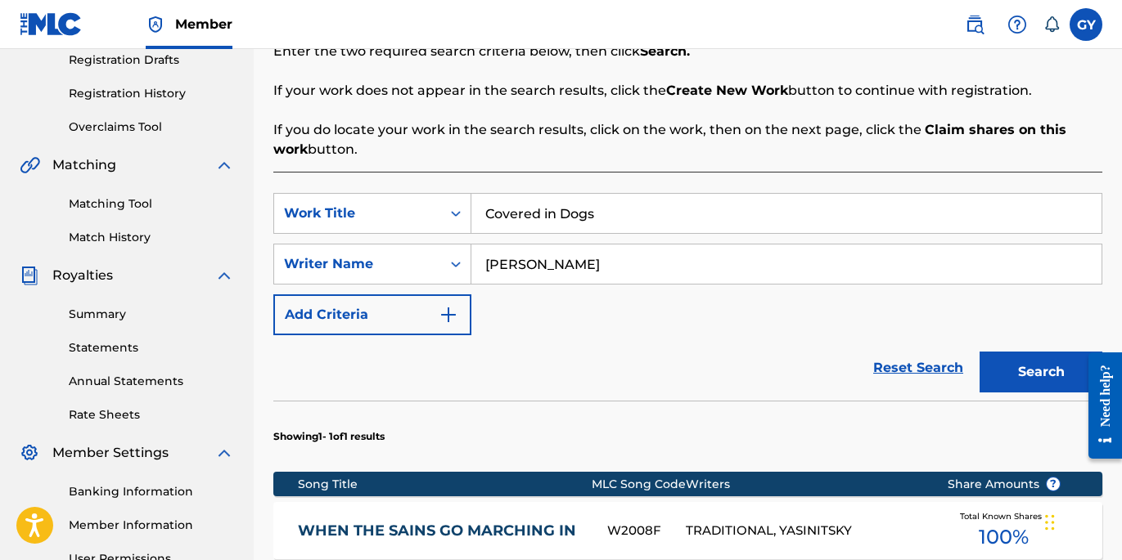
scroll to position [286, 0]
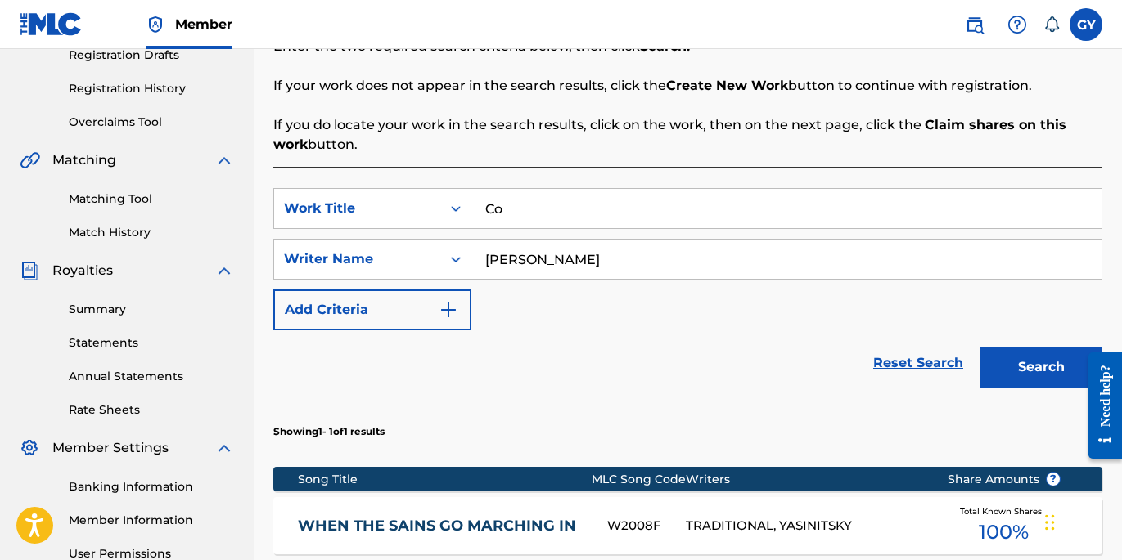
type input "C"
type input "[PERSON_NAME]'s Groove"
click at [1041, 367] on button "Search" at bounding box center [1040, 367] width 123 height 41
click at [559, 261] on input "[PERSON_NAME]" at bounding box center [786, 259] width 630 height 39
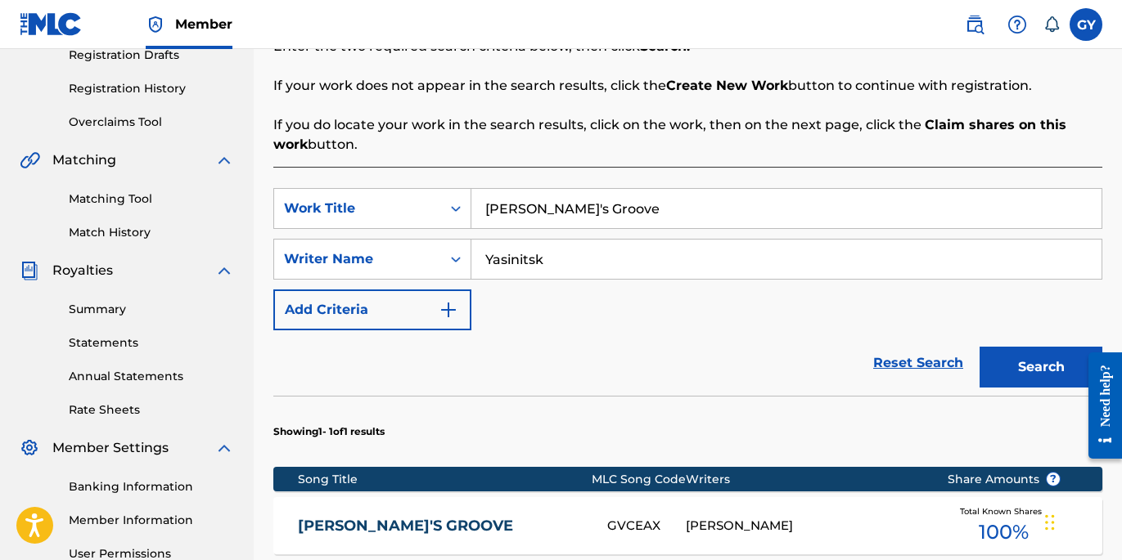
type input "[PERSON_NAME]"
drag, startPoint x: 584, startPoint y: 207, endPoint x: 441, endPoint y: 207, distance: 143.2
click at [441, 207] on div "SearchWithCriteria0239fa95-302e-4620-ba1c-2d07d4a8e26e Work Title [PERSON_NAME]…" at bounding box center [687, 208] width 829 height 41
click at [1041, 367] on button "Search" at bounding box center [1040, 367] width 123 height 41
type input "C"
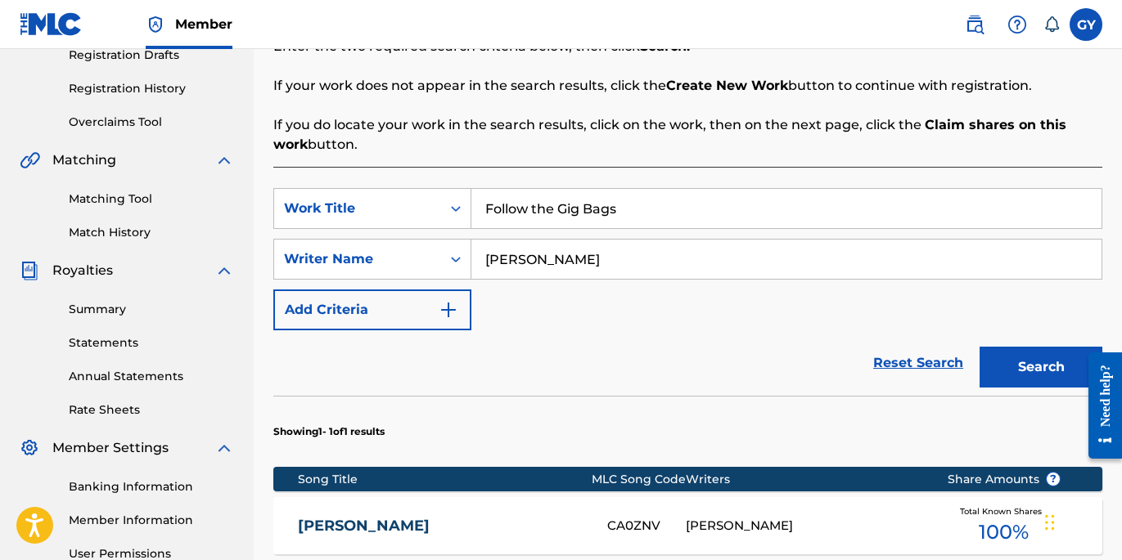
click at [1041, 367] on button "Search" at bounding box center [1040, 367] width 123 height 41
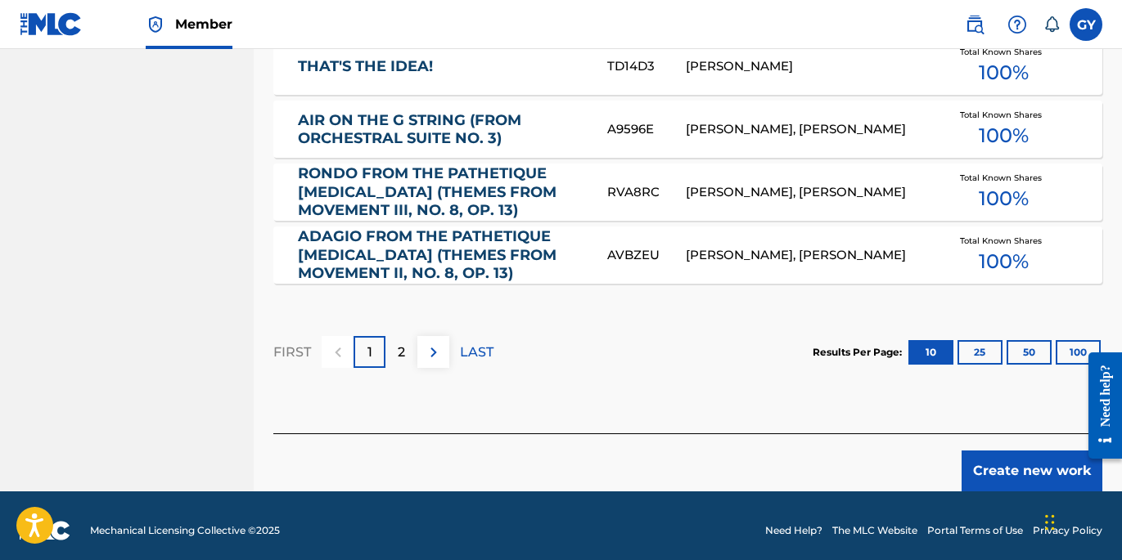
scroll to position [1127, 0]
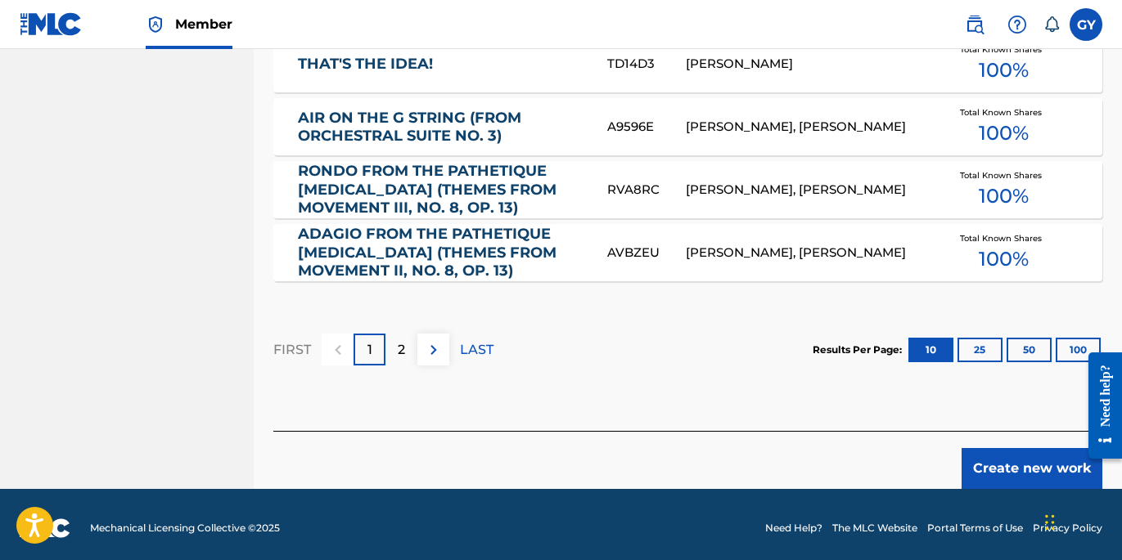
click at [429, 352] on img at bounding box center [434, 350] width 20 height 20
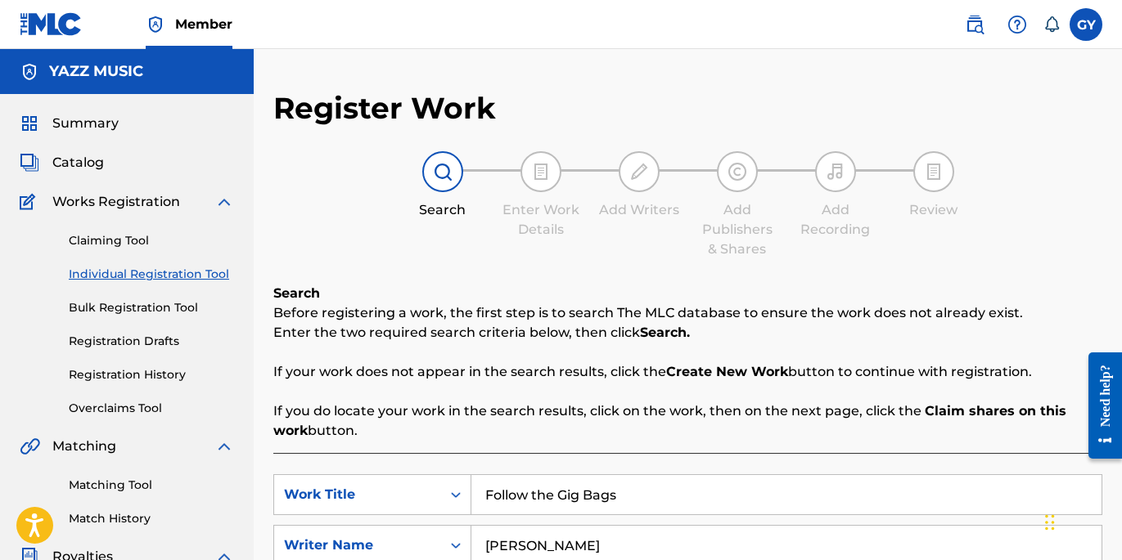
scroll to position [0, 0]
click at [632, 493] on input "Follow the Gig Bags" at bounding box center [786, 494] width 630 height 39
type input "F"
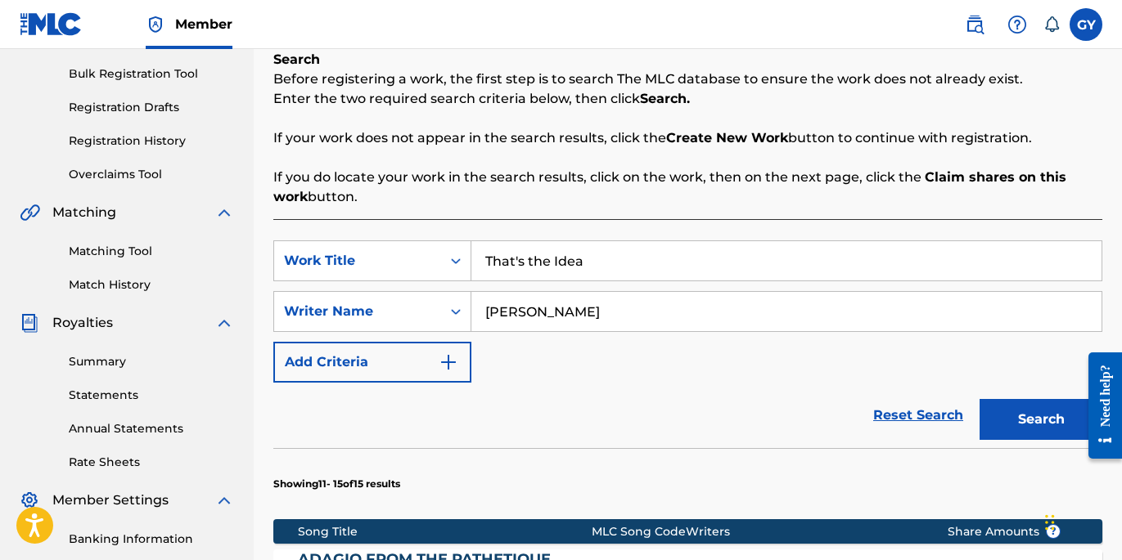
scroll to position [183, 0]
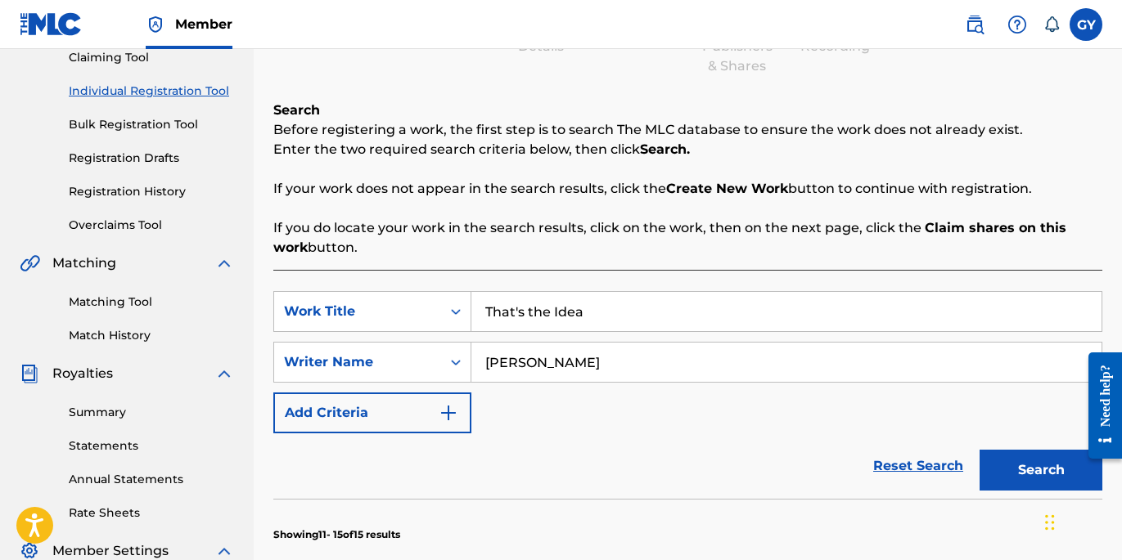
click at [518, 313] on input "That's the Idea" at bounding box center [786, 311] width 630 height 39
click at [577, 313] on input "Thats the Idea" at bounding box center [786, 311] width 630 height 39
click at [1041, 470] on button "Search" at bounding box center [1040, 470] width 123 height 41
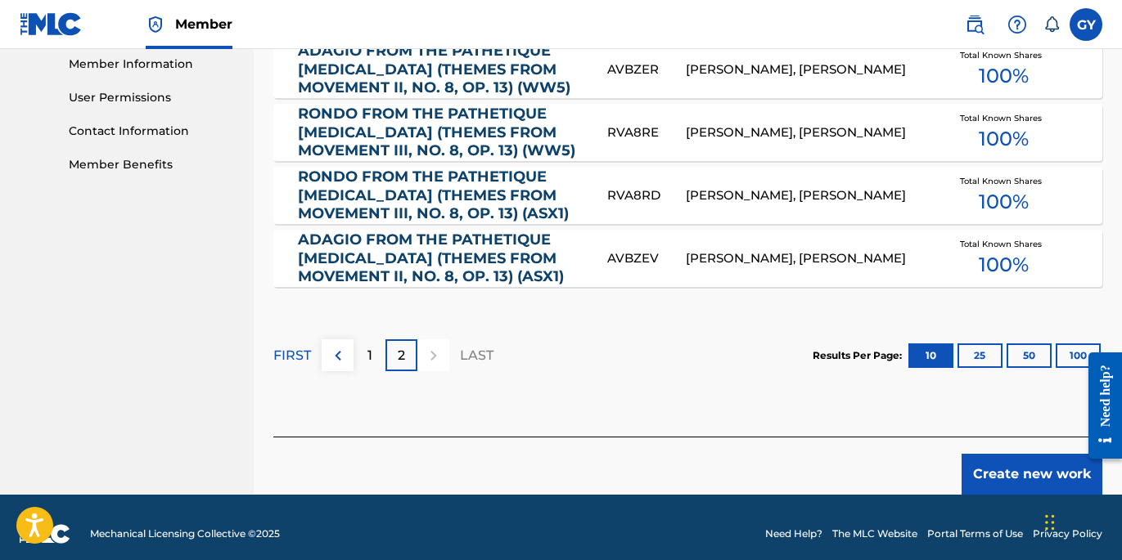
scroll to position [745, 0]
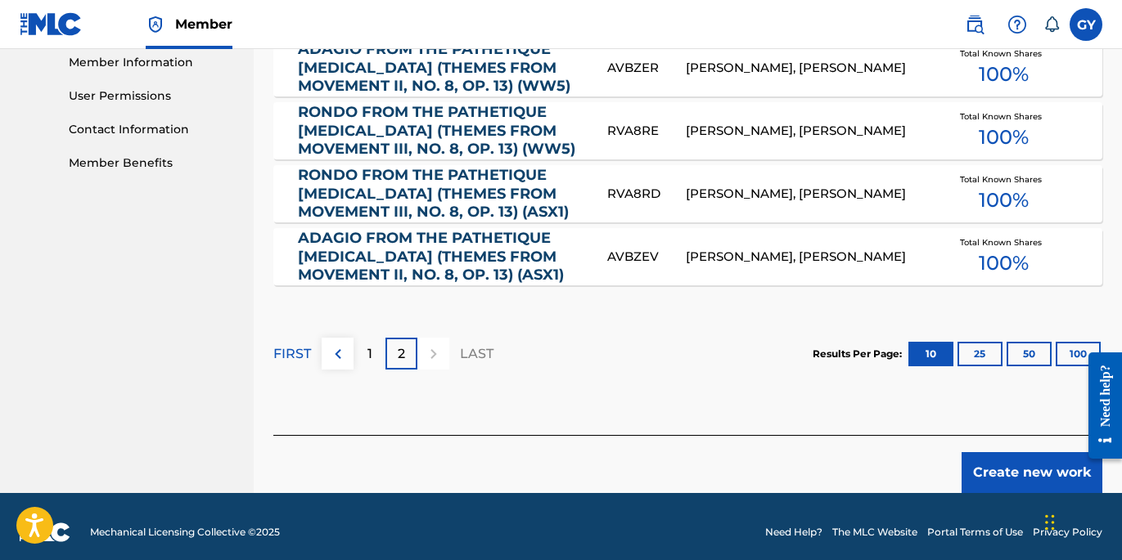
click at [339, 355] on img at bounding box center [338, 354] width 20 height 20
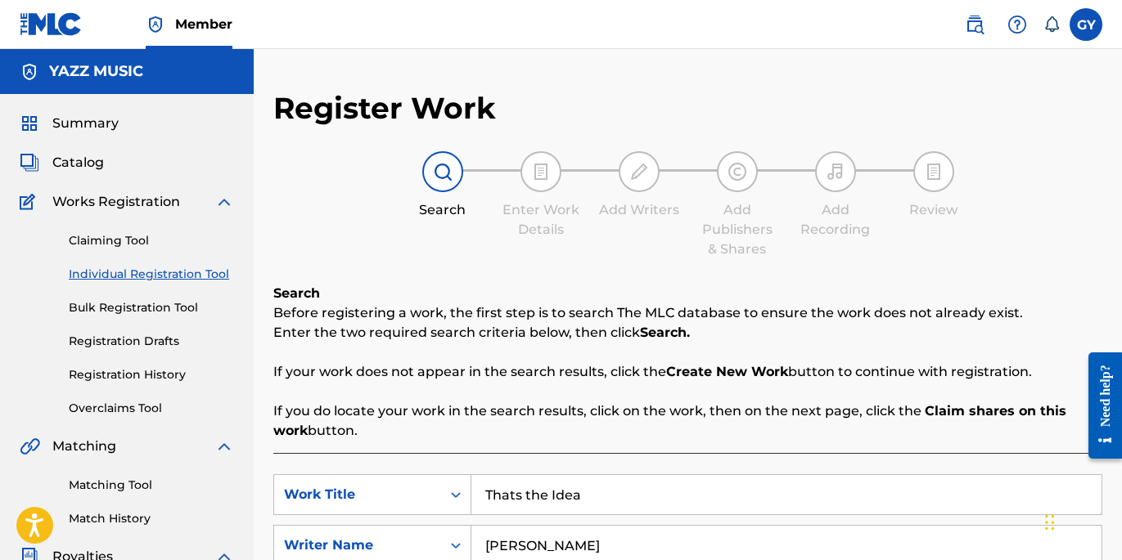
scroll to position [0, 0]
click at [589, 493] on input "Thats the Idea" at bounding box center [786, 494] width 630 height 39
type input "T"
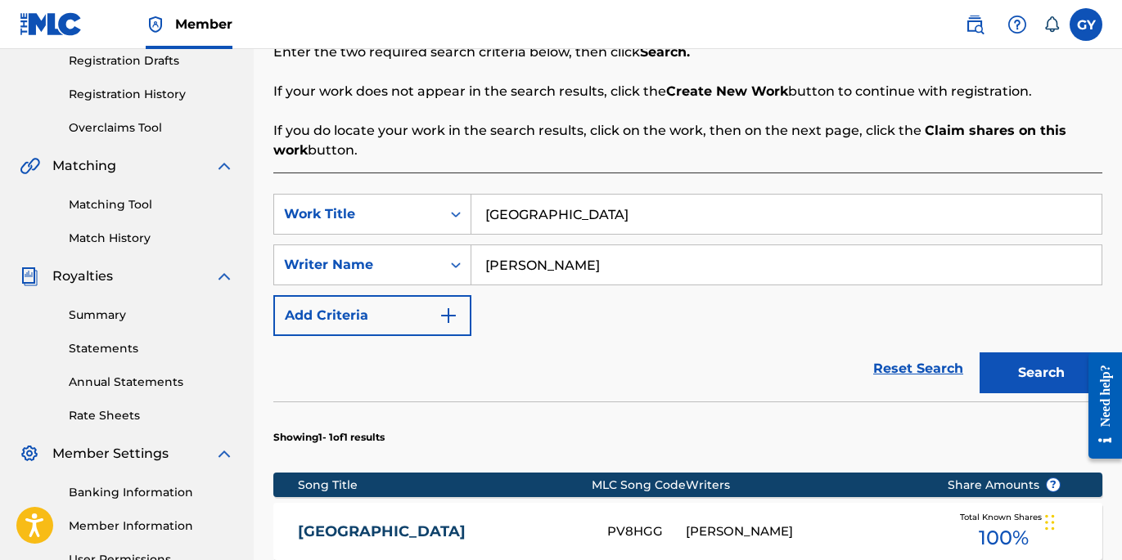
scroll to position [272, 0]
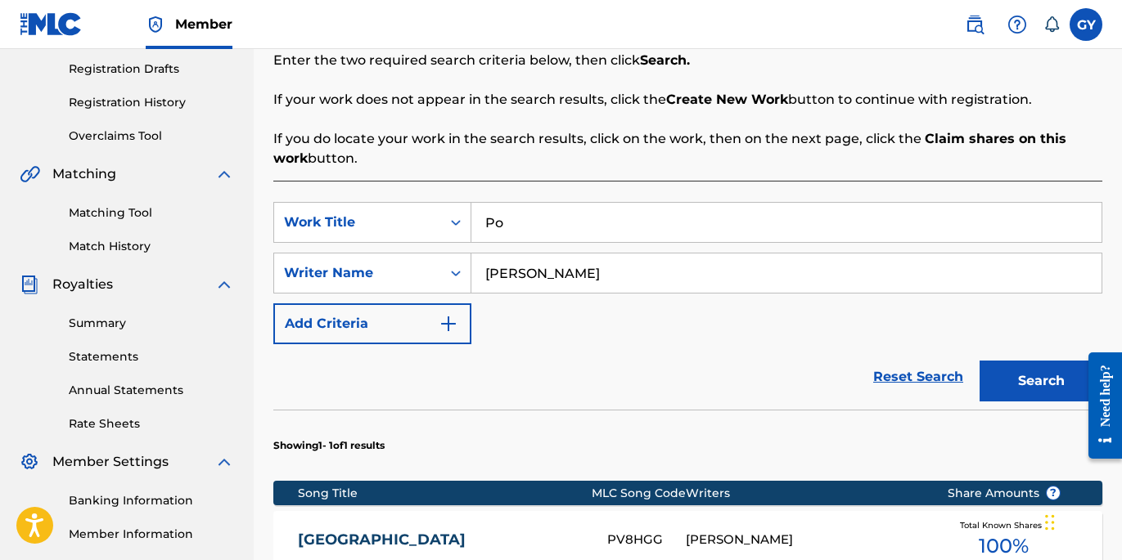
type input "P"
click at [1041, 381] on button "Search" at bounding box center [1040, 381] width 123 height 41
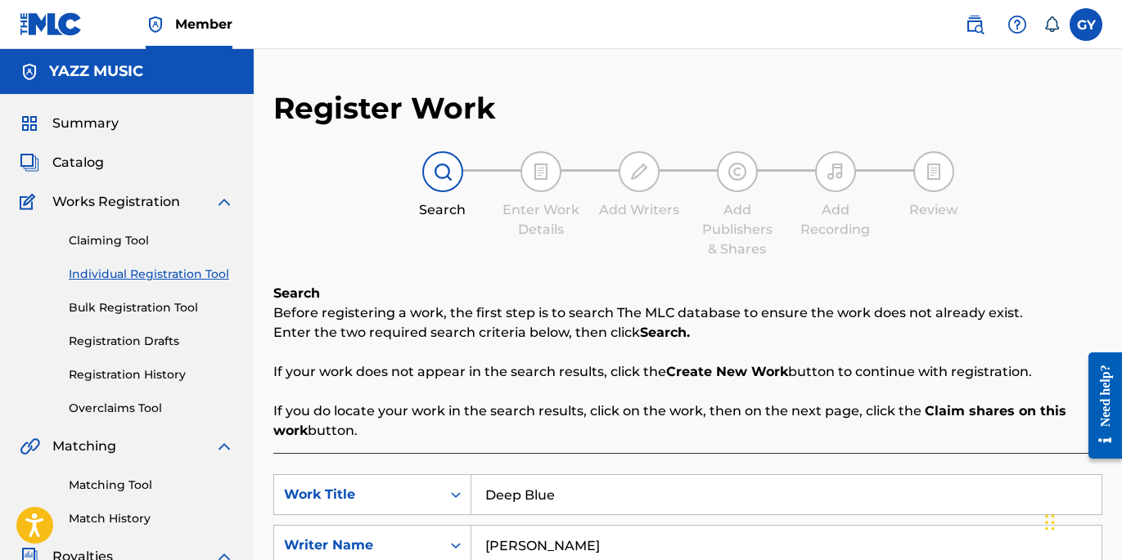
scroll to position [0, 0]
type input "D"
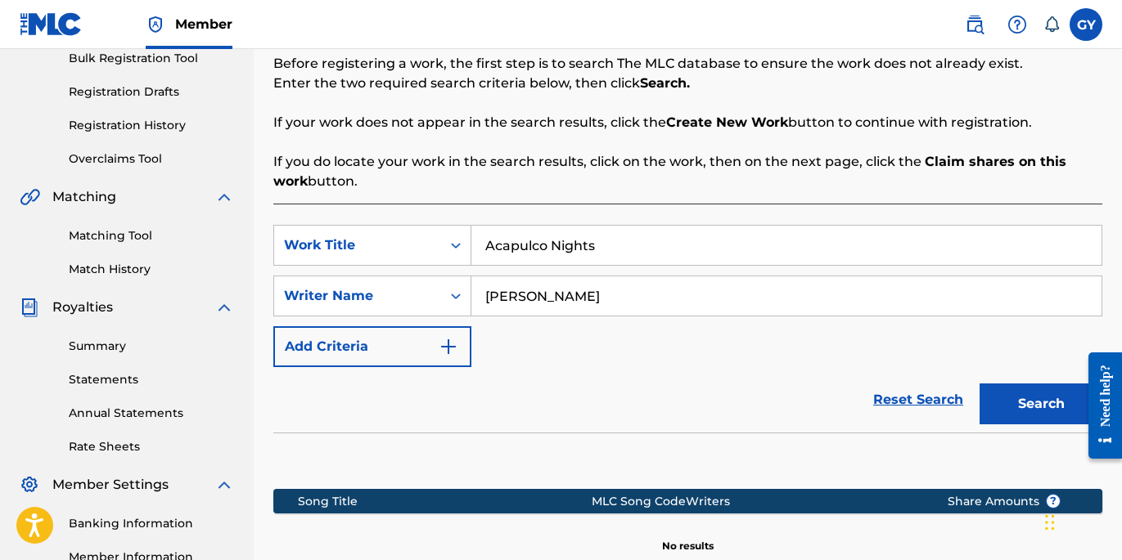
scroll to position [134, 0]
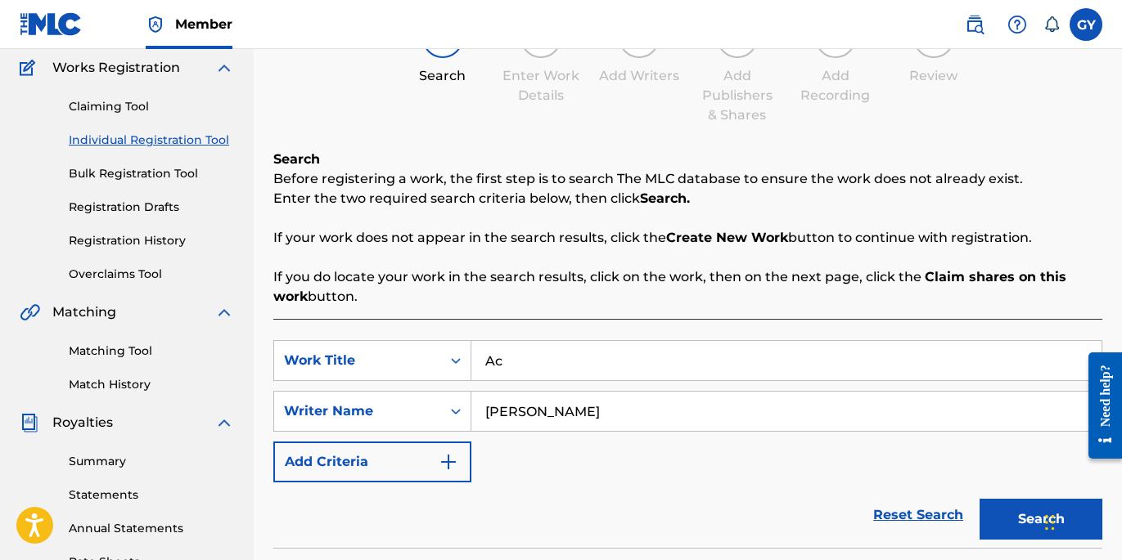
type input "A"
click at [1041, 520] on button "Search" at bounding box center [1040, 519] width 123 height 41
type input "B"
click at [1041, 520] on button "Search" at bounding box center [1040, 519] width 123 height 41
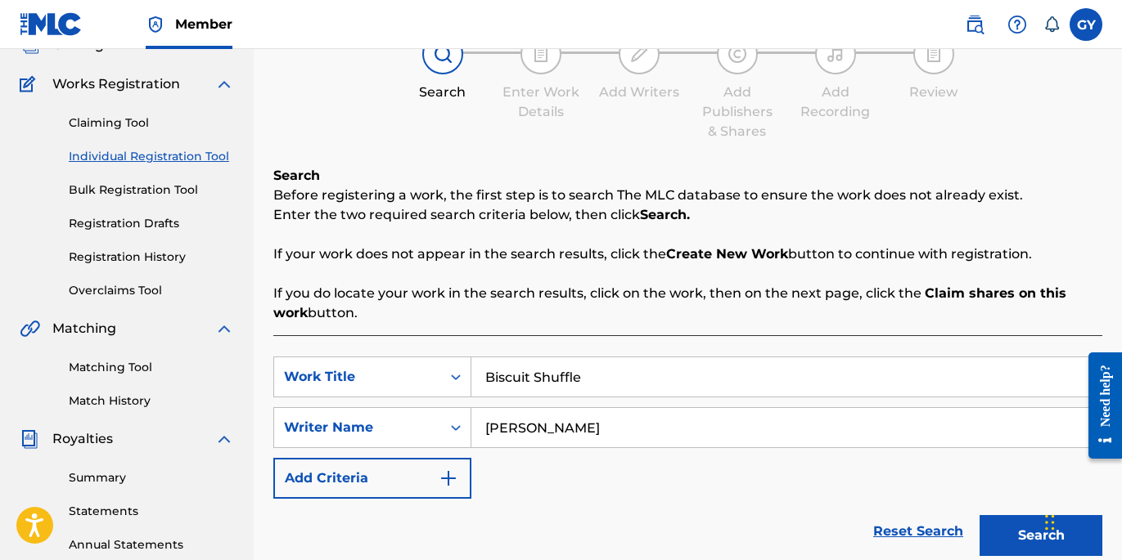
scroll to position [0, 0]
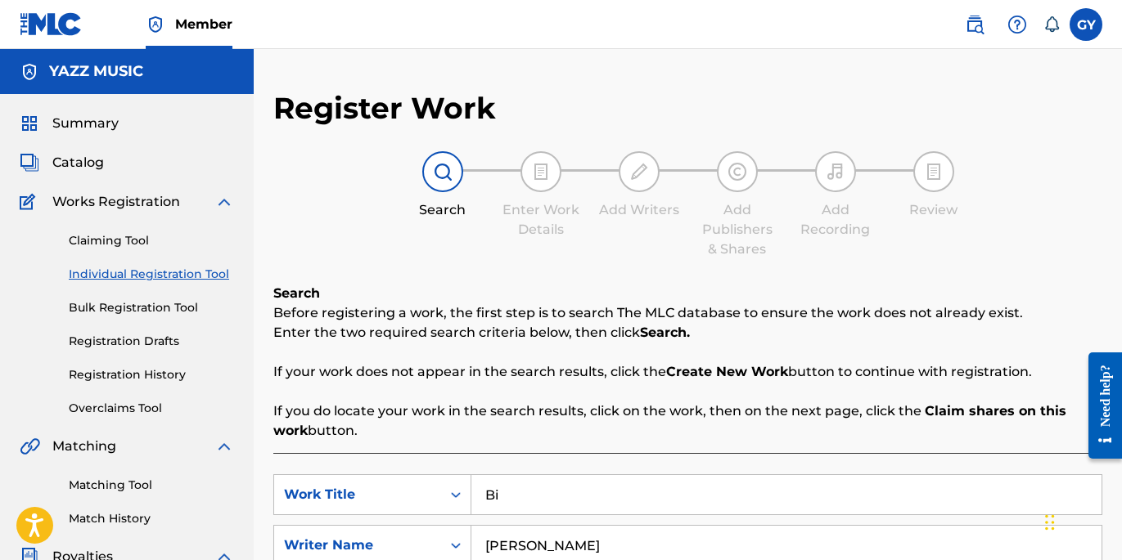
type input "B"
click at [542, 495] on input "Lavender Sunset" at bounding box center [786, 494] width 630 height 39
click at [615, 496] on input "Lavender Sunset" at bounding box center [786, 494] width 630 height 39
type input "L"
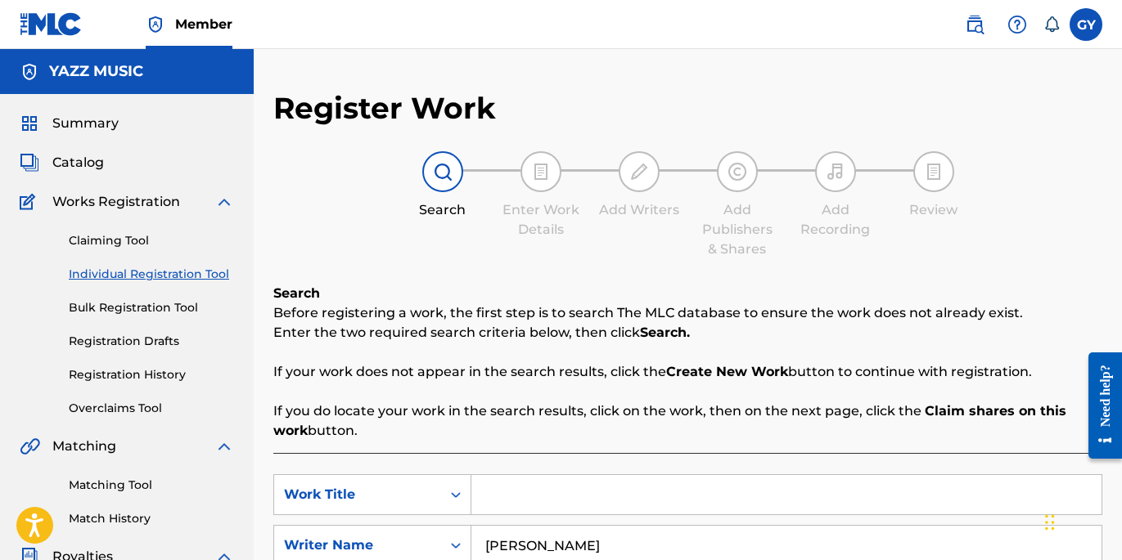
click at [95, 124] on span "Summary" at bounding box center [85, 124] width 66 height 20
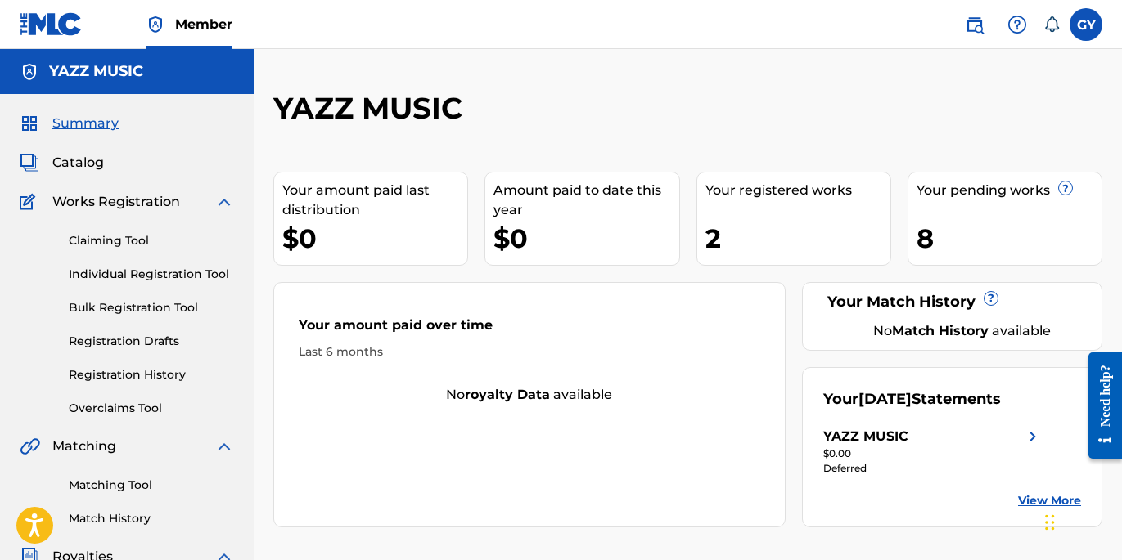
click at [1083, 25] on label at bounding box center [1085, 24] width 33 height 33
click at [1086, 25] on input "[PERSON_NAME] [EMAIL_ADDRESS][DOMAIN_NAME] Notification Preferences Profile Log…" at bounding box center [1086, 25] width 0 height 0
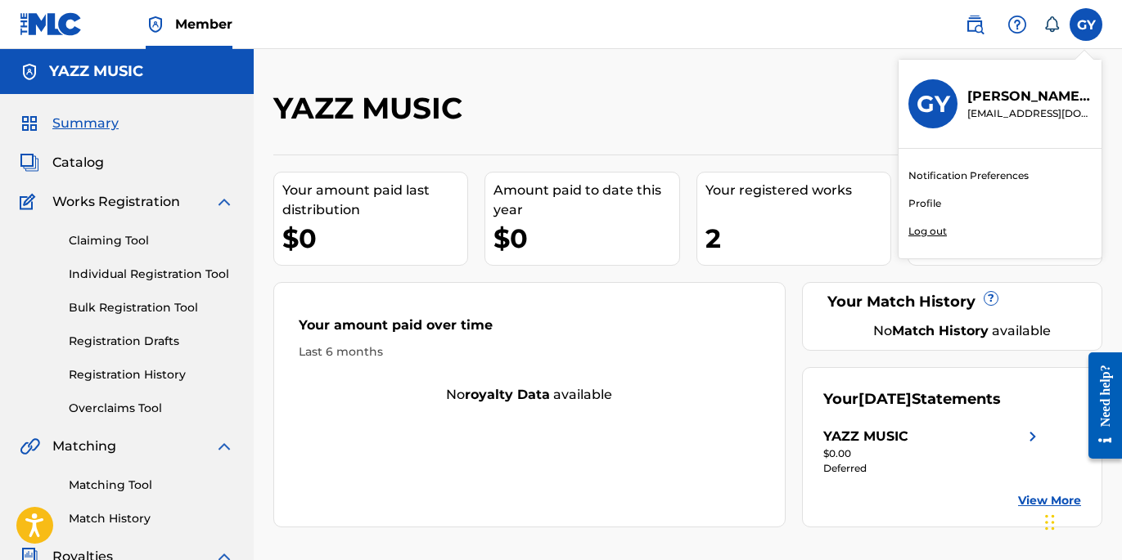
click at [935, 229] on p "Log out" at bounding box center [927, 231] width 38 height 15
click at [1086, 25] on input "[PERSON_NAME] [EMAIL_ADDRESS][DOMAIN_NAME] Notification Preferences Profile Log…" at bounding box center [1086, 25] width 0 height 0
